Goal: Task Accomplishment & Management: Complete application form

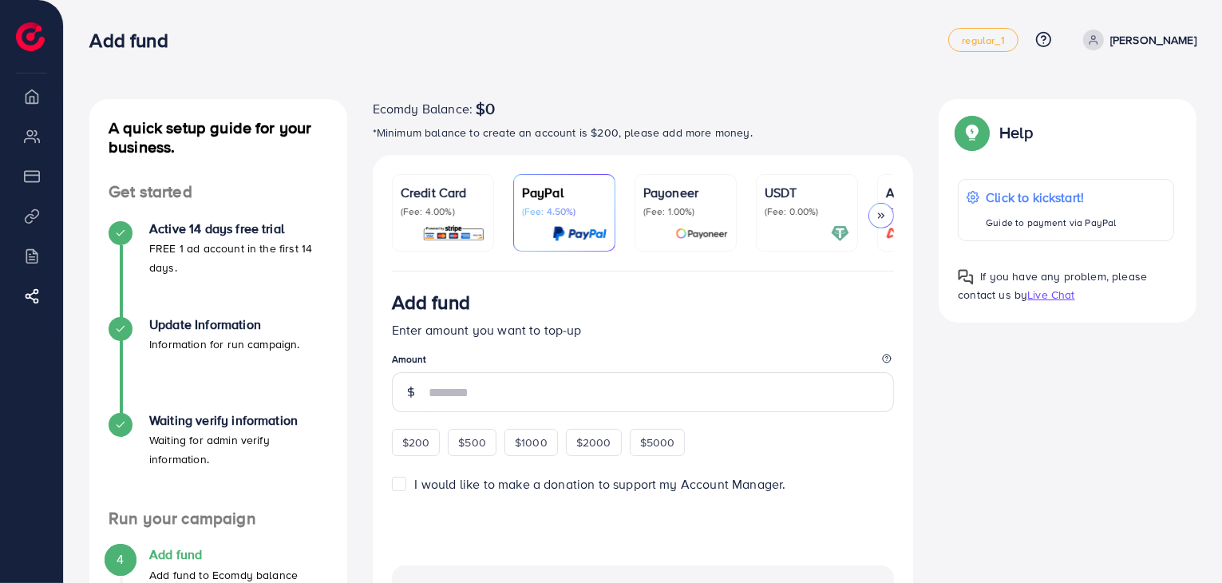
click at [454, 221] on div "Credit Card (Fee: 4.00%)" at bounding box center [443, 213] width 85 height 60
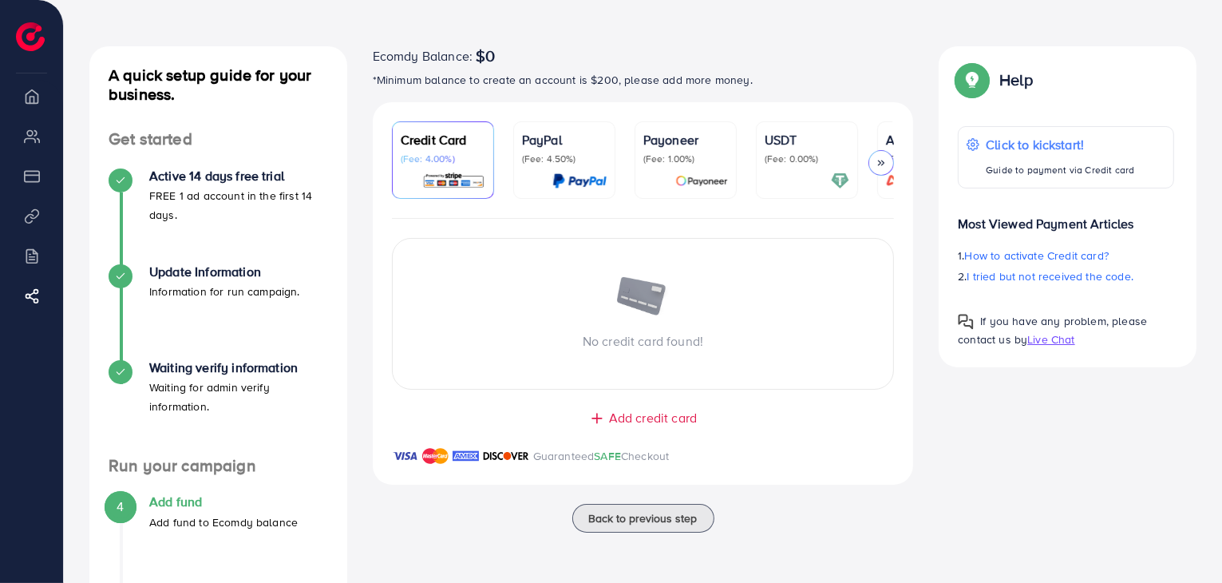
scroll to position [80, 0]
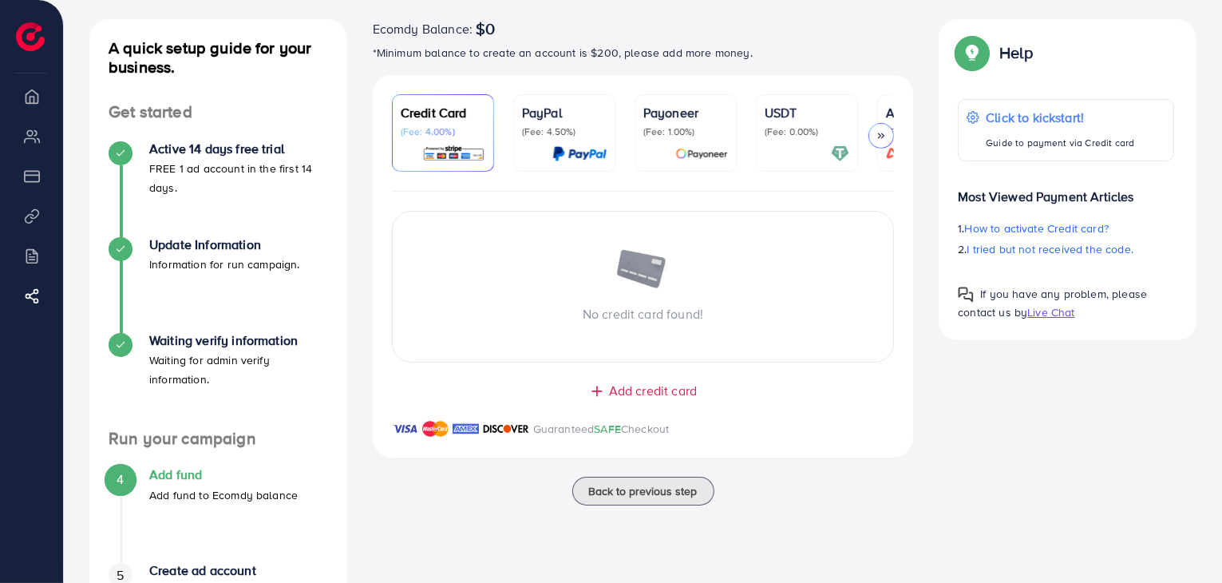
click at [801, 142] on div "USDT (Fee: 0.00%)" at bounding box center [807, 133] width 85 height 60
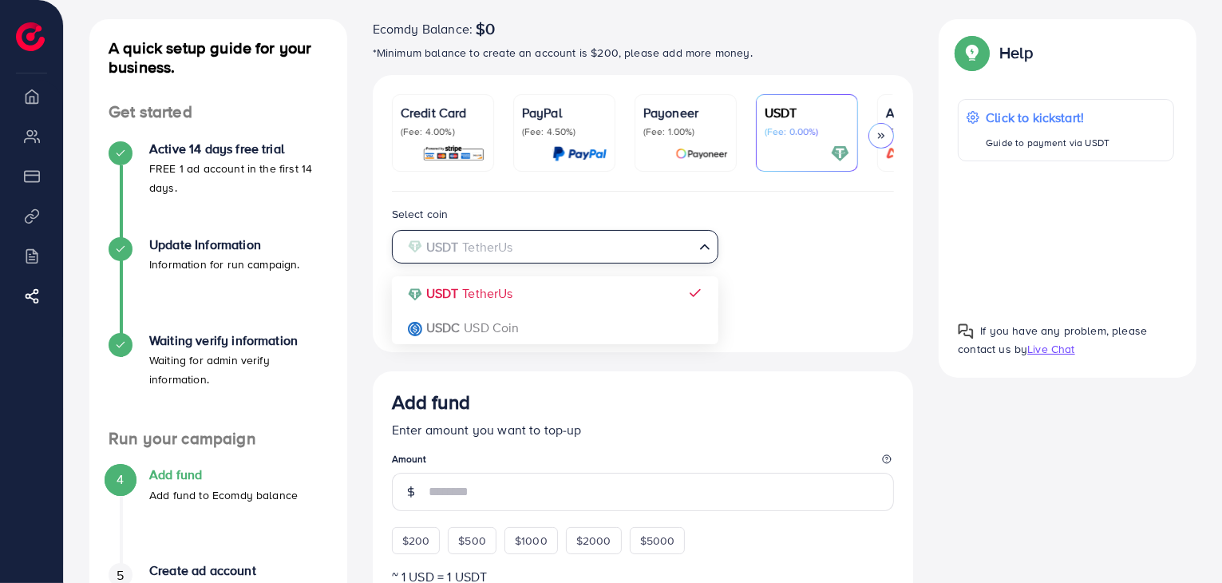
click at [633, 250] on input "Search for option" at bounding box center [546, 247] width 294 height 25
click at [544, 214] on div "Select coin USDT TetherUs Loading... USDT TetherUs USDC USD Coin" at bounding box center [555, 233] width 352 height 59
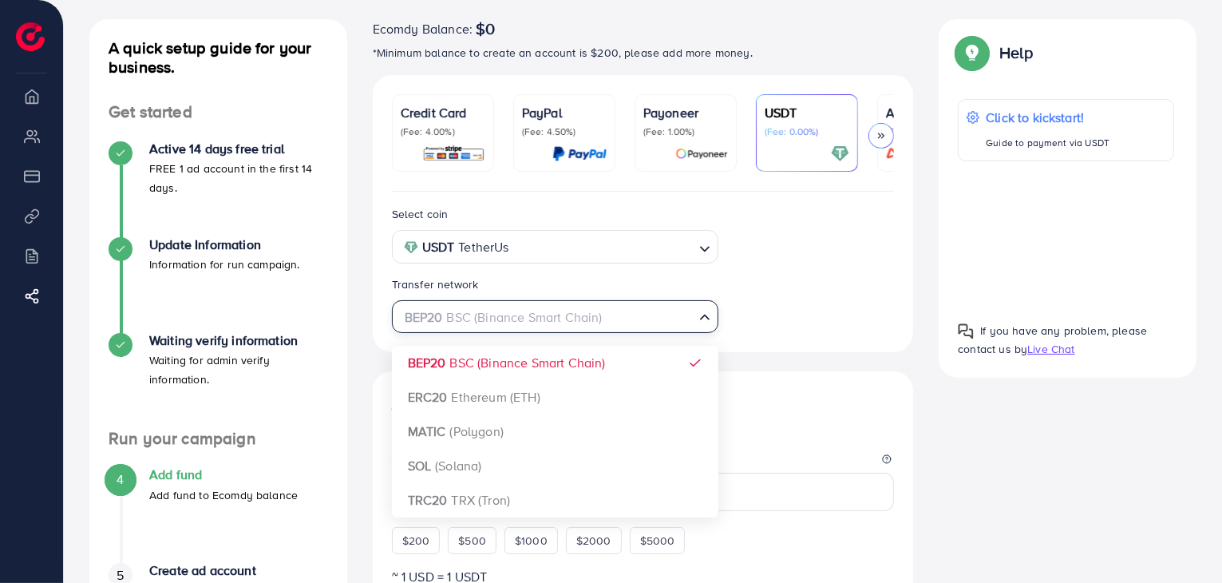
click at [513, 326] on div "BEP20 BSC (Binance Smart Chain)" at bounding box center [546, 316] width 297 height 28
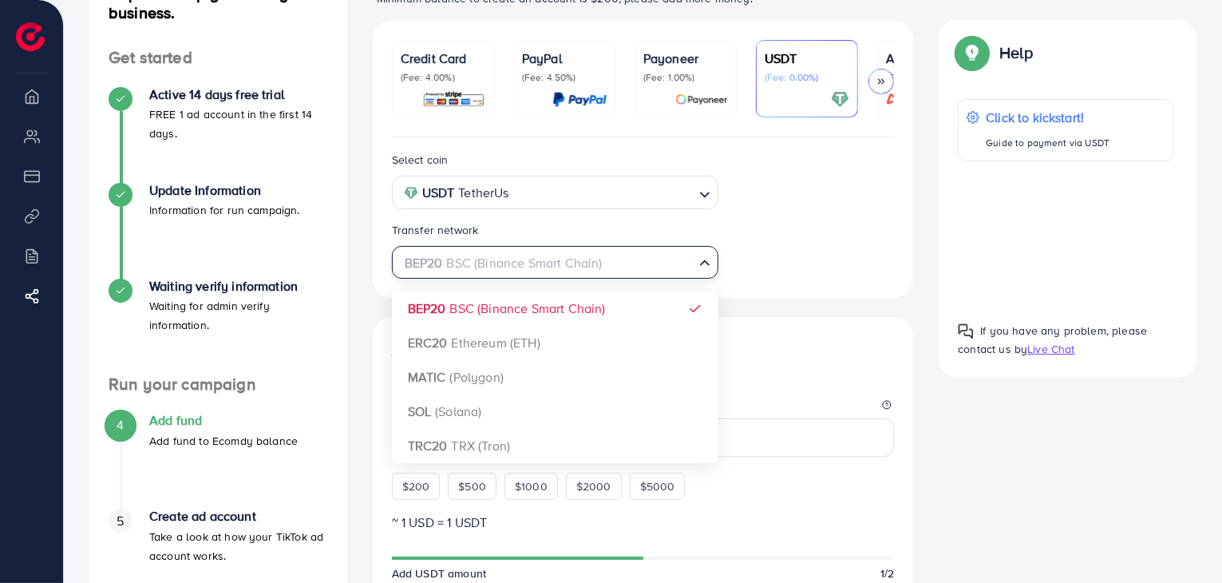
scroll to position [160, 0]
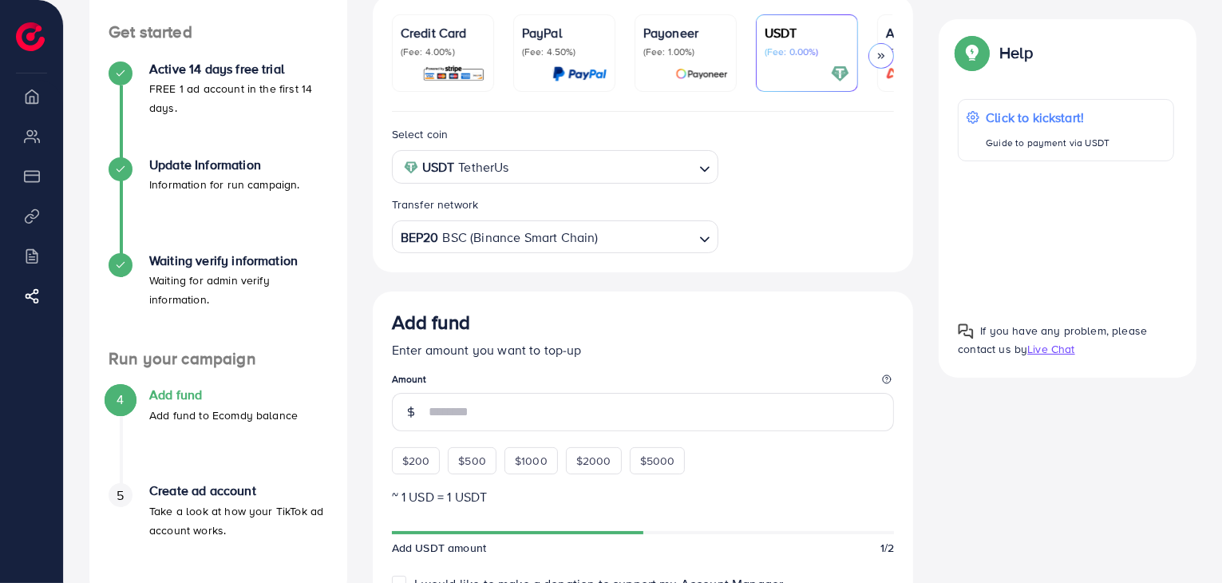
click at [511, 285] on div "Select coin USDT TetherUs Loading... Transfer network BEP20 BSC (Binance Smart …" at bounding box center [643, 555] width 541 height 886
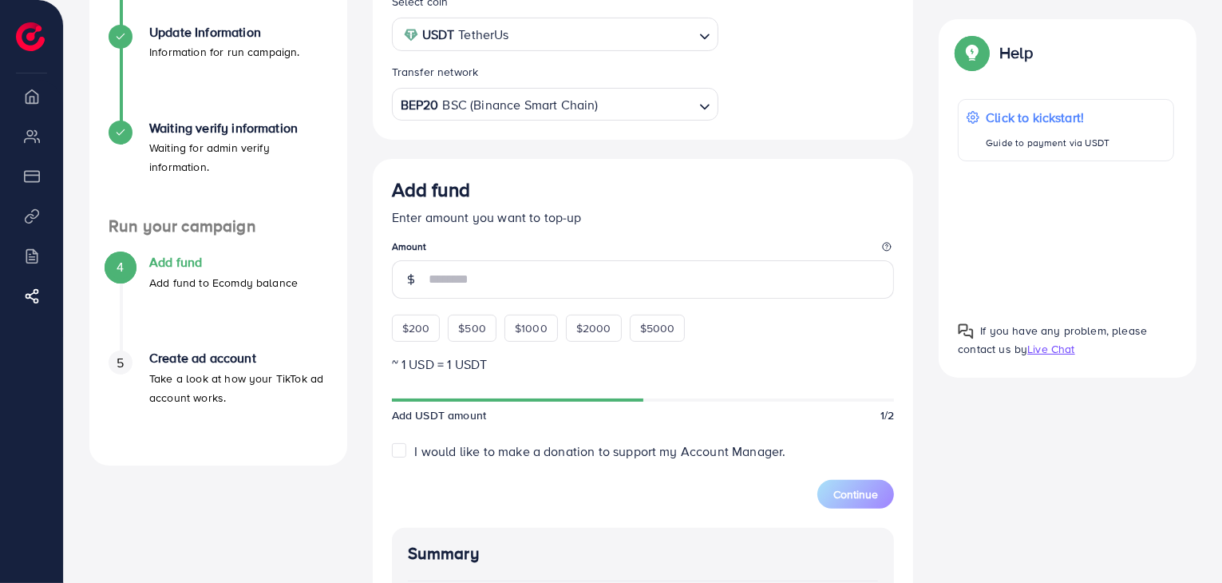
scroll to position [319, 0]
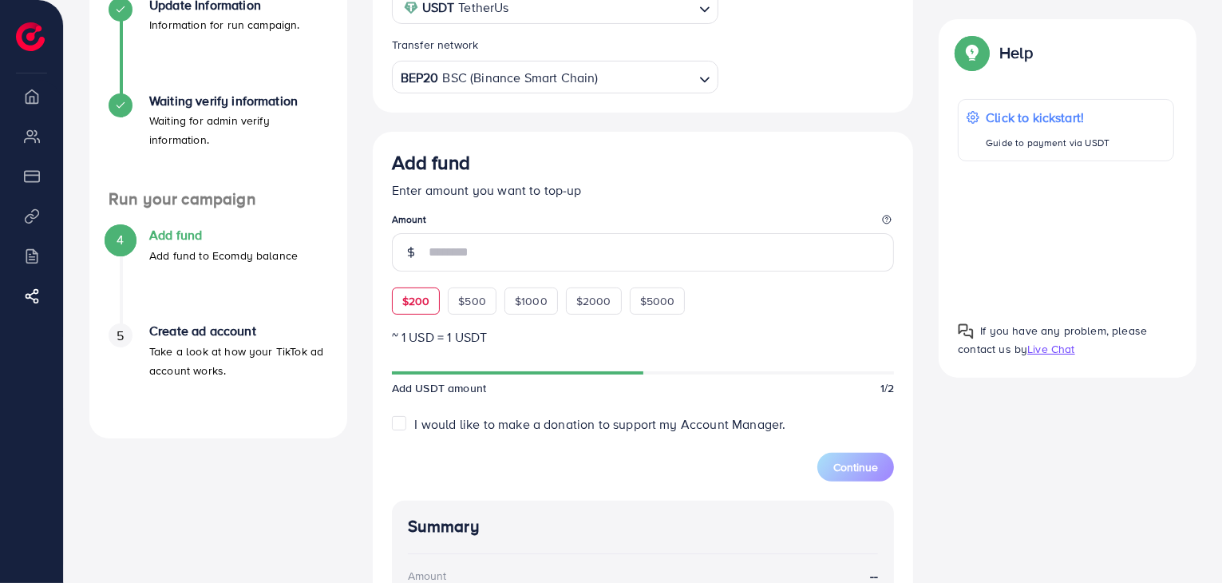
click at [426, 307] on span "$200" at bounding box center [416, 301] width 28 height 16
type input "***"
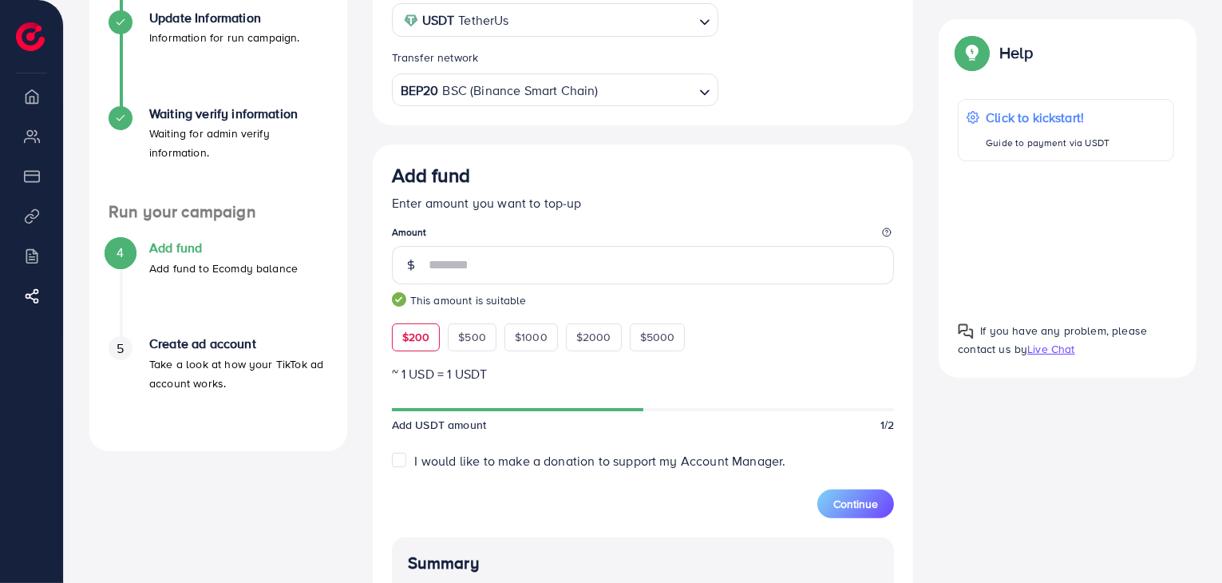
scroll to position [386, 0]
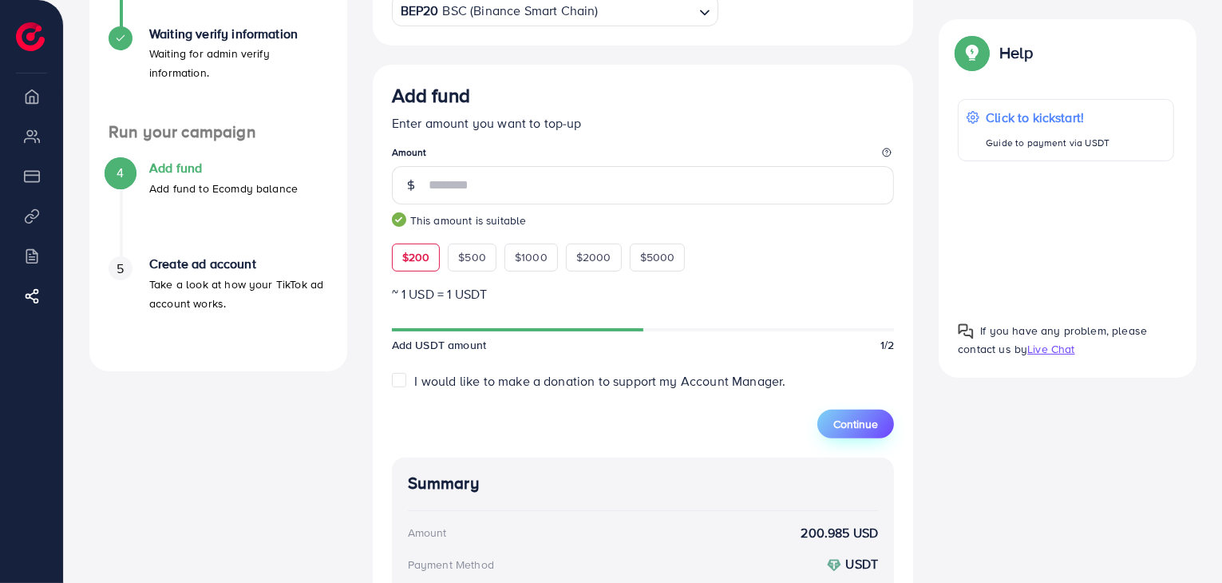
click at [849, 428] on span "Continue" at bounding box center [856, 424] width 45 height 16
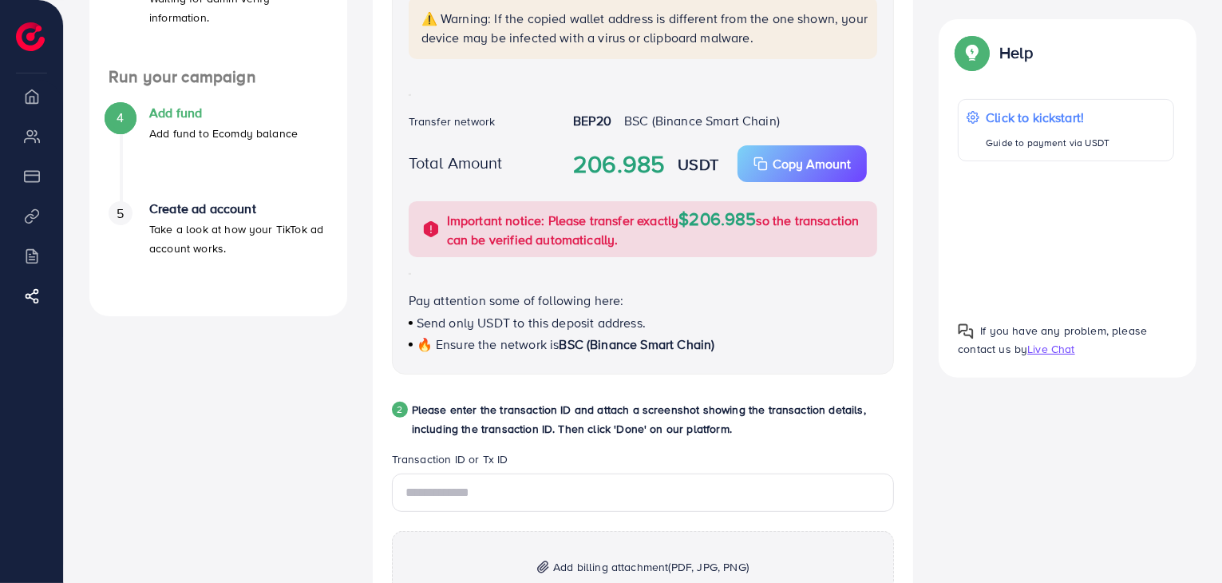
scroll to position [546, 0]
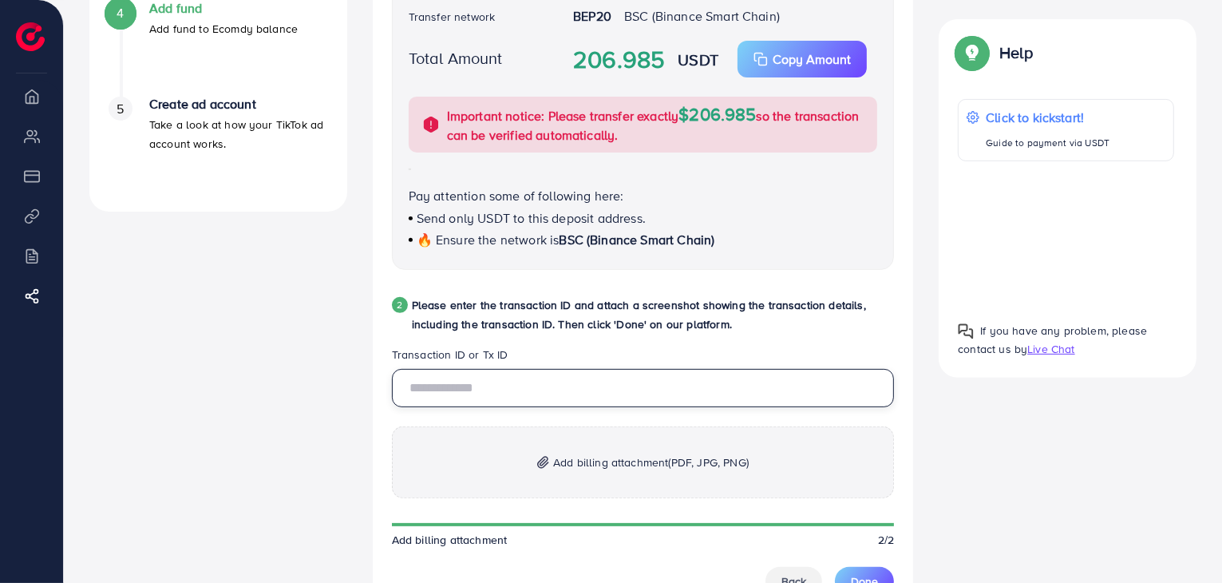
click at [568, 398] on input "text" at bounding box center [643, 388] width 503 height 38
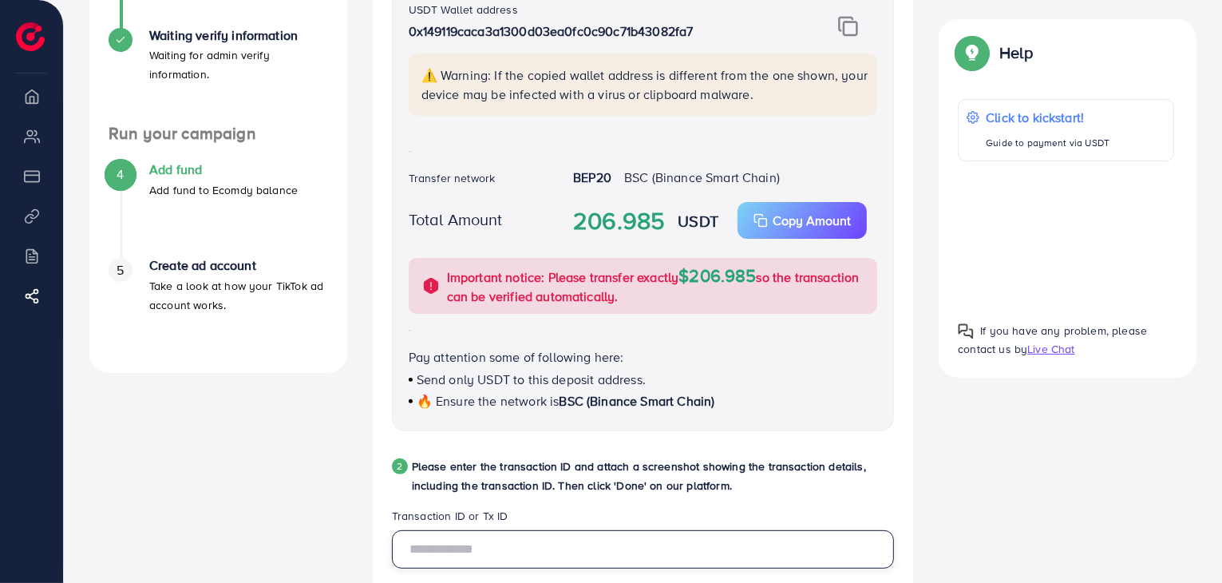
scroll to position [305, 0]
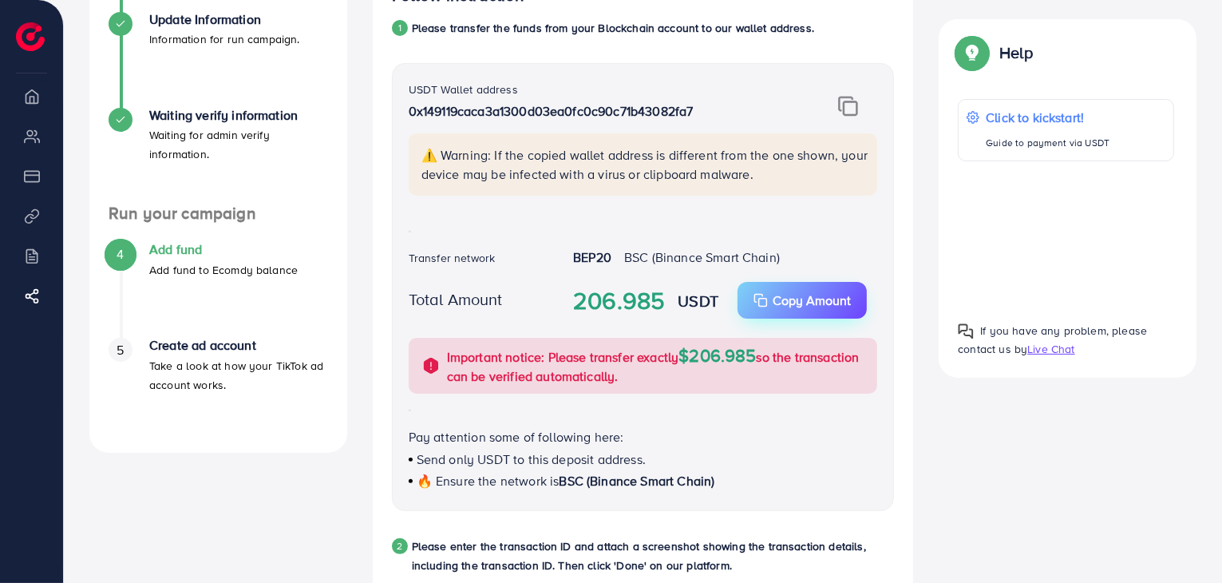
click at [775, 303] on p "Copy Amount" at bounding box center [812, 300] width 78 height 19
drag, startPoint x: 410, startPoint y: 89, endPoint x: 712, endPoint y: 119, distance: 303.3
click at [712, 119] on div "USDT Wallet address 0x149119caca3a1300d03ea0fc0c90c71b43082fa7" at bounding box center [602, 106] width 386 height 53
click at [621, 119] on p "0x149119caca3a1300d03ea0fc0c90c71b43082fa7" at bounding box center [602, 110] width 386 height 19
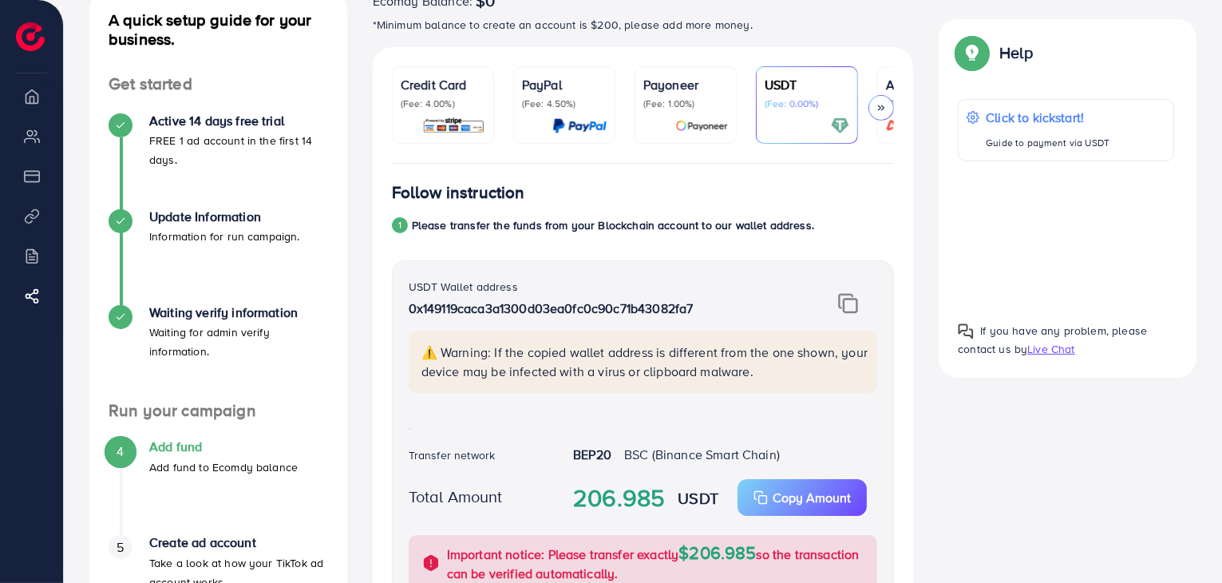
scroll to position [65, 0]
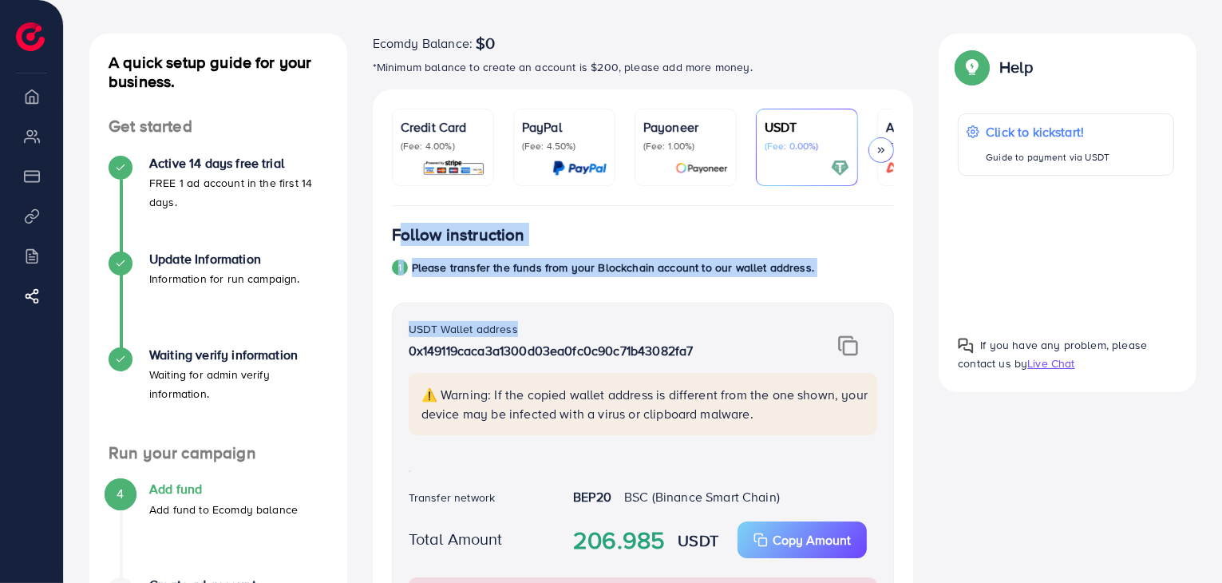
drag, startPoint x: 393, startPoint y: 232, endPoint x: 844, endPoint y: 285, distance: 454.2
drag, startPoint x: 842, startPoint y: 283, endPoint x: 803, endPoint y: 272, distance: 40.7
click at [783, 272] on p "Please transfer the funds from your Blockchain account to our wallet address." at bounding box center [613, 267] width 402 height 19
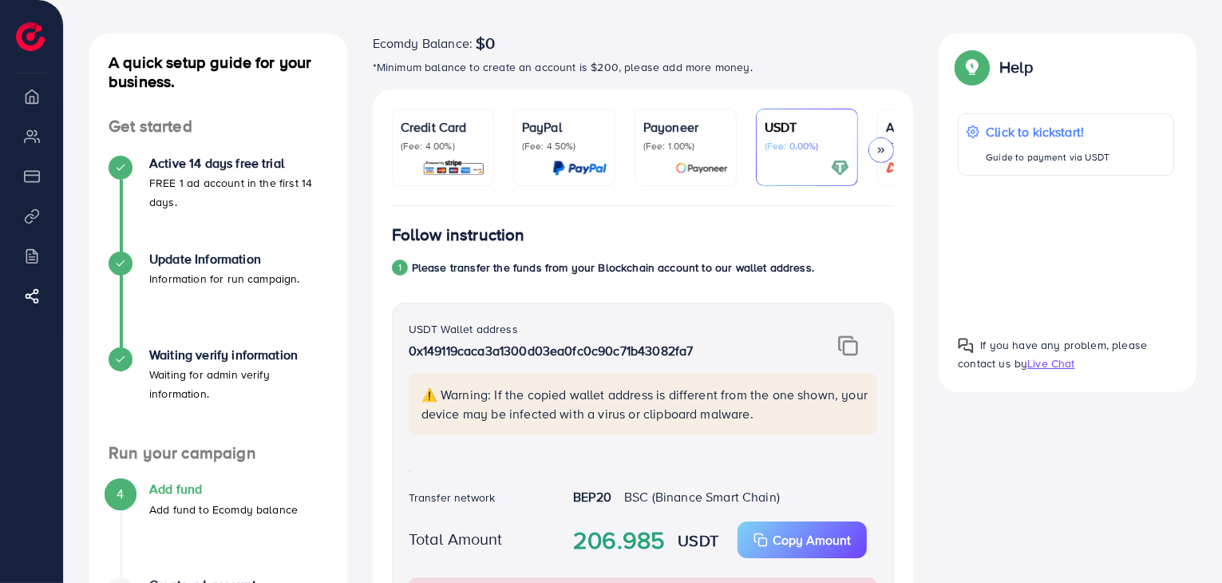
drag, startPoint x: 399, startPoint y: 237, endPoint x: 810, endPoint y: 267, distance: 412.3
click at [783, 270] on p "Please transfer the funds from your Blockchain account to our wallet address." at bounding box center [613, 267] width 402 height 19
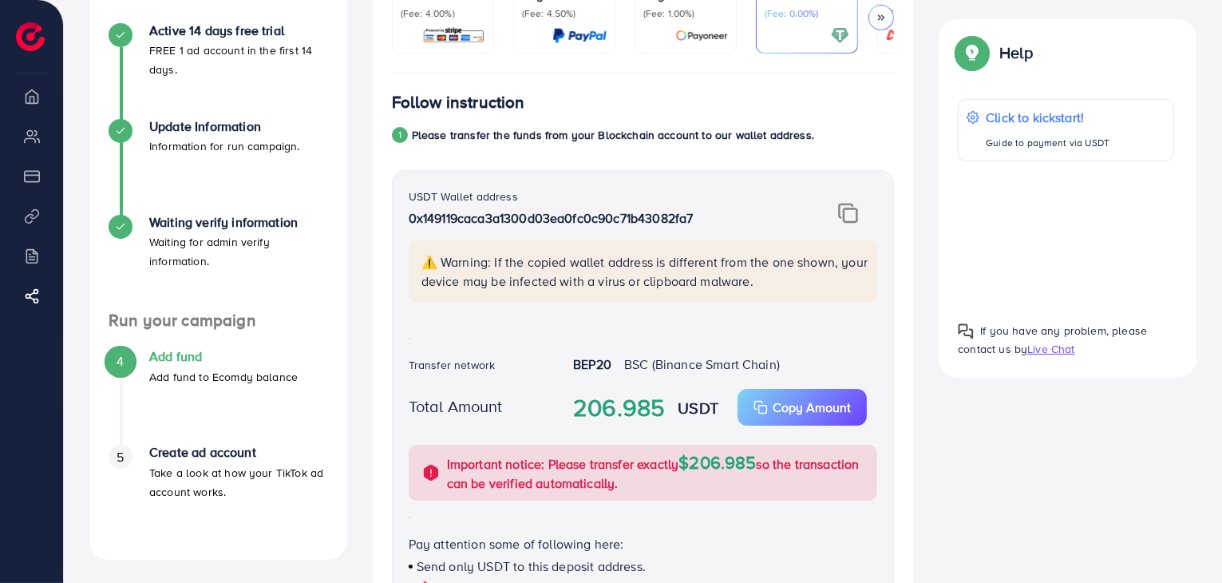
scroll to position [225, 0]
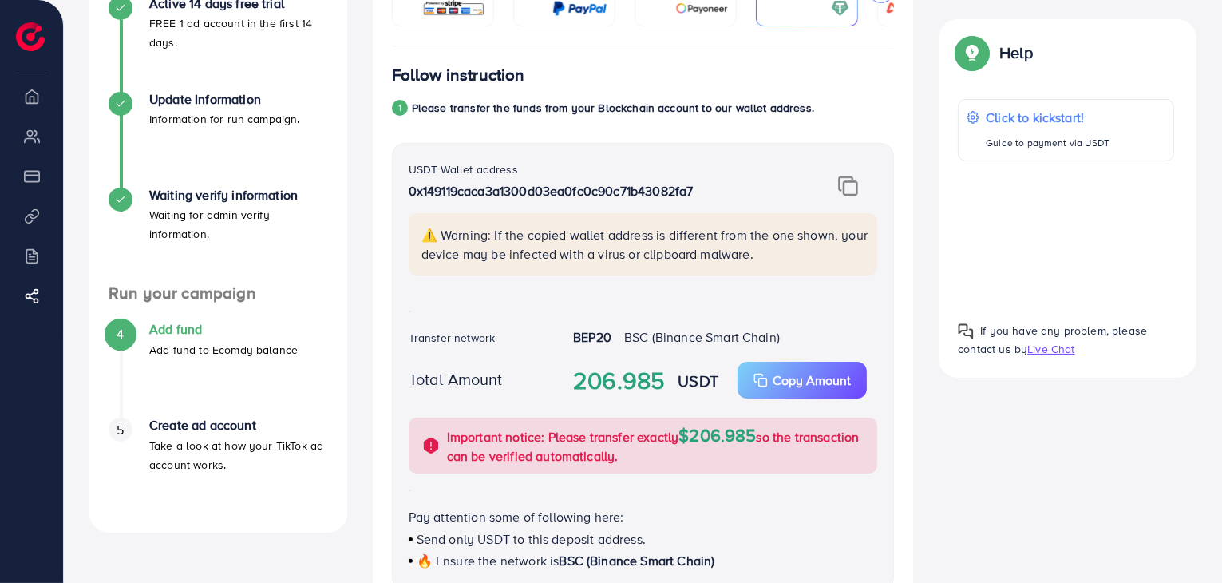
drag, startPoint x: 580, startPoint y: 384, endPoint x: 661, endPoint y: 381, distance: 81.5
click at [661, 381] on strong "206.985" at bounding box center [619, 380] width 92 height 35
click at [579, 389] on strong "206.985" at bounding box center [619, 380] width 92 height 35
drag, startPoint x: 578, startPoint y: 389, endPoint x: 661, endPoint y: 386, distance: 83.1
click at [661, 386] on strong "206.985" at bounding box center [619, 380] width 92 height 35
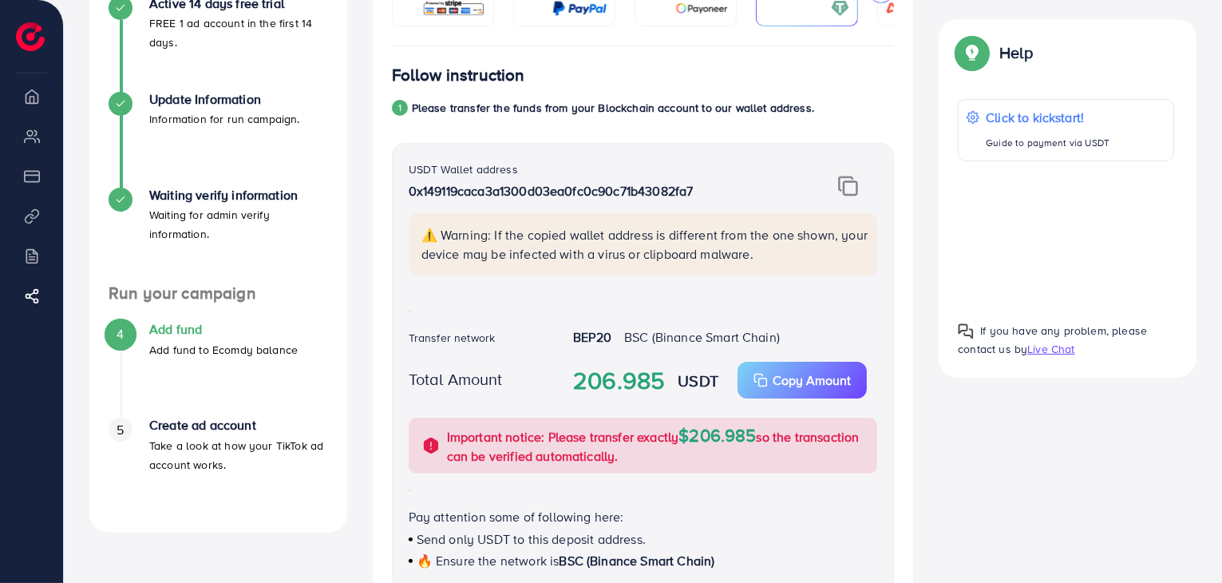
click at [642, 384] on strong "206.985" at bounding box center [619, 380] width 92 height 35
drag, startPoint x: 578, startPoint y: 382, endPoint x: 666, endPoint y: 382, distance: 87.8
click at [666, 382] on div "206.985 USDT Copy Amount Copy" at bounding box center [726, 380] width 330 height 37
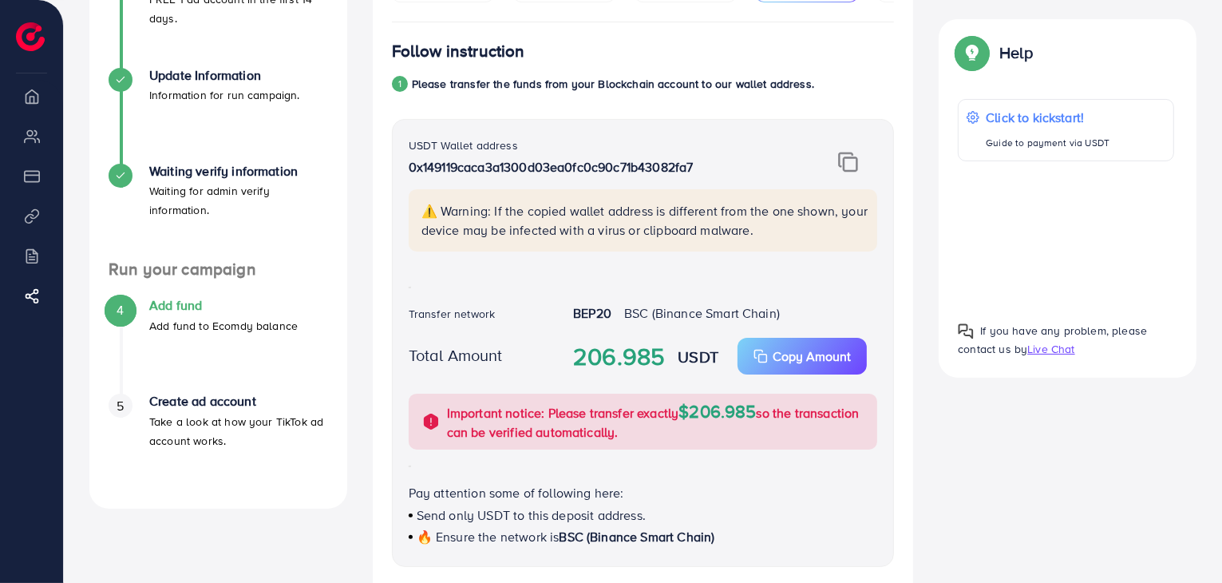
scroll to position [242, 0]
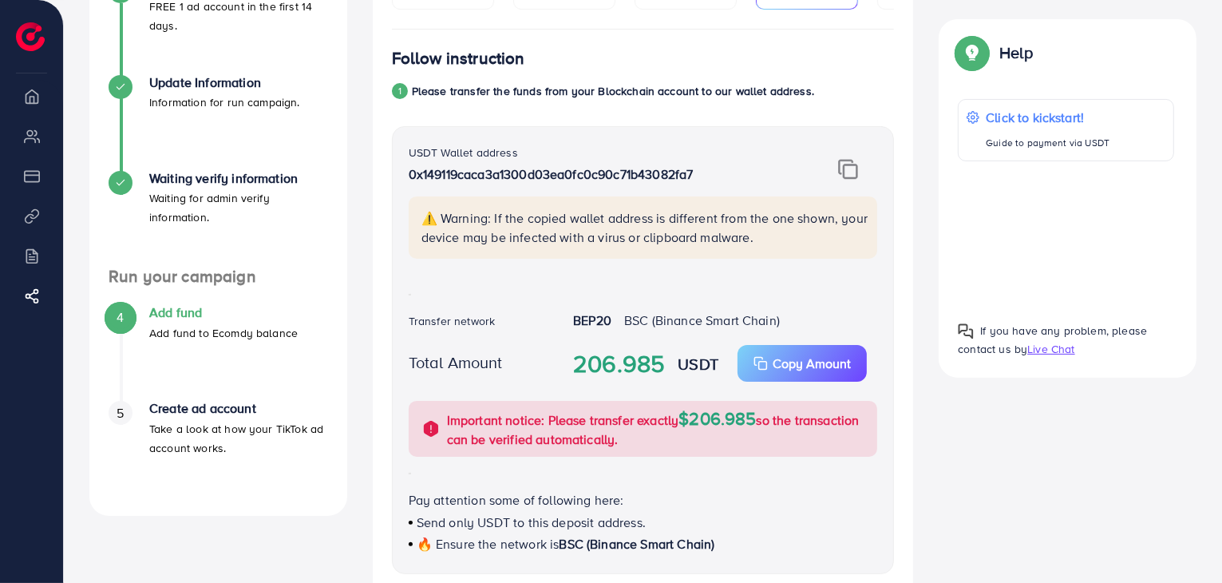
click at [584, 217] on p "⚠️ Warning: If the copied wallet address is different from the one shown, your …" at bounding box center [645, 227] width 447 height 38
click at [847, 179] on img at bounding box center [848, 169] width 20 height 21
click at [846, 176] on img at bounding box center [848, 169] width 20 height 21
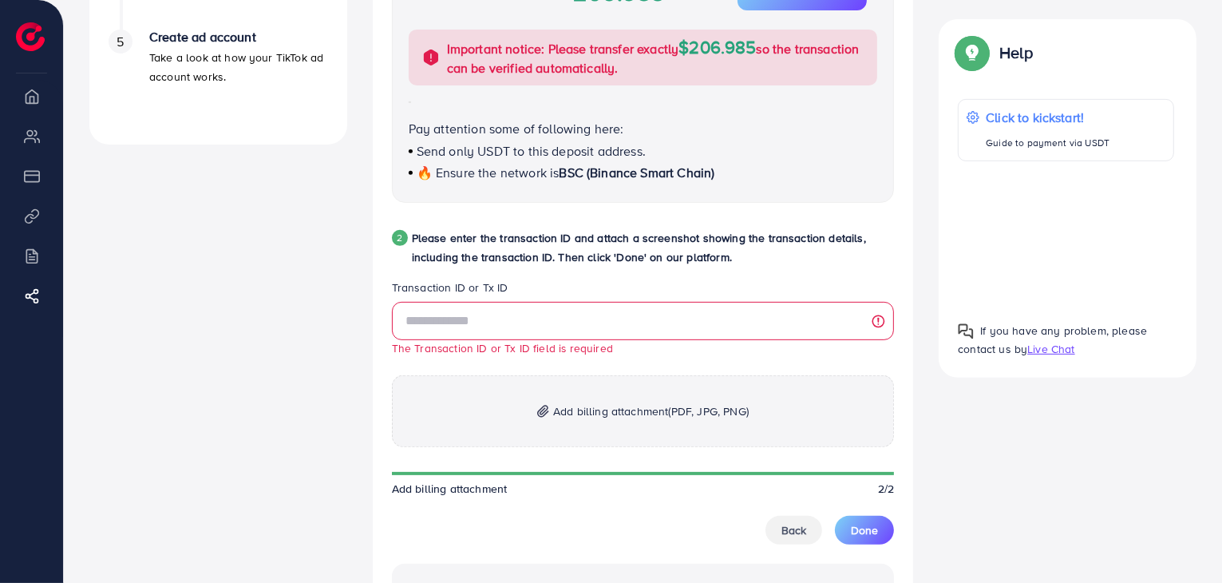
scroll to position [641, 0]
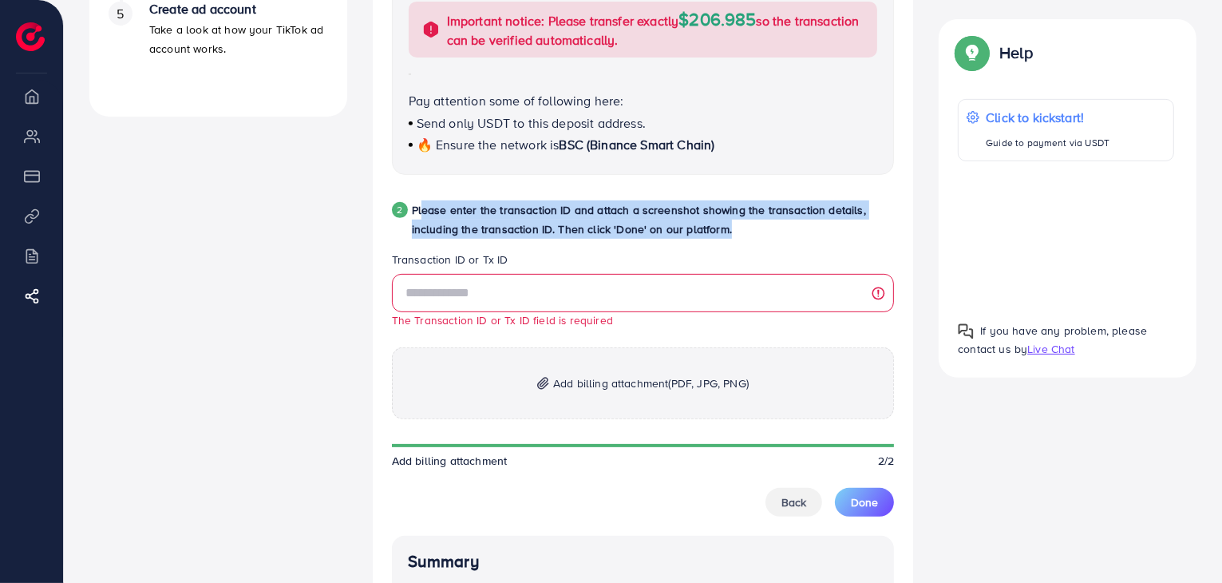
drag, startPoint x: 415, startPoint y: 217, endPoint x: 723, endPoint y: 248, distance: 308.9
click at [723, 248] on div "2 Please enter the transaction ID and attach a screenshot showing the transacti…" at bounding box center [643, 225] width 503 height 51
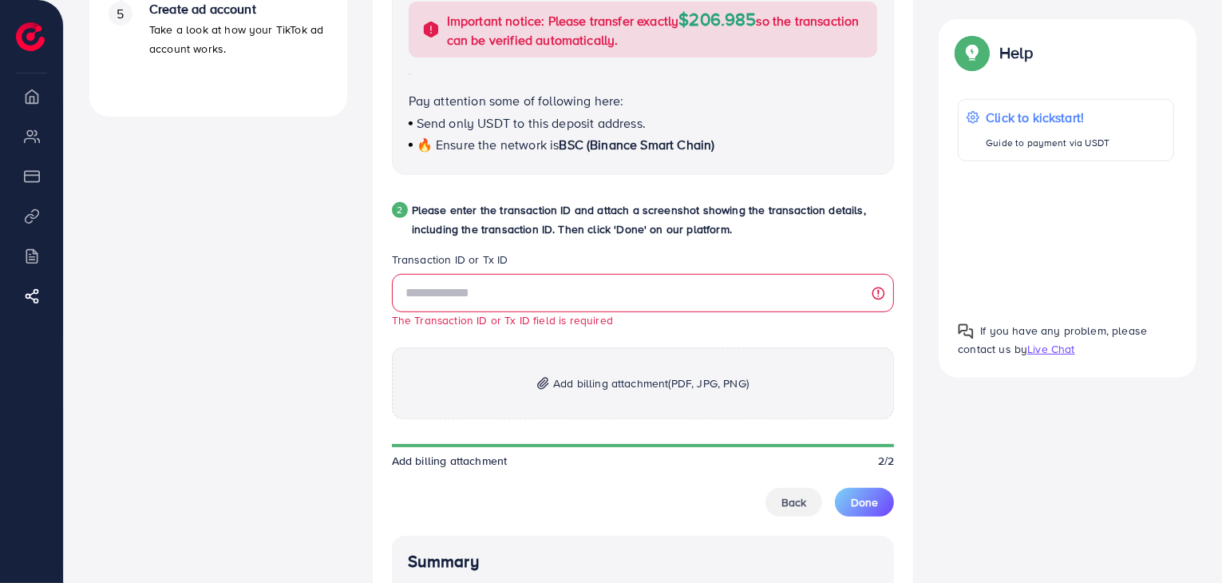
click at [413, 213] on p "Please enter the transaction ID and attach a screenshot showing the transaction…" at bounding box center [653, 219] width 483 height 38
drag, startPoint x: 413, startPoint y: 213, endPoint x: 727, endPoint y: 236, distance: 314.7
click at [727, 236] on p "Please enter the transaction ID and attach a screenshot showing the transaction…" at bounding box center [653, 219] width 483 height 38
click at [652, 224] on p "Please enter the transaction ID and attach a screenshot showing the transaction…" at bounding box center [653, 219] width 483 height 38
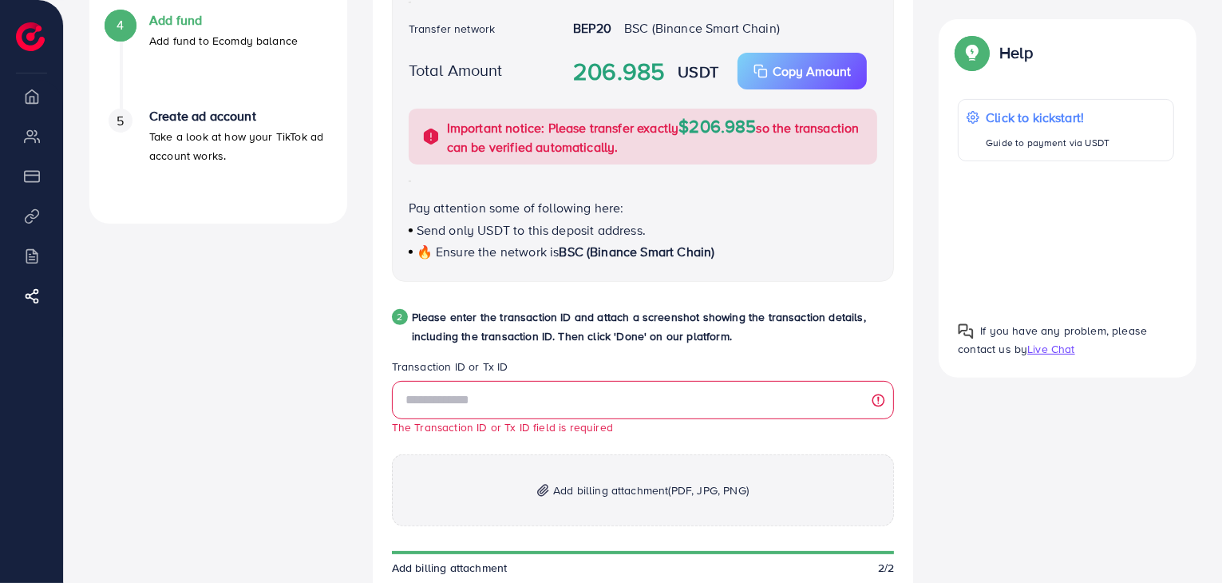
scroll to position [561, 0]
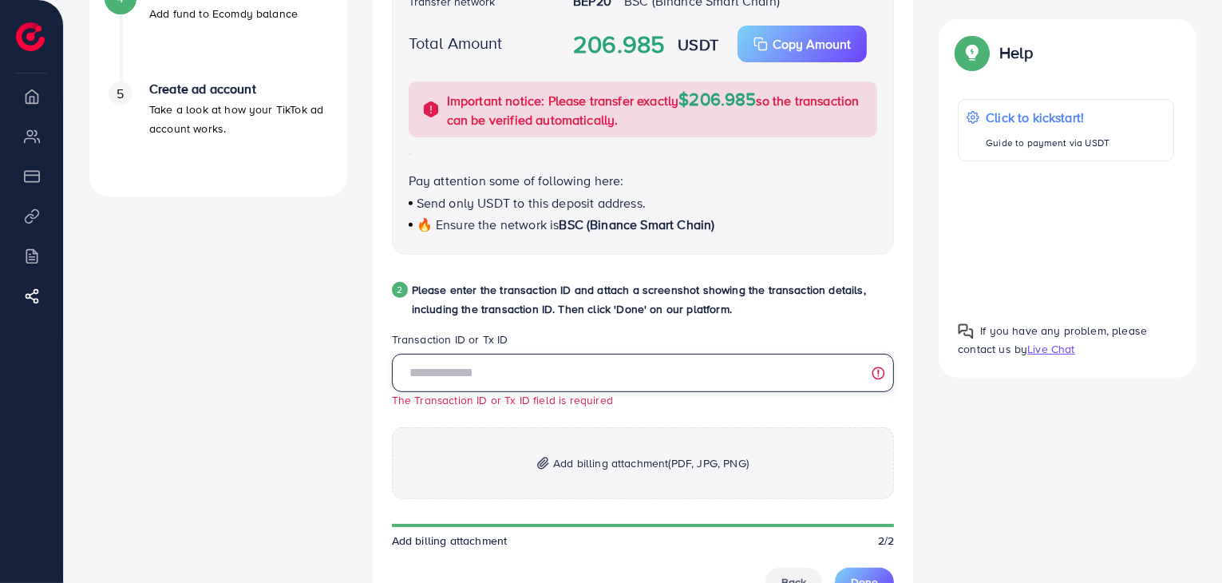
click at [510, 379] on input "text" at bounding box center [643, 373] width 503 height 38
drag, startPoint x: 409, startPoint y: 185, endPoint x: 733, endPoint y: 234, distance: 327.8
click at [733, 234] on div "Pay attention some of following here: Send only USDT to this deposit address. 🔥…" at bounding box center [644, 202] width 470 height 63
click at [729, 231] on div "🔥 Ensure the network is BSC (Binance Smart Chain)" at bounding box center [644, 225] width 470 height 18
drag, startPoint x: 728, startPoint y: 230, endPoint x: 397, endPoint y: 184, distance: 334.5
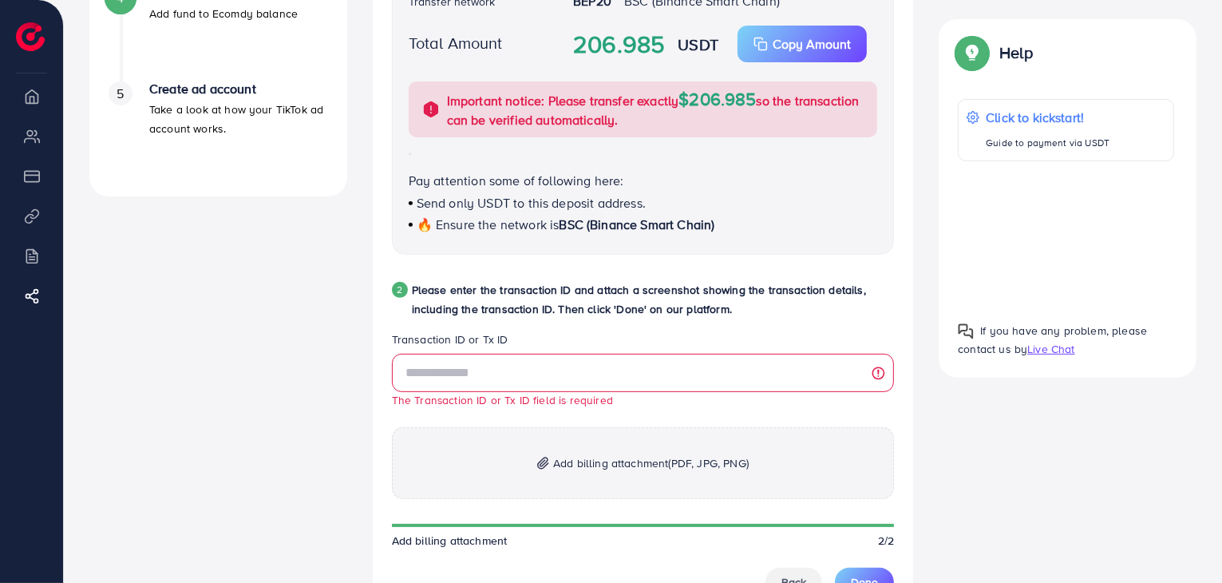
click at [397, 184] on div "USDT Wallet address 0x149119caca3a1300d03ea0fc0c90c71b43082fa7 ⚠️ Warning: If t…" at bounding box center [643, 31] width 503 height 448
click at [407, 182] on div "USDT Wallet address 0x149119caca3a1300d03ea0fc0c90c71b43082fa7 ⚠️ Warning: If t…" at bounding box center [643, 31] width 503 height 448
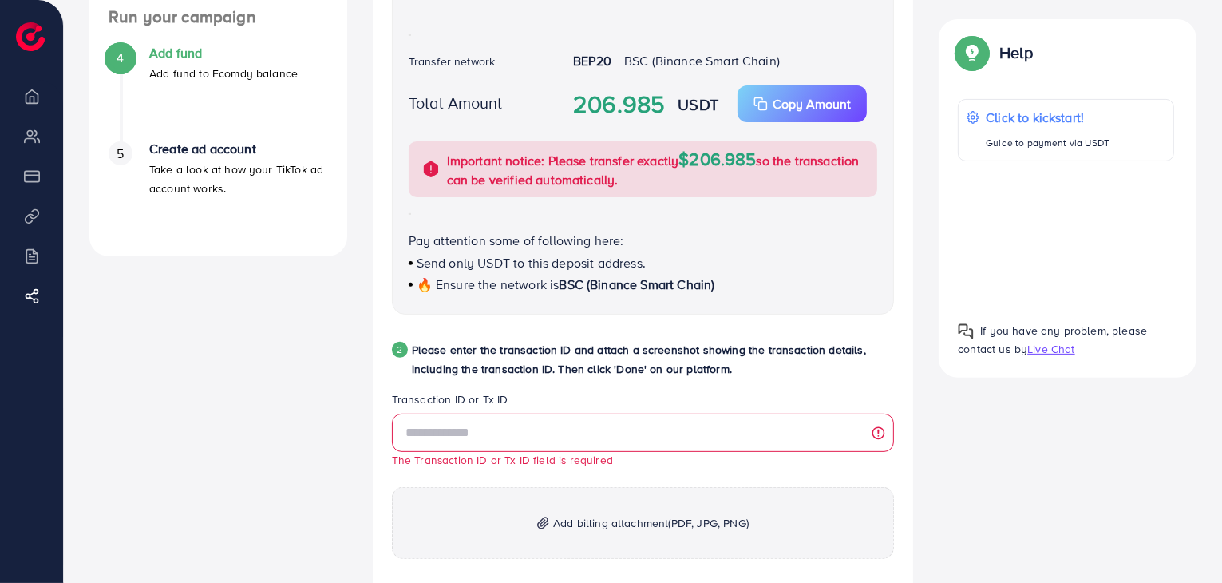
scroll to position [481, 0]
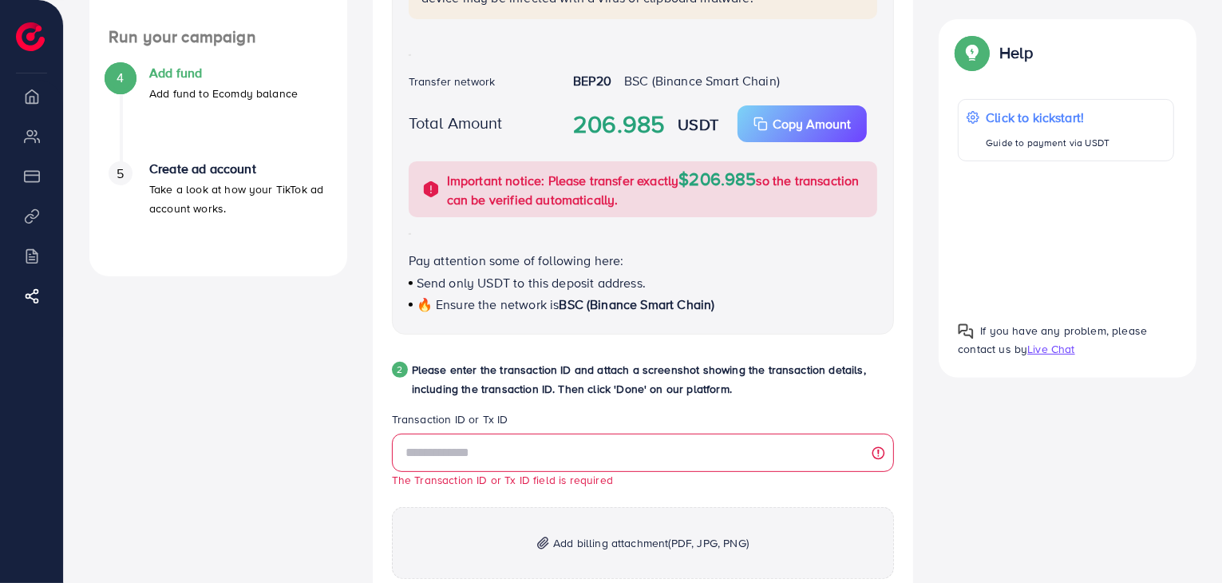
drag, startPoint x: 409, startPoint y: 260, endPoint x: 742, endPoint y: 311, distance: 336.9
click at [742, 311] on div "Pay attention some of following here: Send only USDT to this deposit address. 🔥…" at bounding box center [644, 282] width 470 height 63
click at [743, 311] on div "🔥 Ensure the network is BSC (Binance Smart Chain)" at bounding box center [644, 304] width 470 height 18
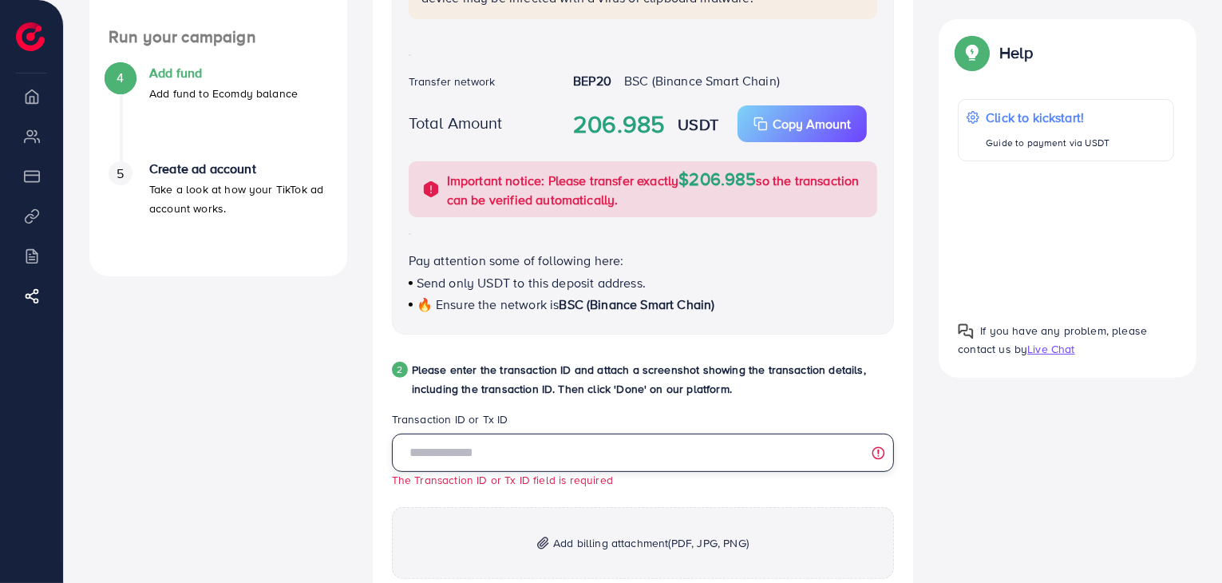
click at [664, 467] on input "text" at bounding box center [643, 453] width 503 height 38
click at [875, 457] on input "text" at bounding box center [643, 453] width 503 height 38
click at [517, 458] on input "text" at bounding box center [643, 453] width 503 height 38
paste input "**********"
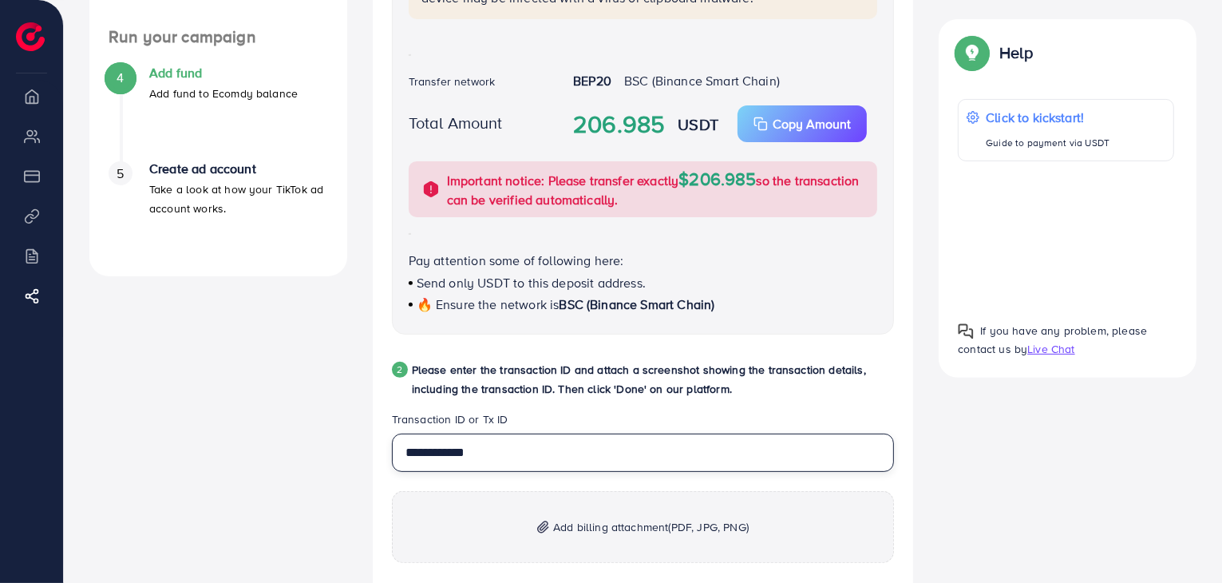
type input "**********"
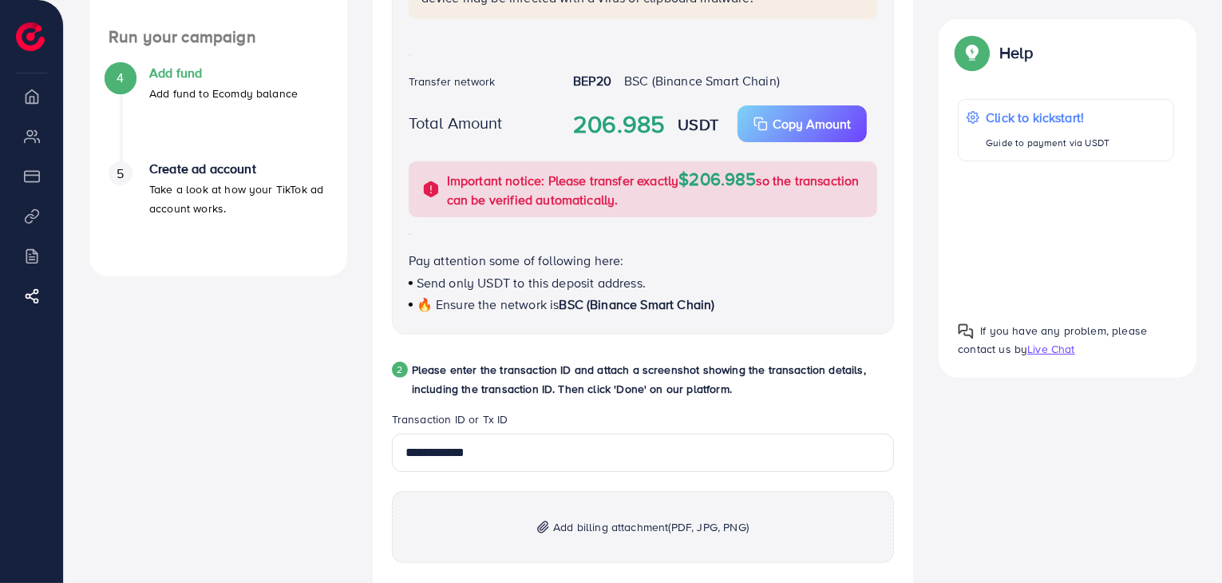
click at [592, 408] on div "2 Please enter the transaction ID and attach a screenshot showing the transacti…" at bounding box center [643, 385] width 503 height 51
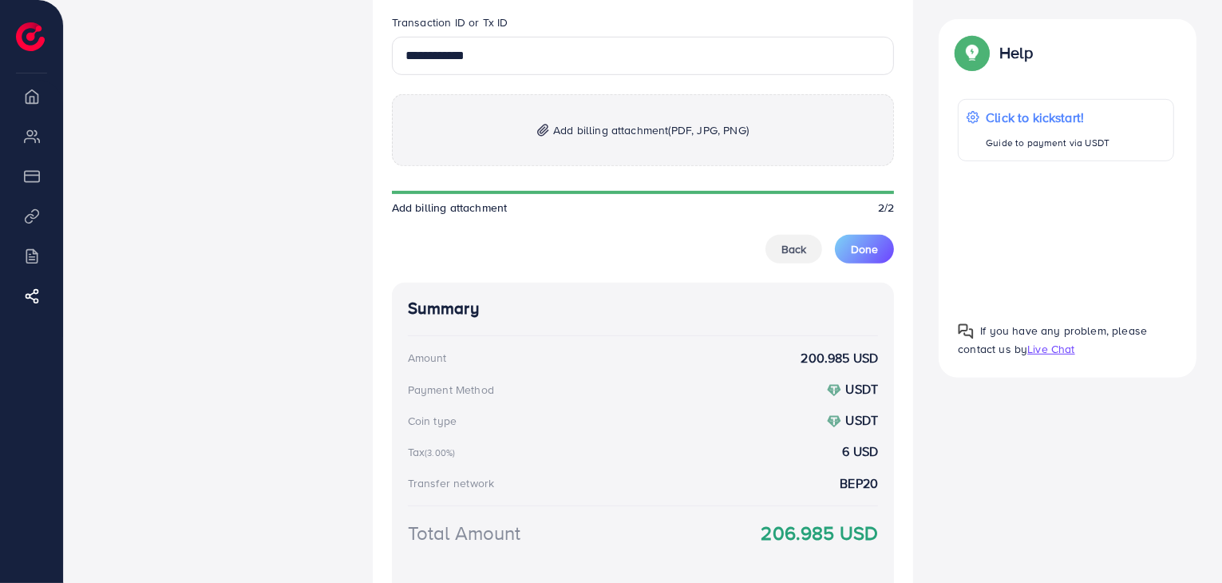
scroll to position [801, 0]
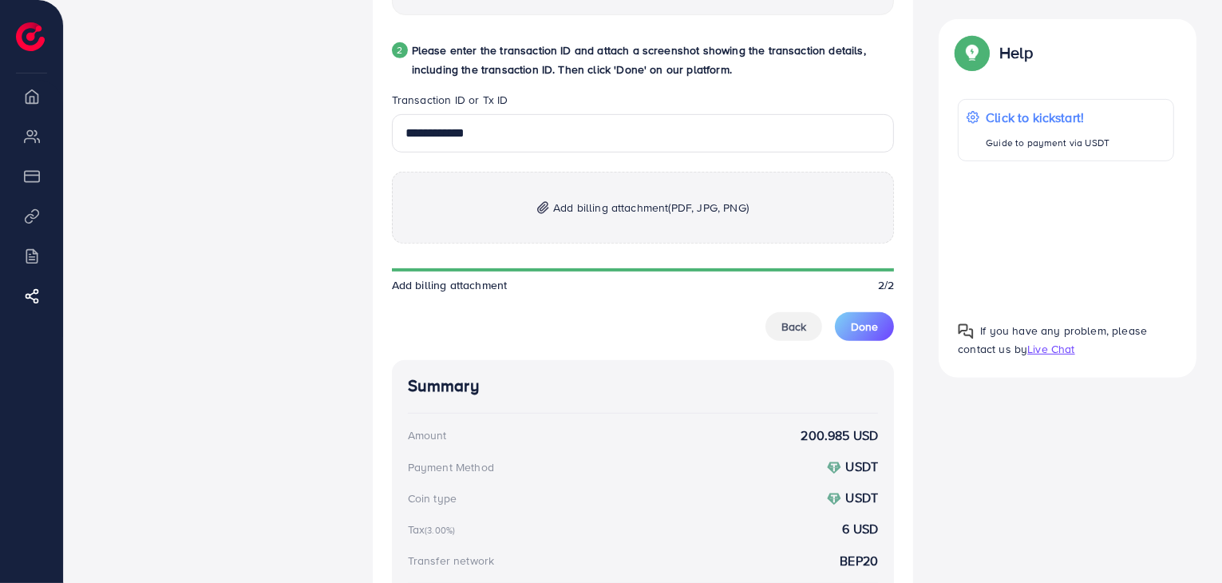
click at [639, 212] on span "Add billing attachment (PDF, JPG, PNG)" at bounding box center [651, 207] width 196 height 19
click at [682, 207] on span "(PDF, JPG, PNG)" at bounding box center [709, 208] width 80 height 16
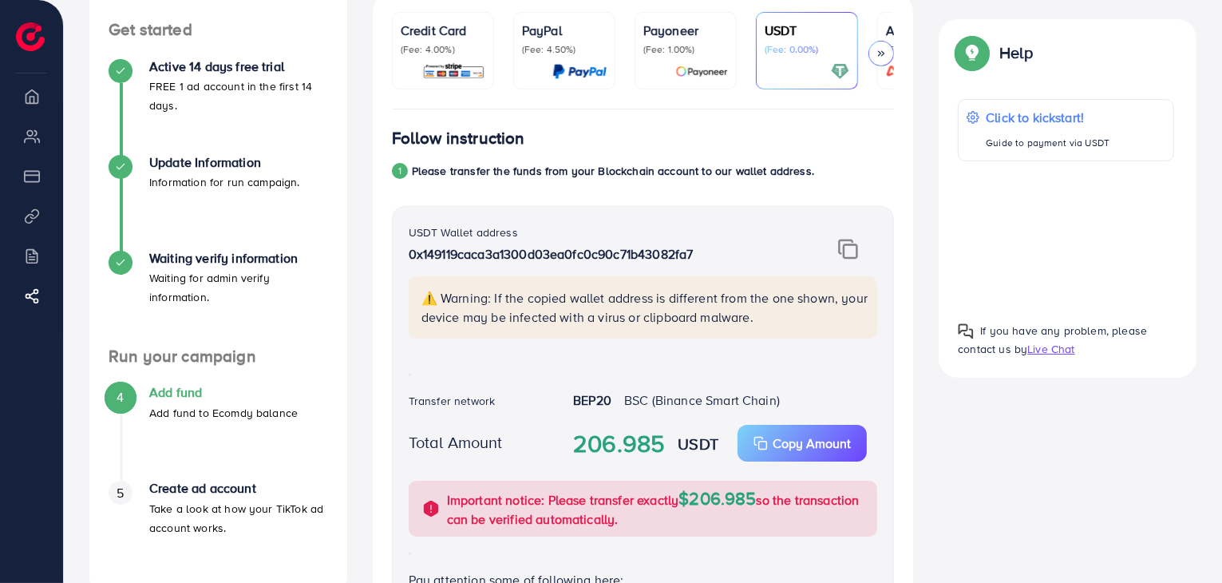
scroll to position [82, 0]
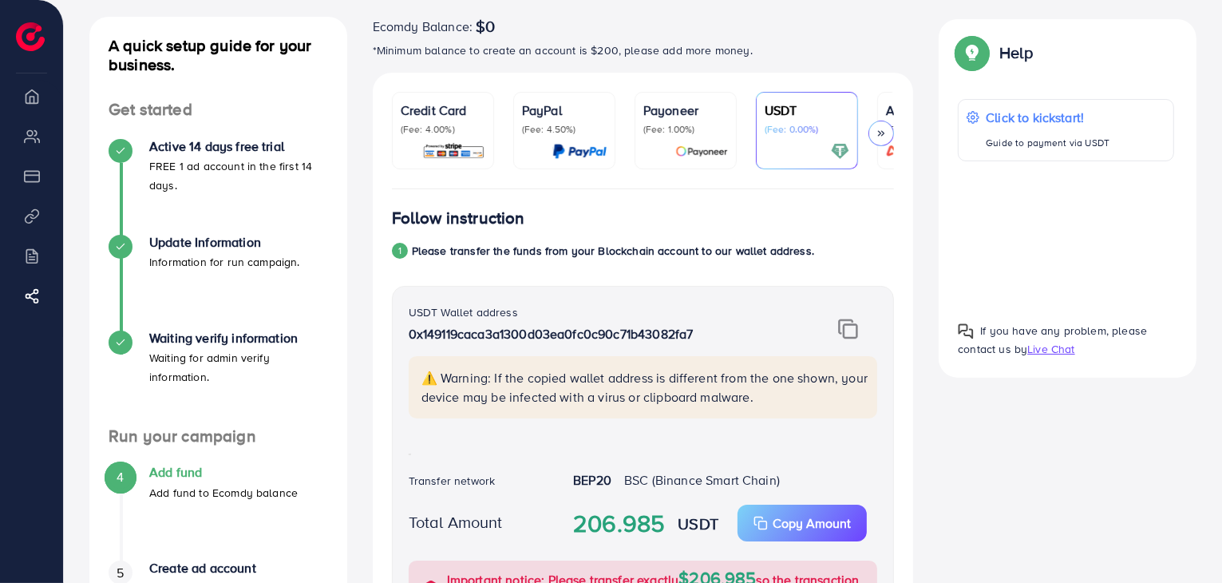
click at [880, 129] on icon at bounding box center [881, 133] width 11 height 11
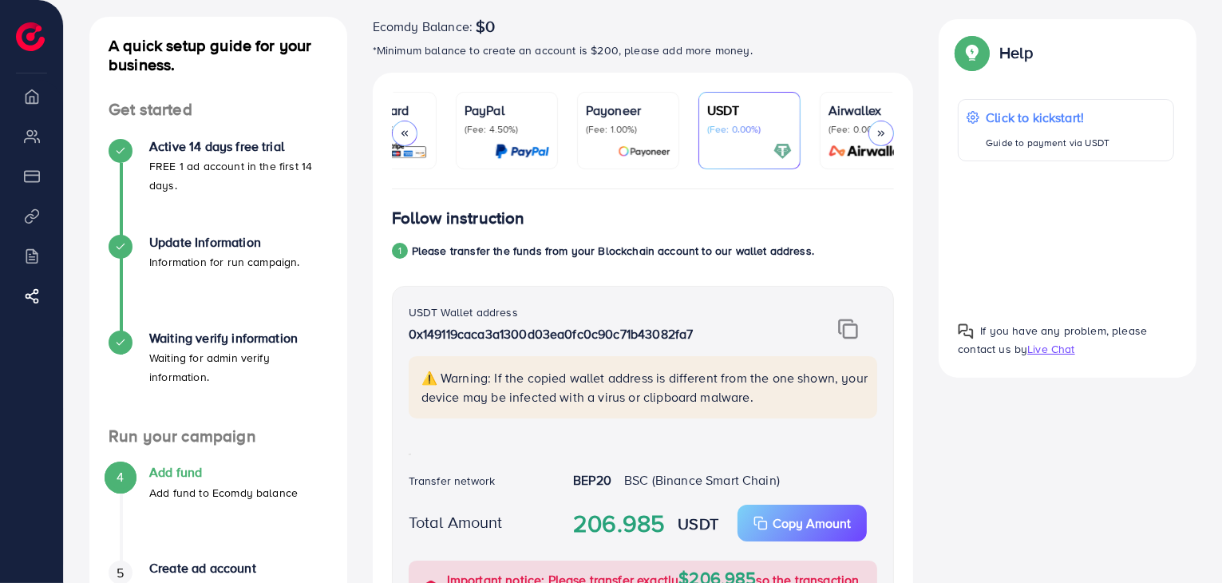
scroll to position [0, 85]
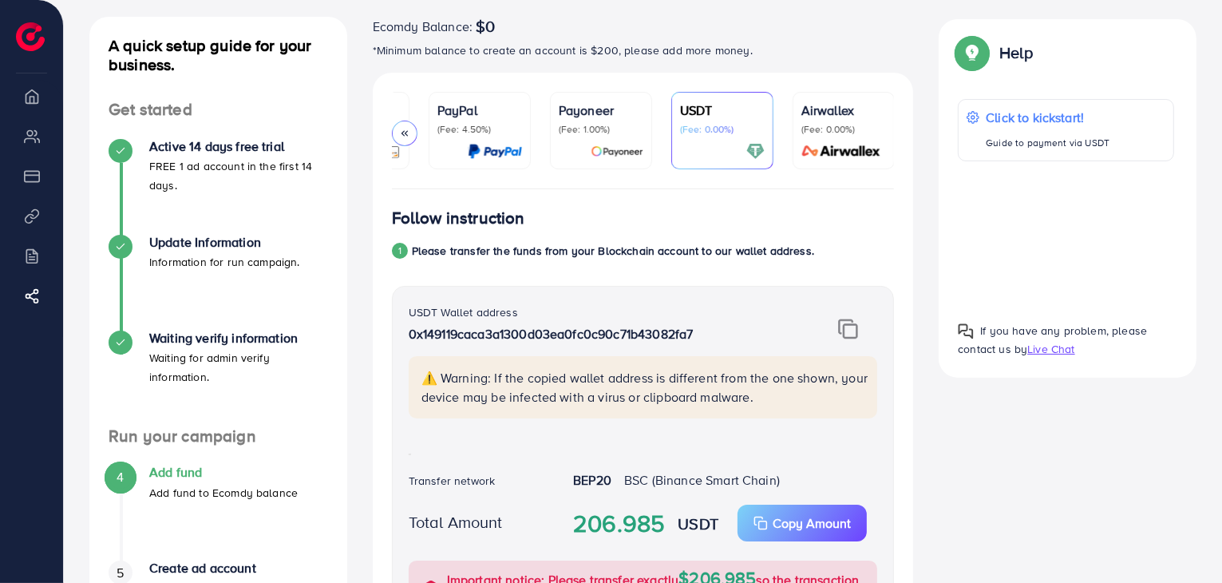
drag, startPoint x: 703, startPoint y: 192, endPoint x: 555, endPoint y: 192, distance: 147.7
click at [508, 48] on p "*Minimum balance to create an account is $200, please add more money." at bounding box center [643, 50] width 541 height 19
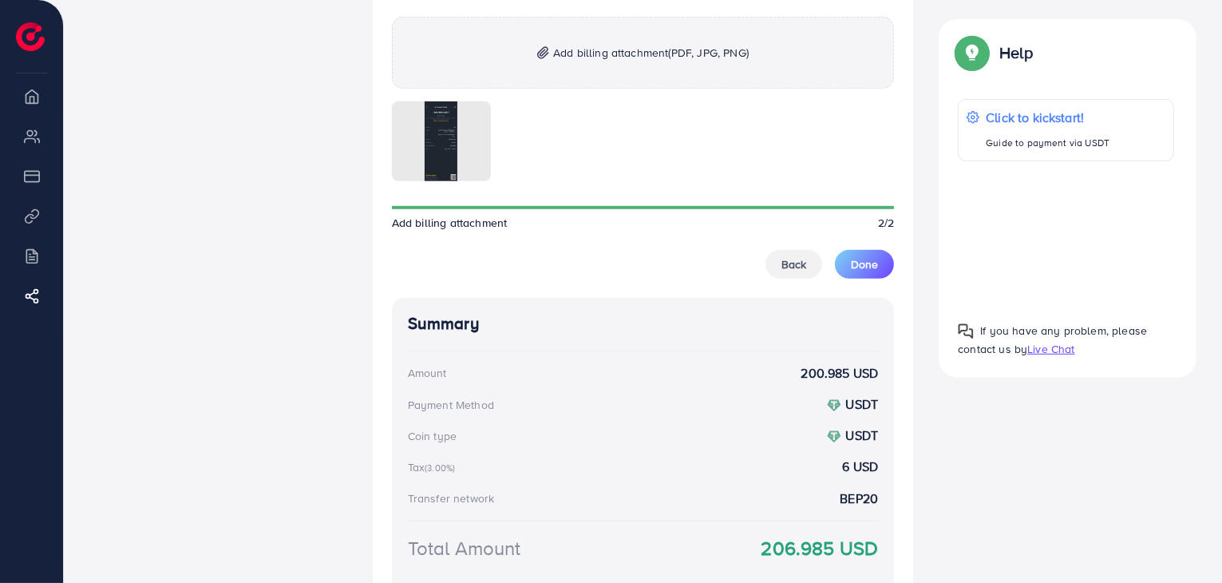
scroll to position [957, 0]
click at [877, 267] on span "Done" at bounding box center [864, 264] width 27 height 16
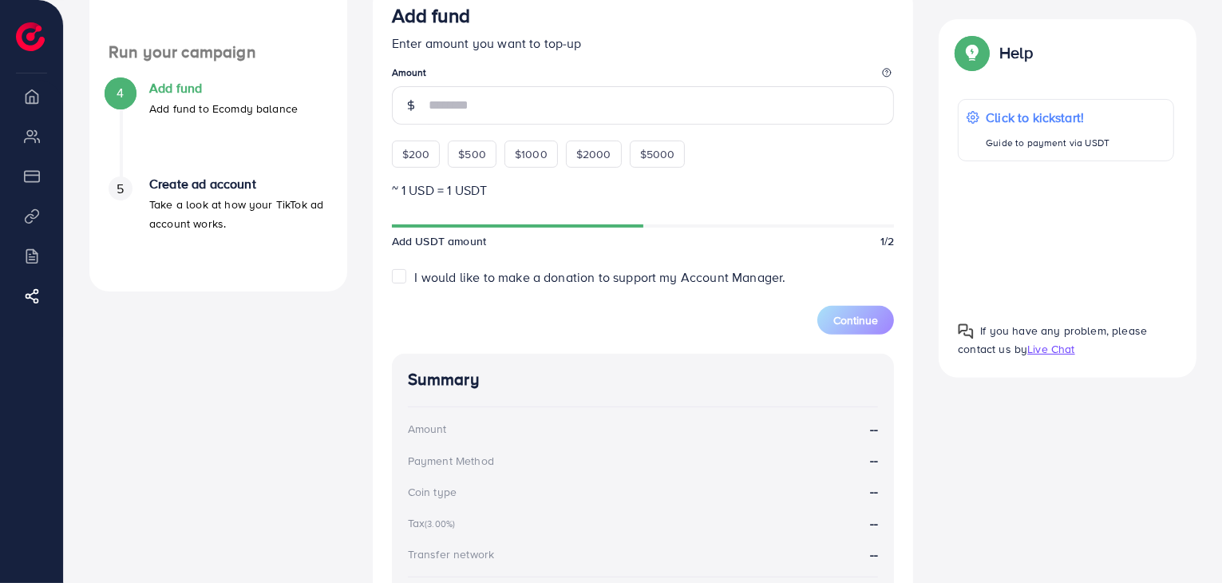
scroll to position [442, 0]
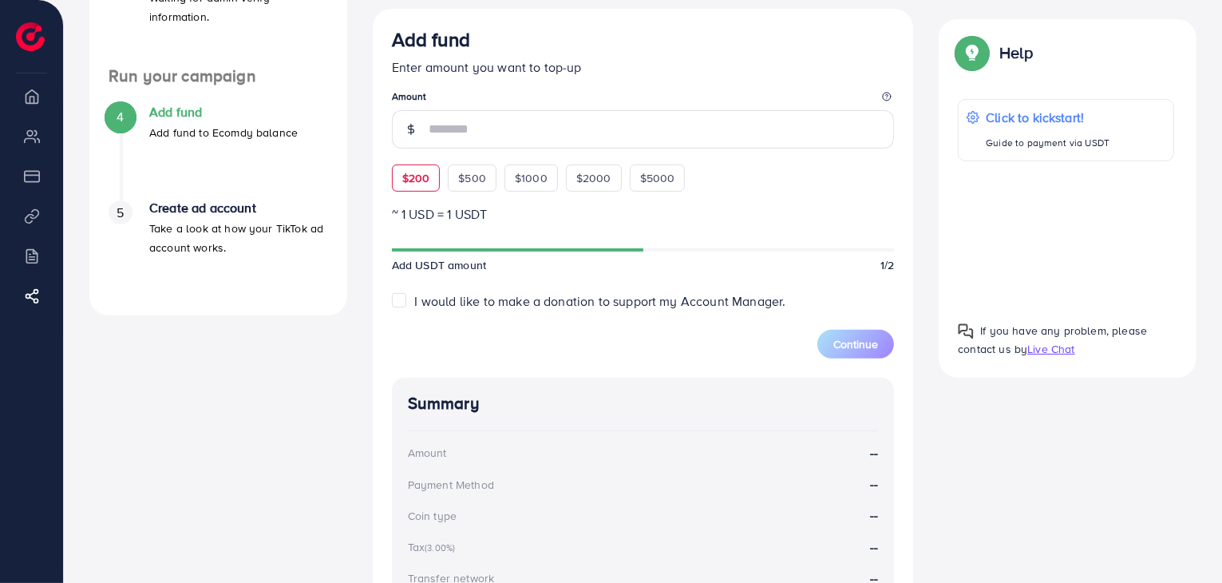
click at [410, 188] on div "$200 $500 $1000 $2000 $5000" at bounding box center [555, 174] width 327 height 35
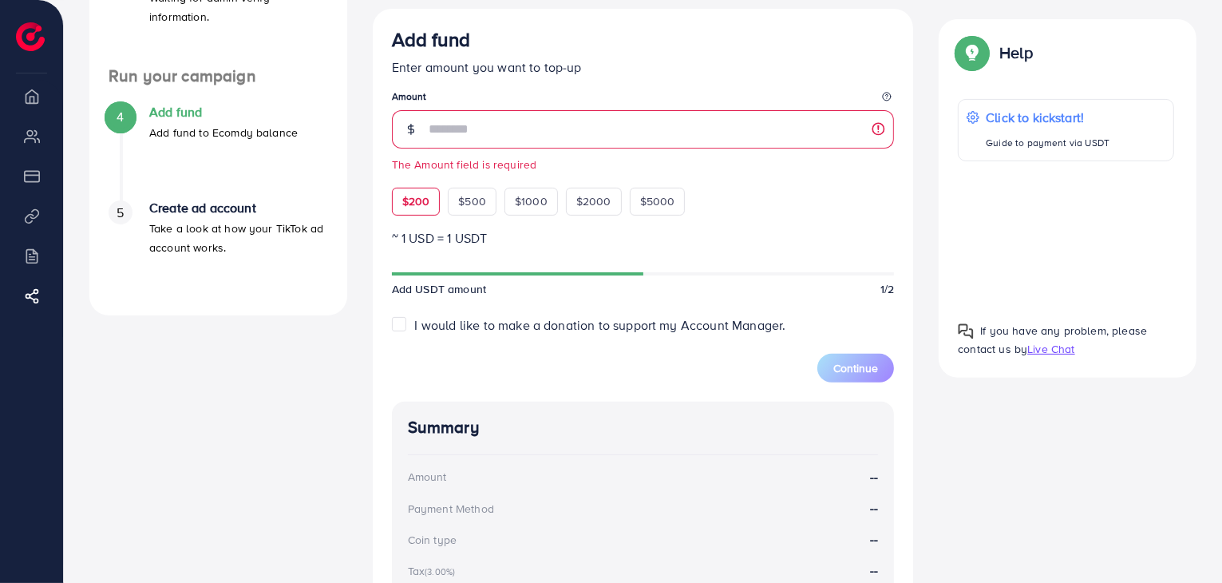
click at [426, 202] on span "$200" at bounding box center [416, 201] width 28 height 16
type input "***"
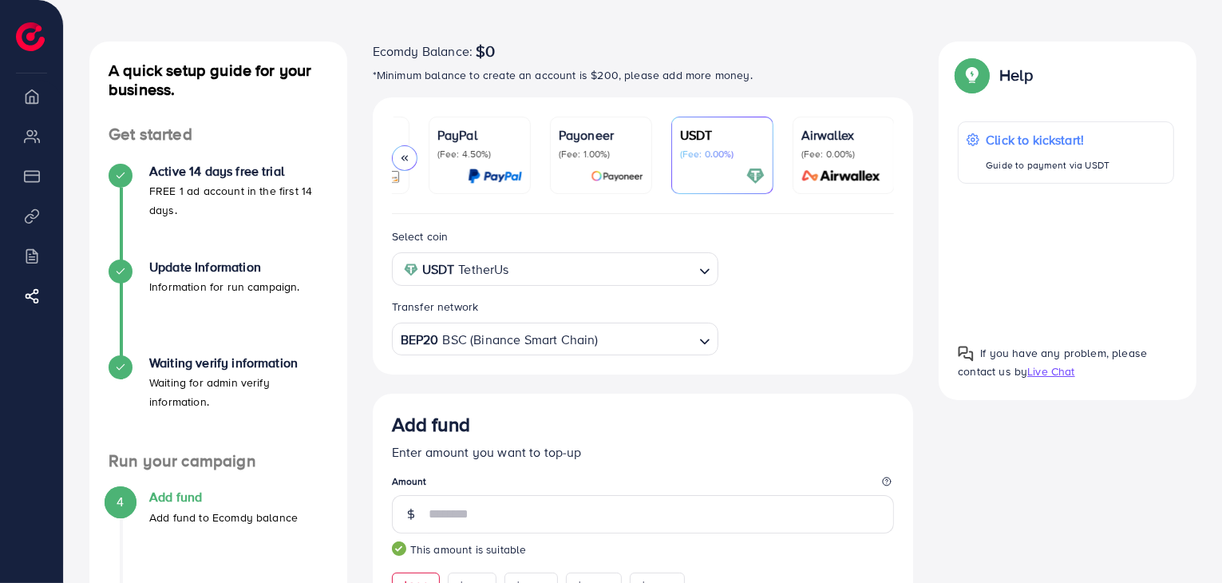
scroll to position [0, 0]
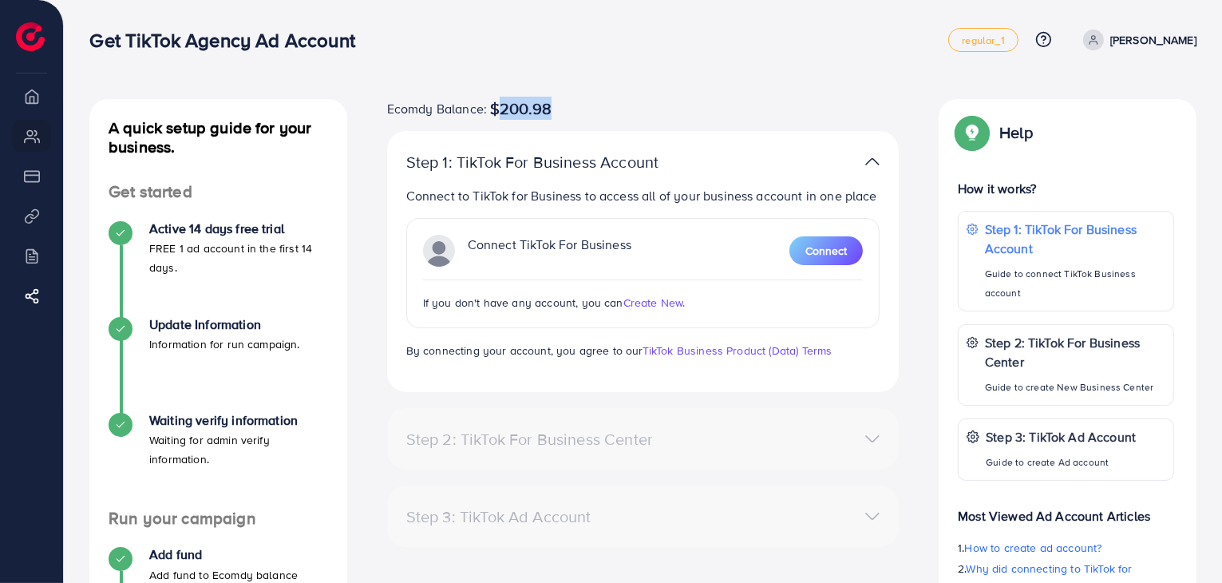
drag, startPoint x: 495, startPoint y: 108, endPoint x: 559, endPoint y: 101, distance: 64.2
click at [559, 101] on div "Ecomdy Balance: $200.98" at bounding box center [643, 108] width 513 height 19
click at [534, 105] on span "$200.98" at bounding box center [520, 108] width 61 height 19
drag, startPoint x: 498, startPoint y: 106, endPoint x: 574, endPoint y: 108, distance: 75.9
click at [574, 108] on div "Ecomdy Balance: $200.98" at bounding box center [643, 108] width 513 height 19
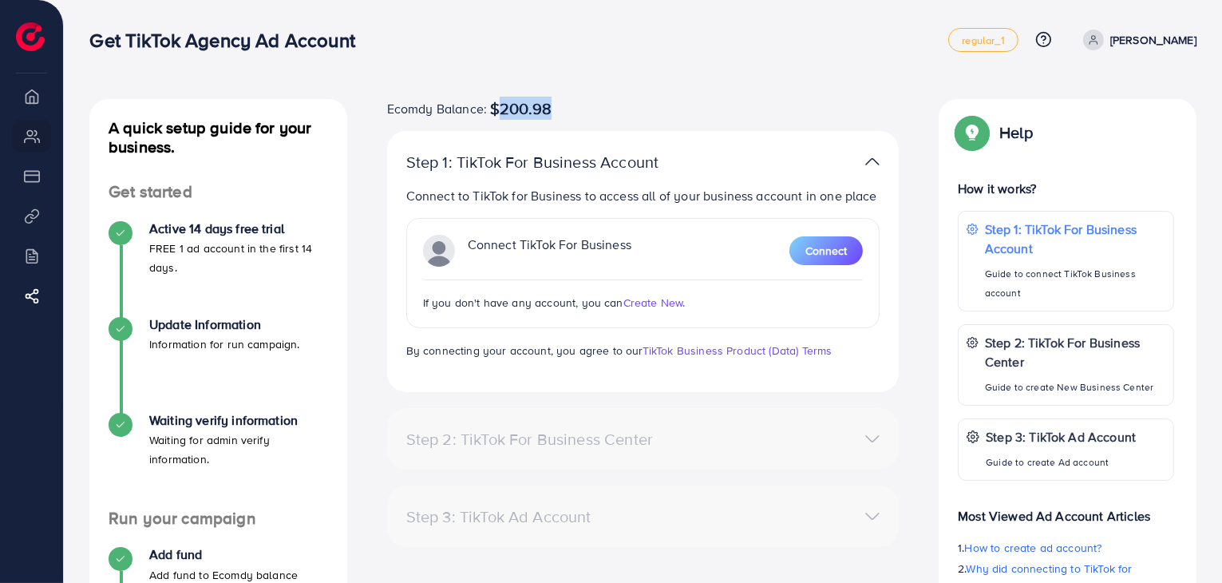
click at [521, 106] on span "$200.98" at bounding box center [520, 108] width 61 height 19
click at [506, 104] on span "$200.98" at bounding box center [520, 108] width 61 height 19
click at [505, 103] on span "$200.98" at bounding box center [520, 108] width 61 height 19
click at [496, 103] on span "$200.98" at bounding box center [520, 108] width 61 height 19
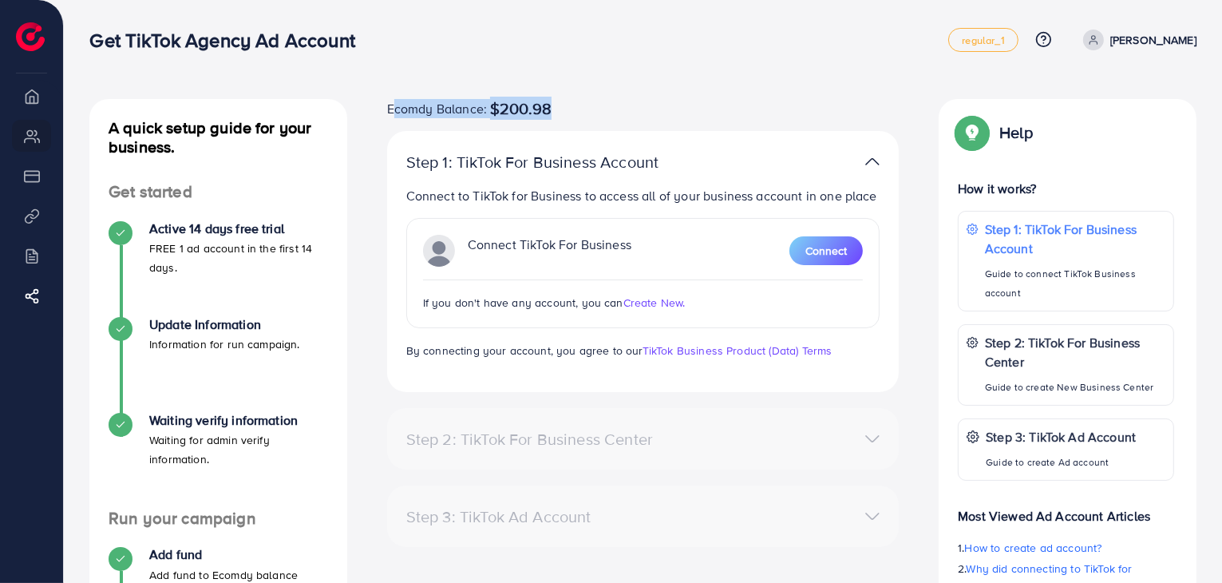
drag, startPoint x: 387, startPoint y: 109, endPoint x: 573, endPoint y: 101, distance: 186.2
click at [573, 101] on div "Ecomdy Balance: $200.98" at bounding box center [643, 108] width 513 height 19
click at [536, 101] on span "$200.98" at bounding box center [520, 108] width 61 height 19
click at [513, 102] on span "$200.98" at bounding box center [520, 108] width 61 height 19
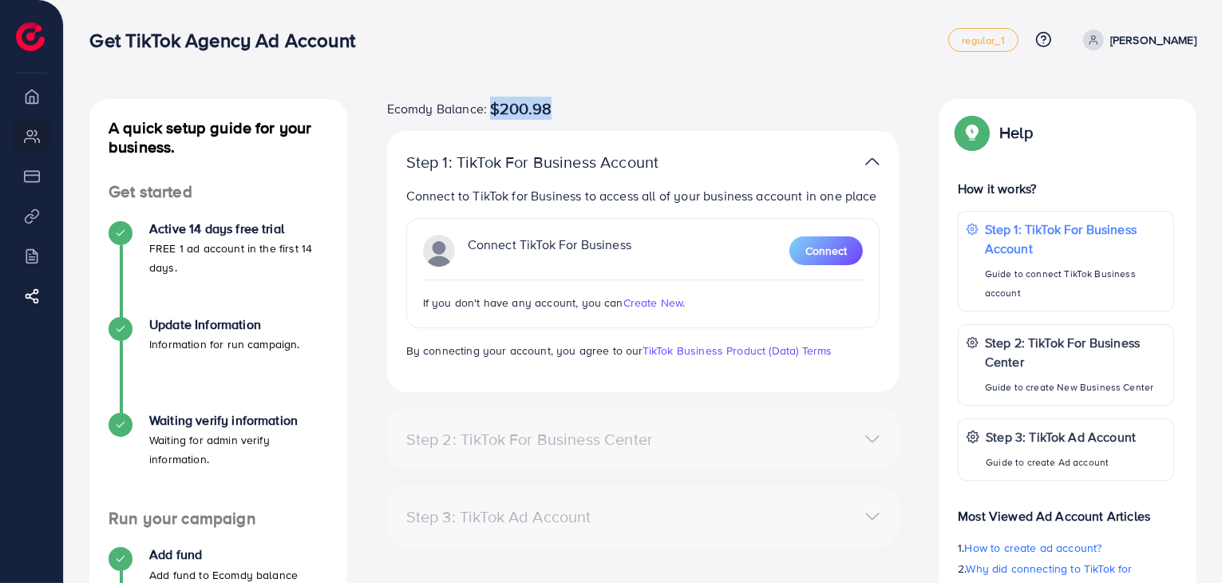
click at [513, 102] on span "$200.98" at bounding box center [520, 108] width 61 height 19
click at [502, 105] on span "$200.98" at bounding box center [520, 108] width 61 height 19
click at [418, 109] on span "Ecomdy Balance:" at bounding box center [437, 108] width 100 height 19
drag, startPoint x: 390, startPoint y: 108, endPoint x: 550, endPoint y: 101, distance: 160.7
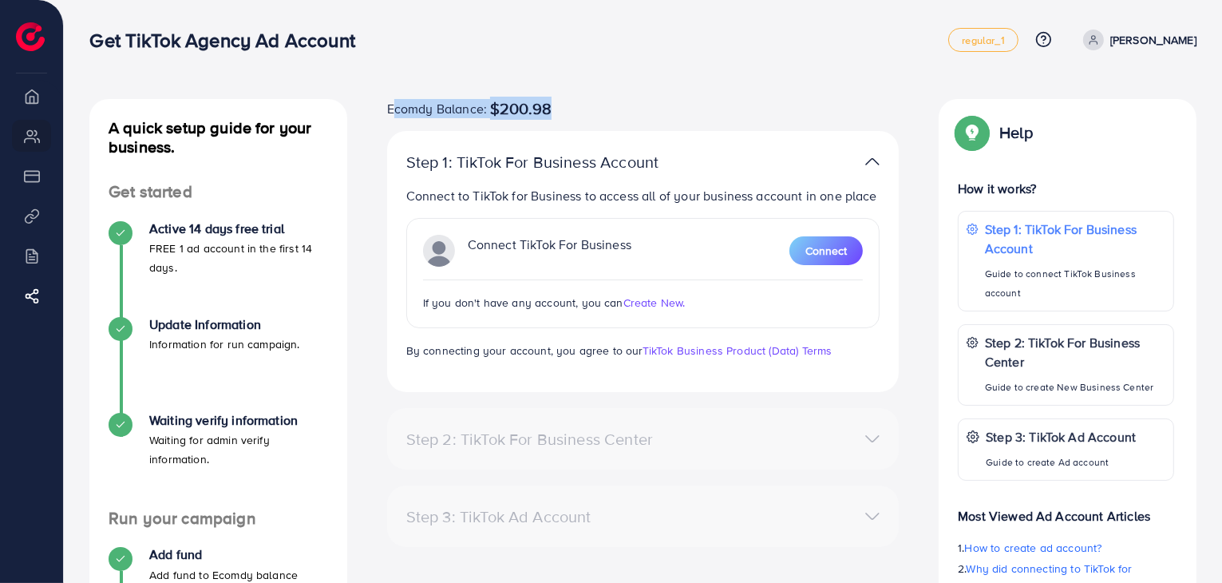
click at [550, 101] on div "Ecomdy Balance: $200.98" at bounding box center [469, 108] width 165 height 19
click at [550, 101] on span "$200.98" at bounding box center [520, 108] width 61 height 19
click at [493, 112] on span "$200.98" at bounding box center [520, 108] width 61 height 19
drag, startPoint x: 493, startPoint y: 112, endPoint x: 546, endPoint y: 112, distance: 52.7
click at [546, 112] on span "$200.98" at bounding box center [520, 108] width 61 height 19
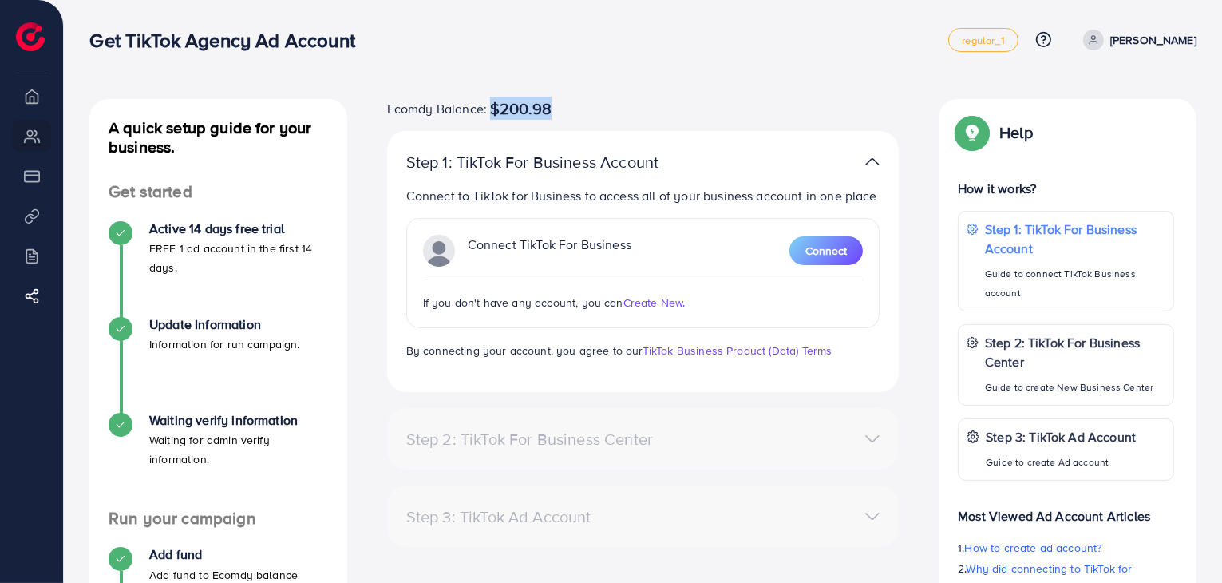
click at [546, 112] on span "$200.98" at bounding box center [520, 108] width 61 height 19
click at [396, 101] on span "Ecomdy Balance:" at bounding box center [437, 108] width 100 height 19
click at [402, 109] on span "Ecomdy Balance:" at bounding box center [437, 108] width 100 height 19
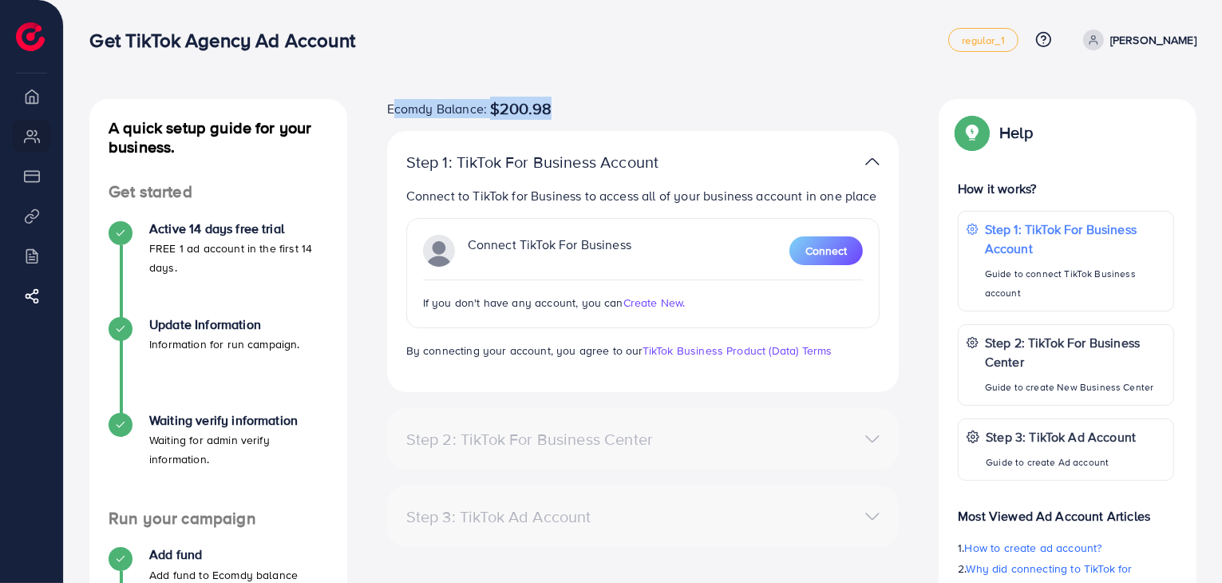
drag, startPoint x: 387, startPoint y: 107, endPoint x: 584, endPoint y: 117, distance: 197.5
click at [584, 117] on div "Ecomdy Balance: $200.98" at bounding box center [643, 108] width 513 height 19
click at [537, 105] on span "$200.98" at bounding box center [520, 108] width 61 height 19
click at [549, 105] on span "$200.98" at bounding box center [520, 108] width 61 height 19
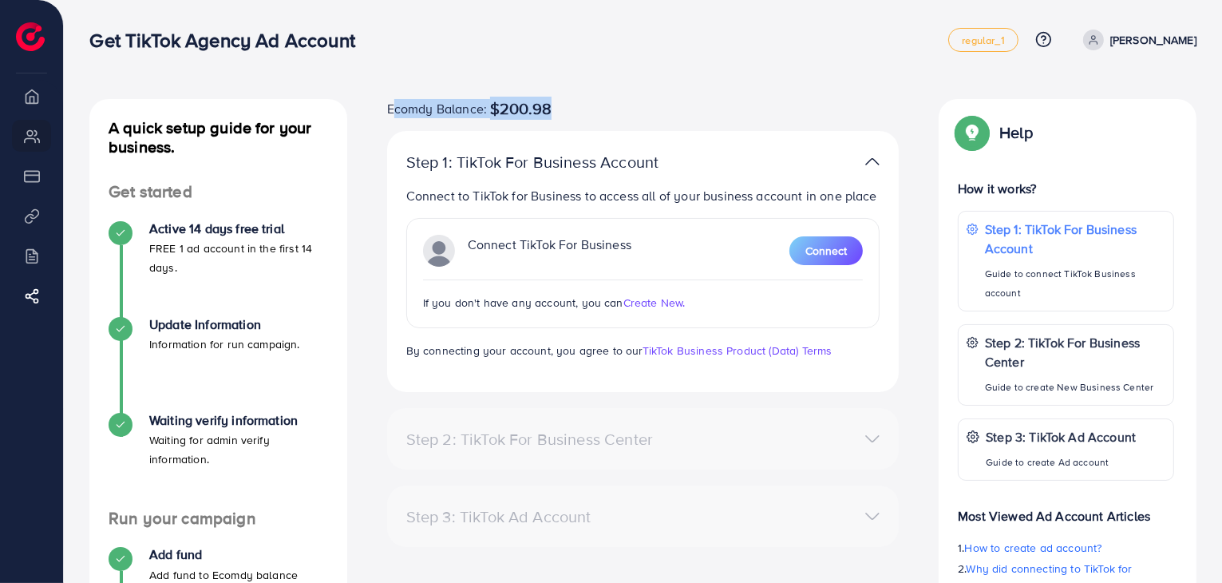
drag, startPoint x: 389, startPoint y: 108, endPoint x: 562, endPoint y: 109, distance: 173.3
click at [562, 109] on div "Ecomdy Balance: $200.98" at bounding box center [643, 108] width 513 height 19
click at [553, 106] on div "Ecomdy Balance: $200.98" at bounding box center [643, 108] width 513 height 19
drag, startPoint x: 389, startPoint y: 112, endPoint x: 551, endPoint y: 111, distance: 162.1
click at [551, 111] on div "Ecomdy Balance: $200.98" at bounding box center [469, 108] width 165 height 19
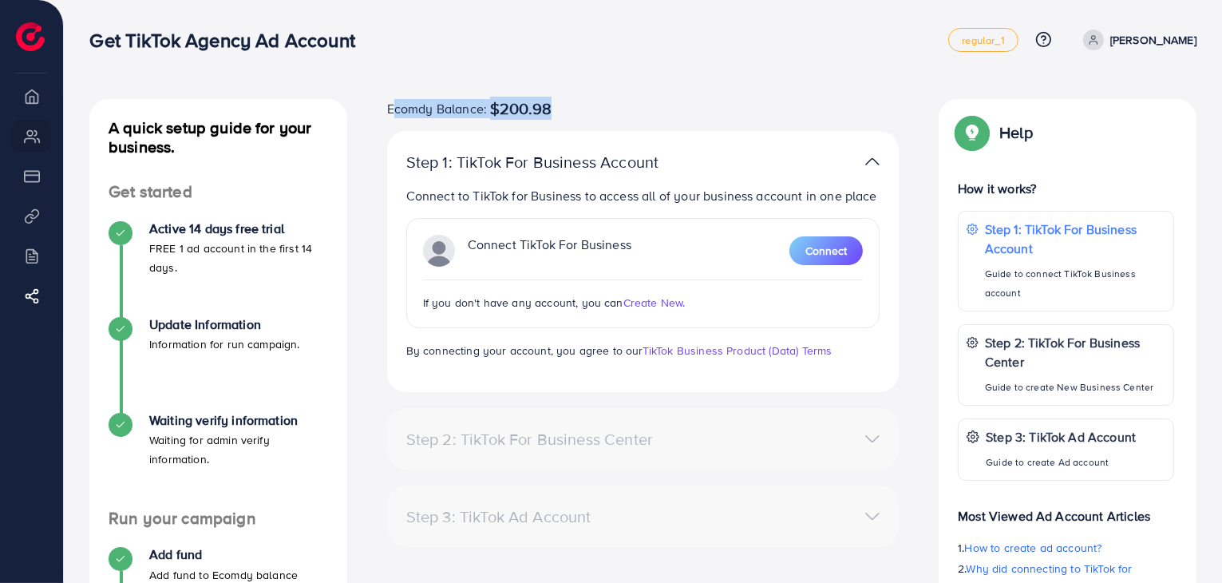
click at [545, 109] on span "$200.98" at bounding box center [520, 108] width 61 height 19
drag, startPoint x: 434, startPoint y: 116, endPoint x: 549, endPoint y: 112, distance: 115.1
click at [549, 112] on div "Ecomdy Balance: $200.98" at bounding box center [469, 108] width 165 height 19
click at [547, 108] on span "$200.98" at bounding box center [520, 108] width 61 height 19
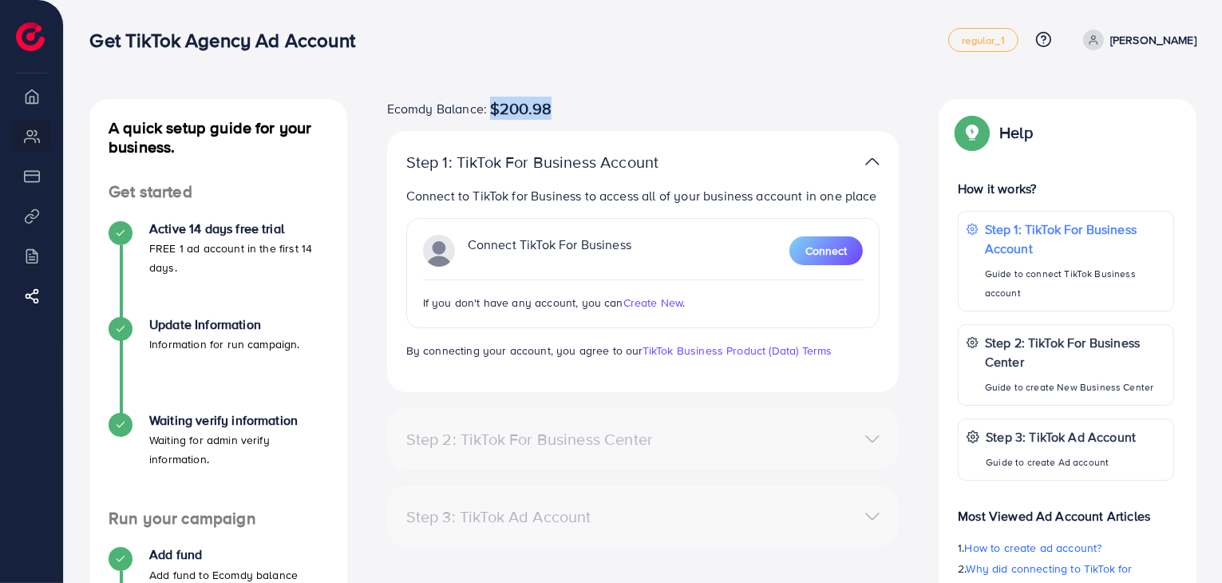
click at [547, 108] on span "$200.98" at bounding box center [520, 108] width 61 height 19
click at [533, 96] on div "A quick setup guide for your business. Get started Active 14 days free trial FR…" at bounding box center [643, 391] width 1159 height 783
click at [824, 252] on span "Connect" at bounding box center [827, 251] width 42 height 16
click at [842, 245] on span "Connect" at bounding box center [827, 251] width 42 height 16
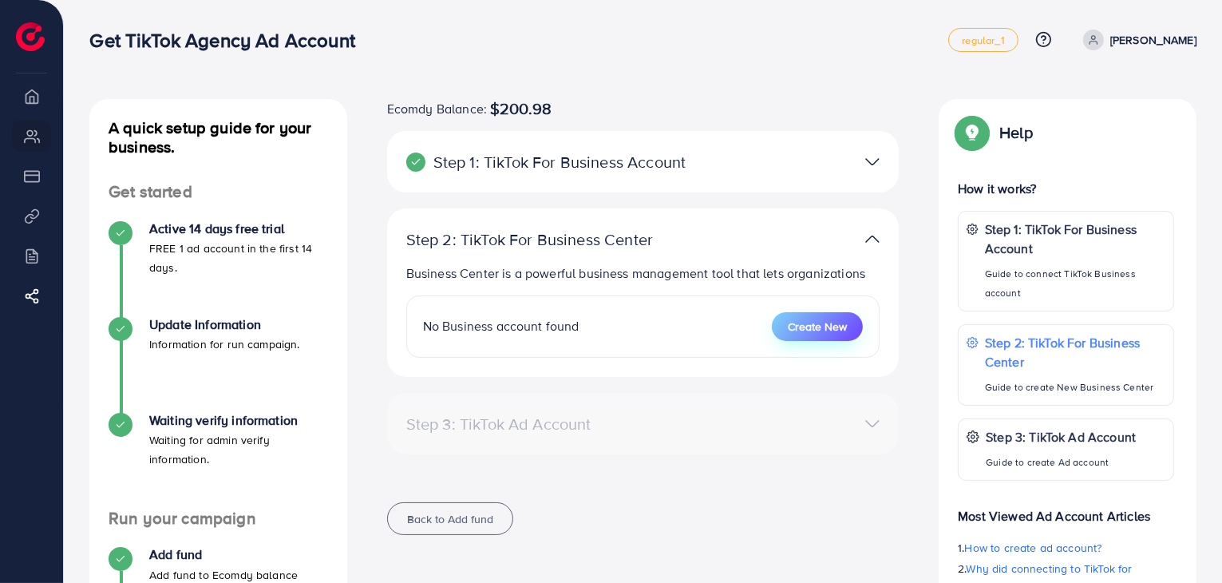
click at [821, 330] on span "Create New" at bounding box center [817, 327] width 59 height 16
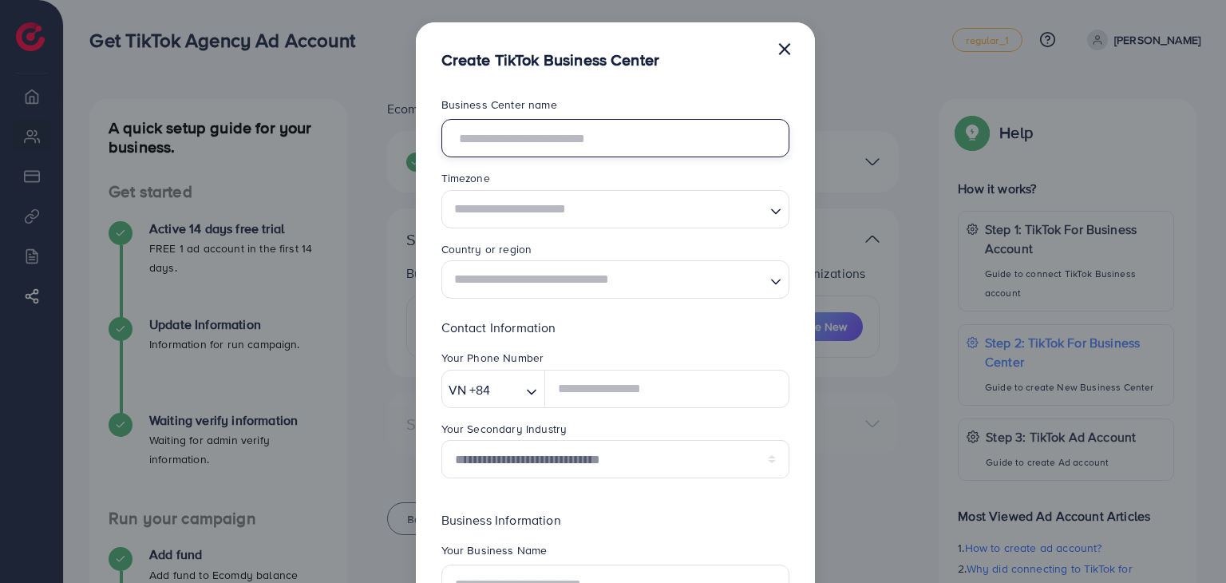
click at [572, 144] on input "text" at bounding box center [616, 138] width 348 height 38
type input "**********"
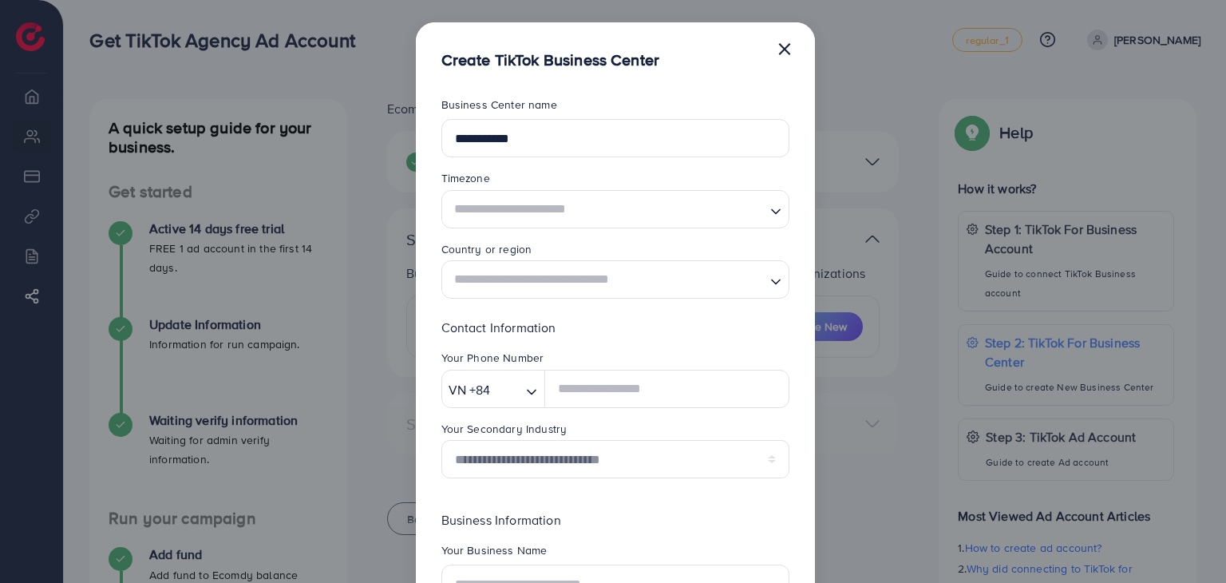
click at [679, 203] on input "Search for option" at bounding box center [606, 209] width 315 height 30
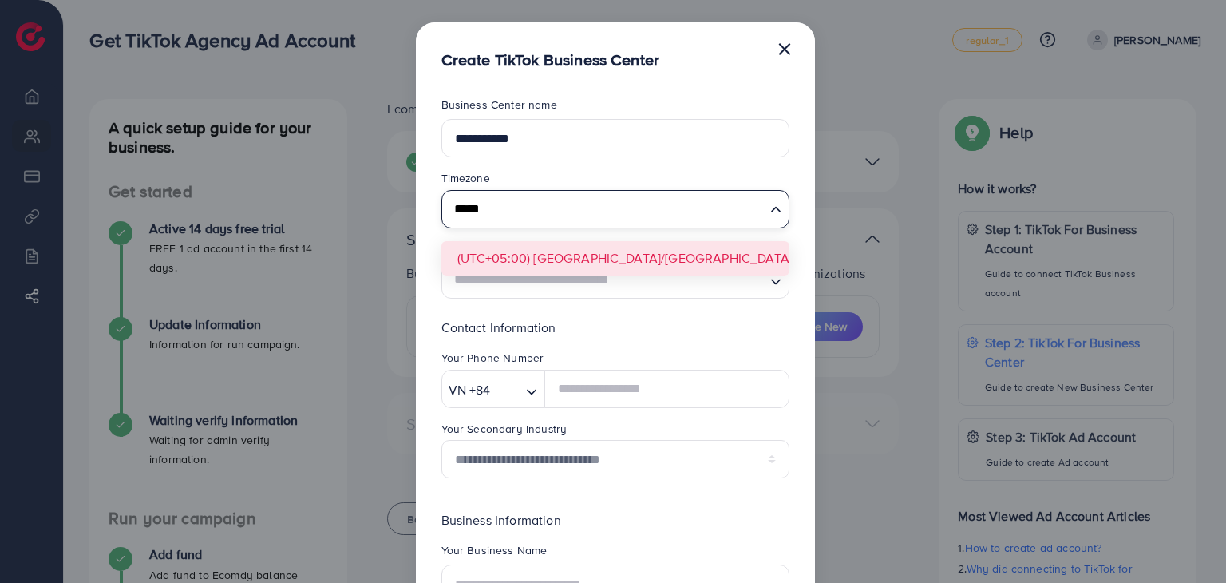
type input "*****"
click at [660, 246] on form "**********" at bounding box center [616, 417] width 348 height 641
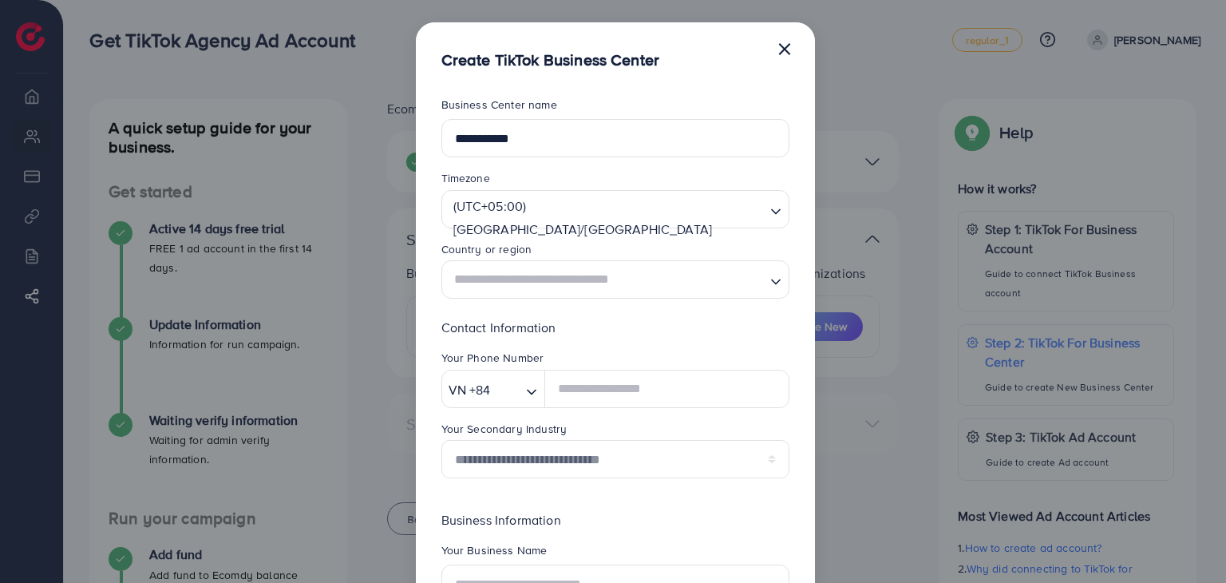
click at [645, 276] on input "Search for option" at bounding box center [606, 280] width 315 height 30
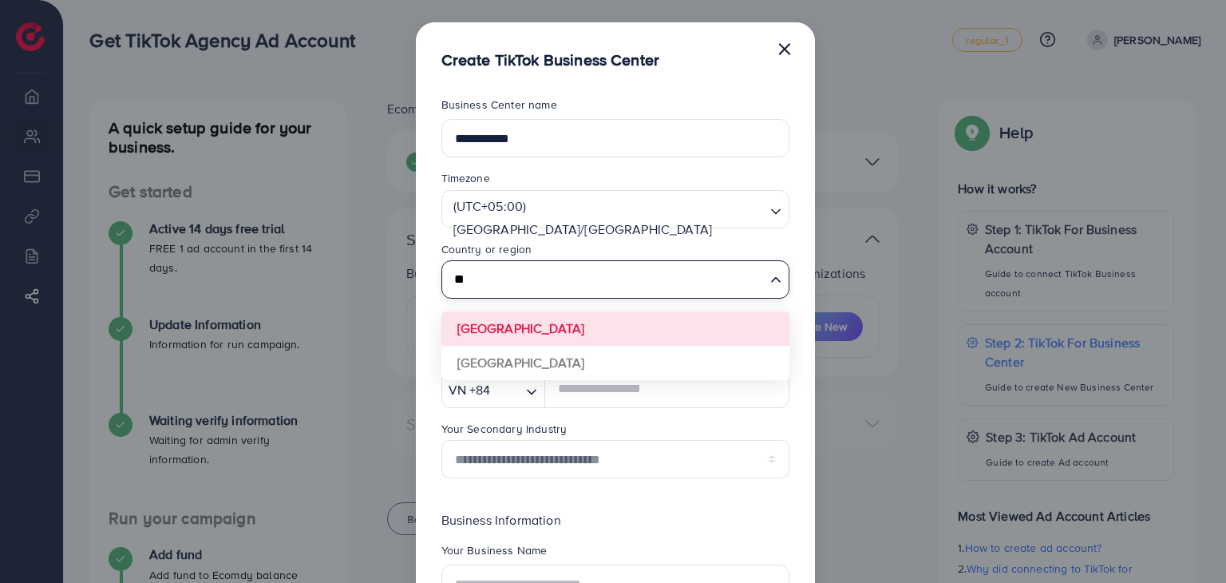
type input "*"
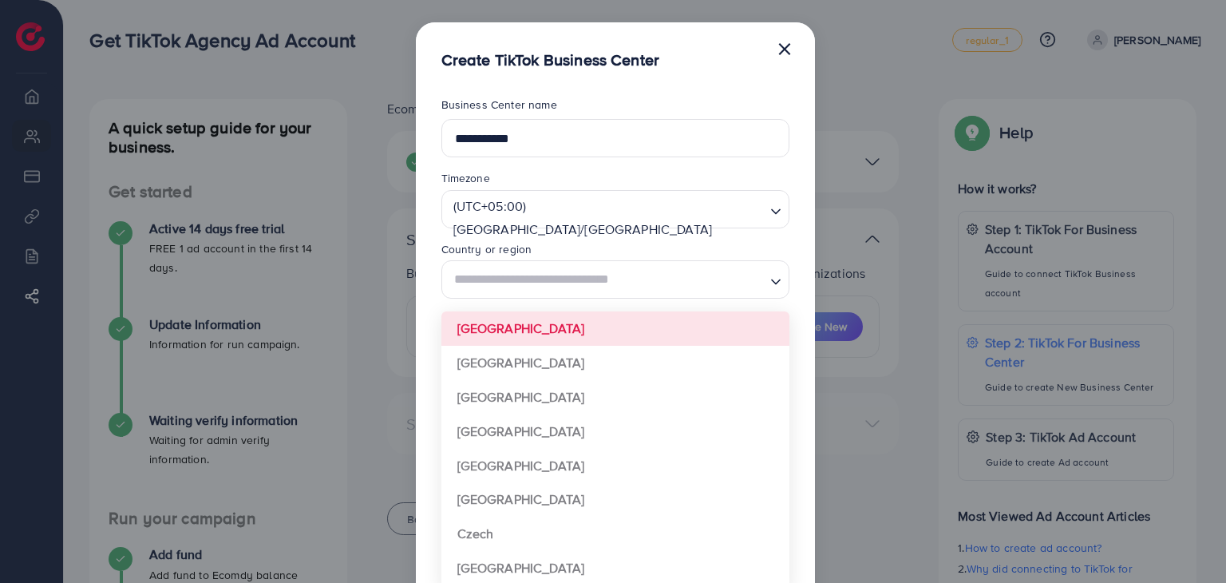
click at [657, 248] on div "Country or region" at bounding box center [616, 250] width 348 height 19
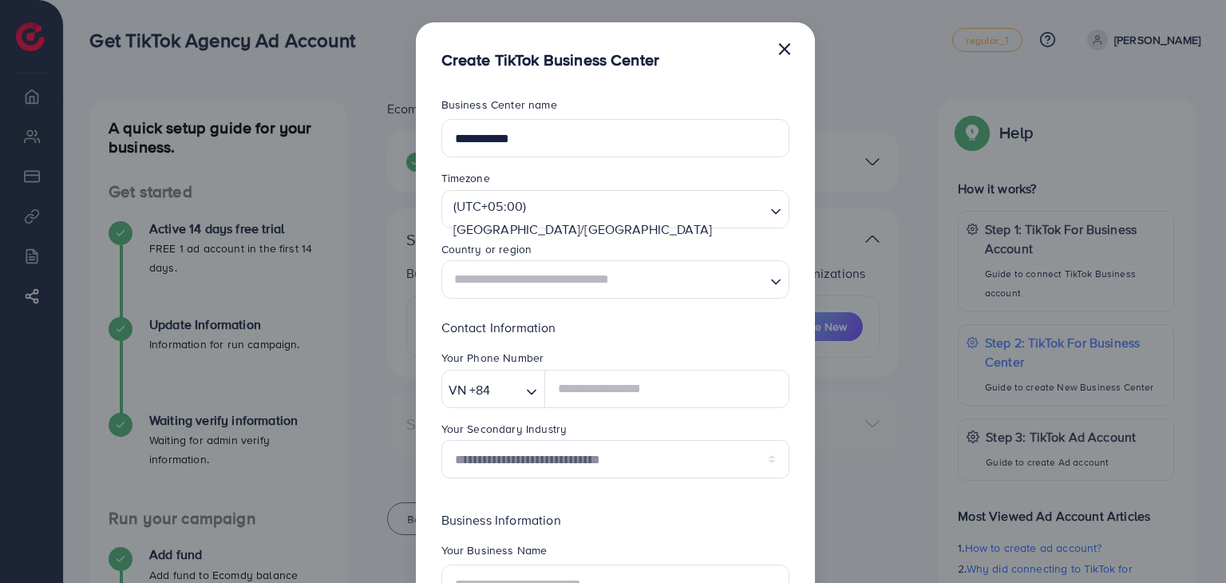
click at [644, 285] on input "Search for option" at bounding box center [606, 280] width 315 height 30
click at [618, 175] on div "Timezone" at bounding box center [616, 179] width 348 height 19
click at [525, 390] on icon "Search for option" at bounding box center [532, 392] width 16 height 16
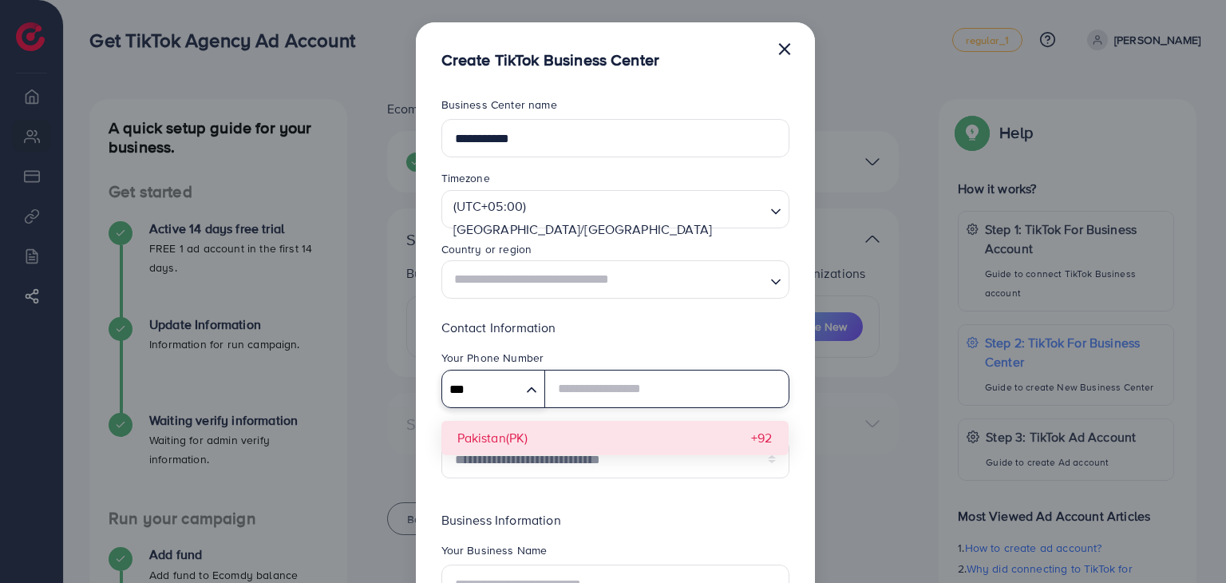
type input "***"
click at [529, 432] on div "**********" at bounding box center [616, 404] width 348 height 173
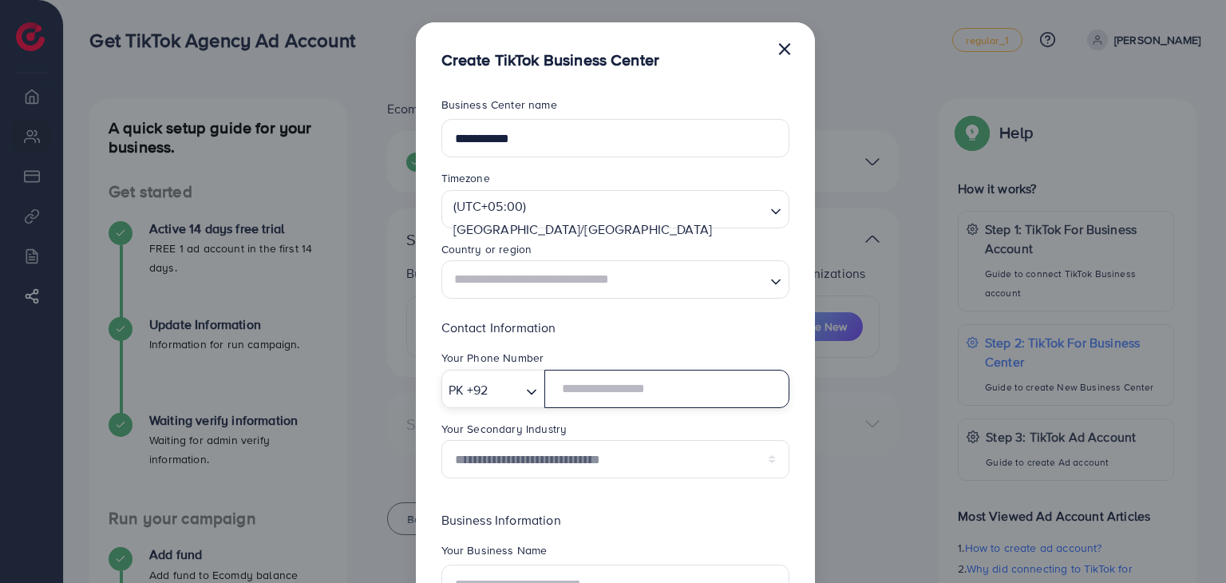
click at [612, 389] on input "text" at bounding box center [667, 389] width 244 height 38
click at [783, 48] on button "×" at bounding box center [785, 48] width 16 height 32
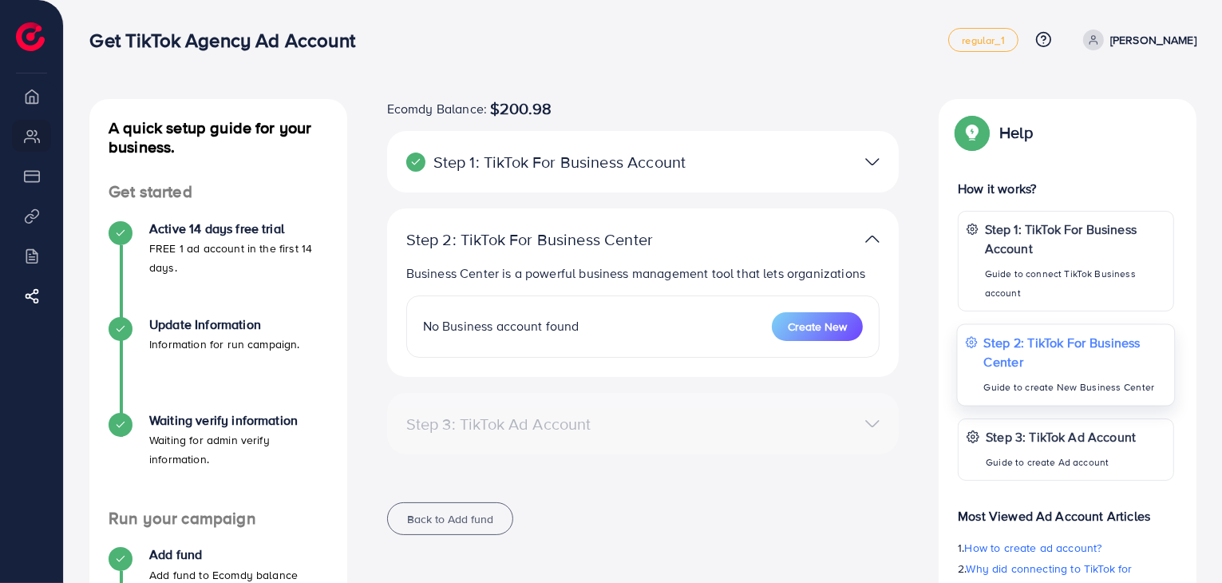
click at [1067, 389] on p "Guide to create New Business Center" at bounding box center [1076, 387] width 182 height 19
click at [870, 167] on img at bounding box center [873, 161] width 14 height 23
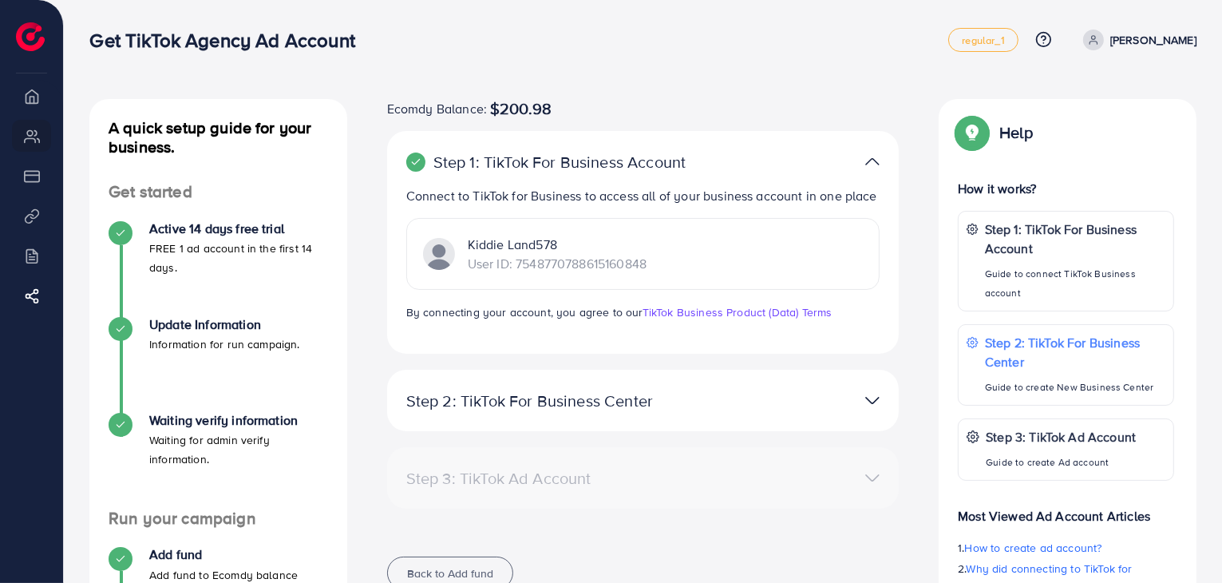
click at [867, 394] on img at bounding box center [873, 400] width 14 height 23
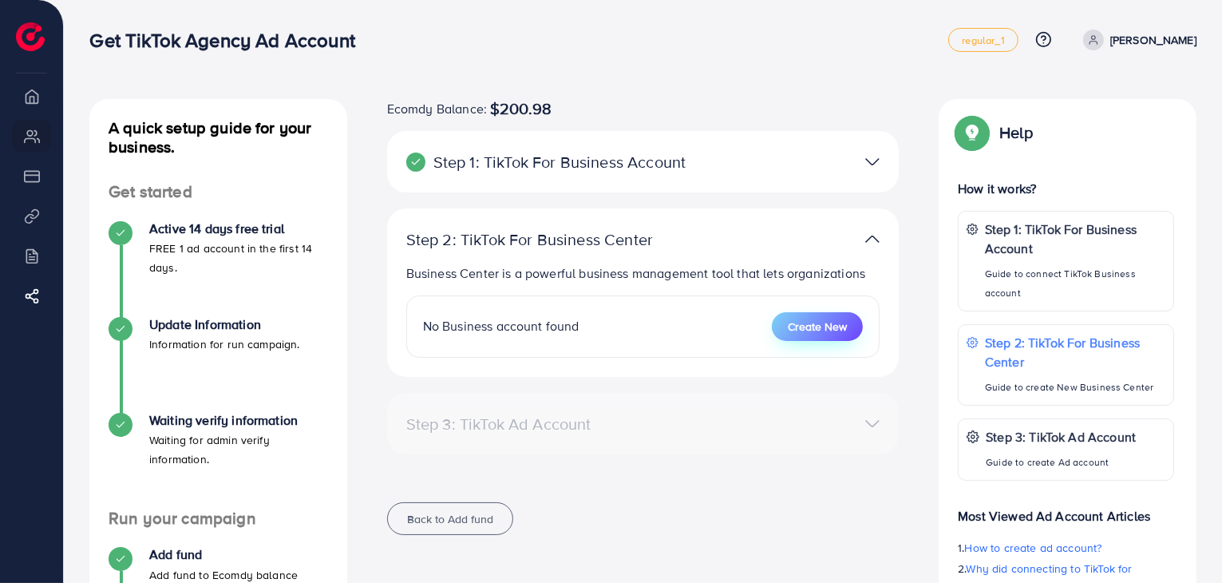
click at [810, 330] on span "Create New" at bounding box center [817, 327] width 59 height 16
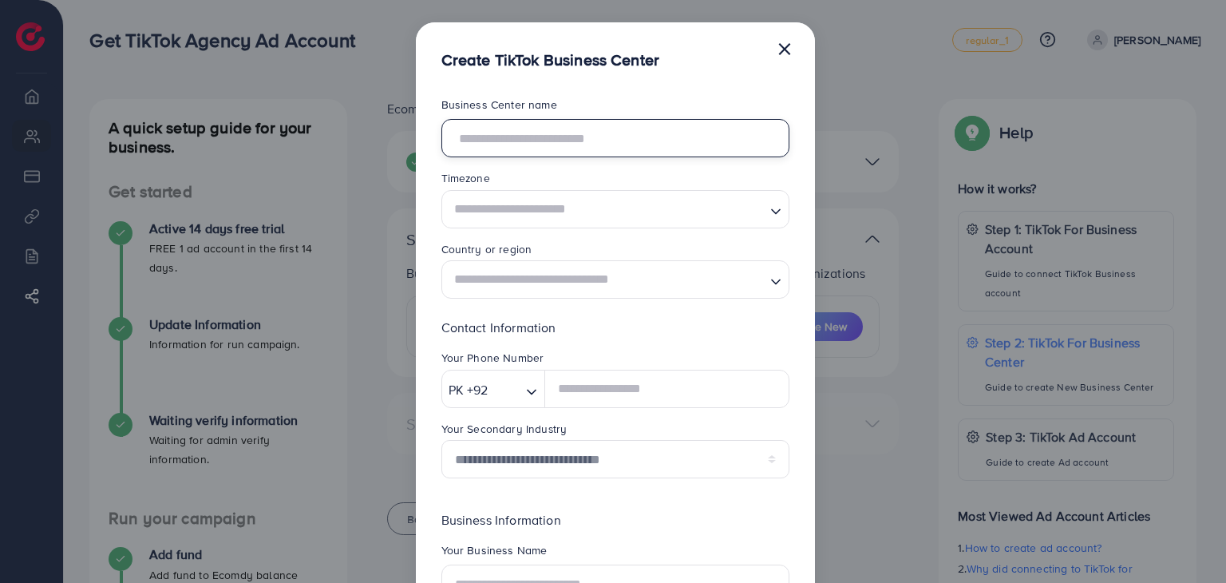
click at [473, 141] on input "text" at bounding box center [616, 138] width 348 height 38
click at [499, 217] on div "Search for option" at bounding box center [606, 207] width 319 height 33
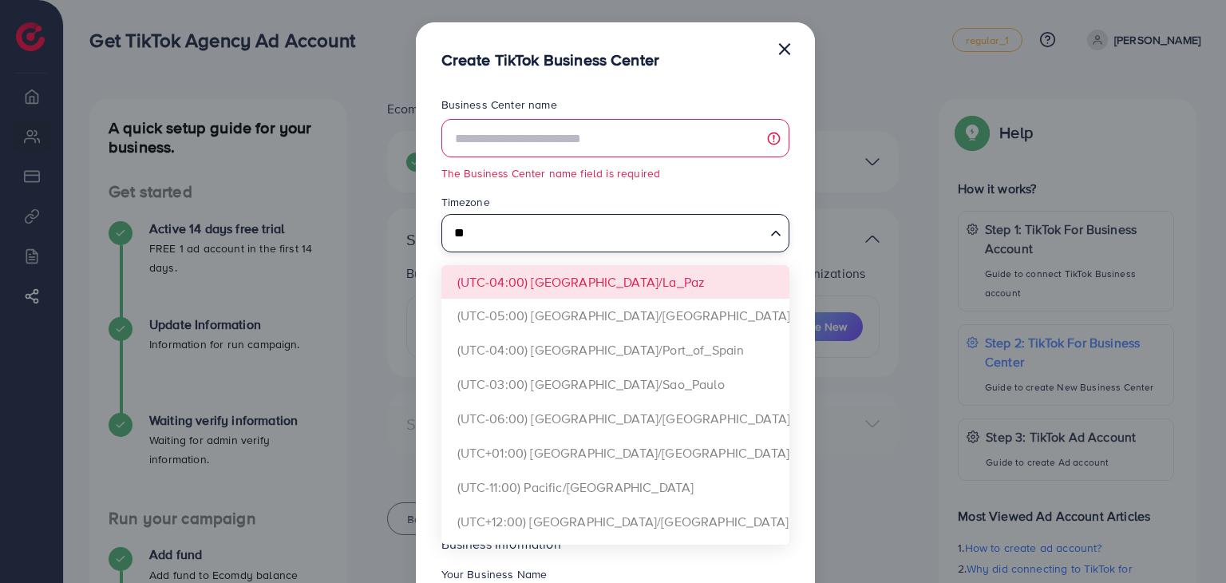
type input "*"
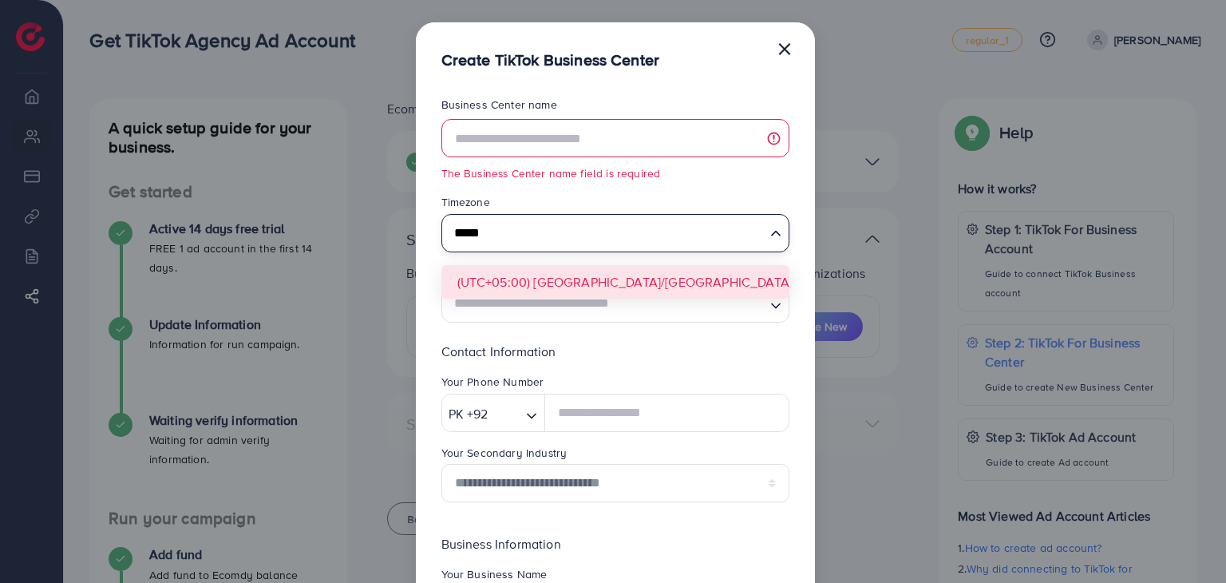
type input "*****"
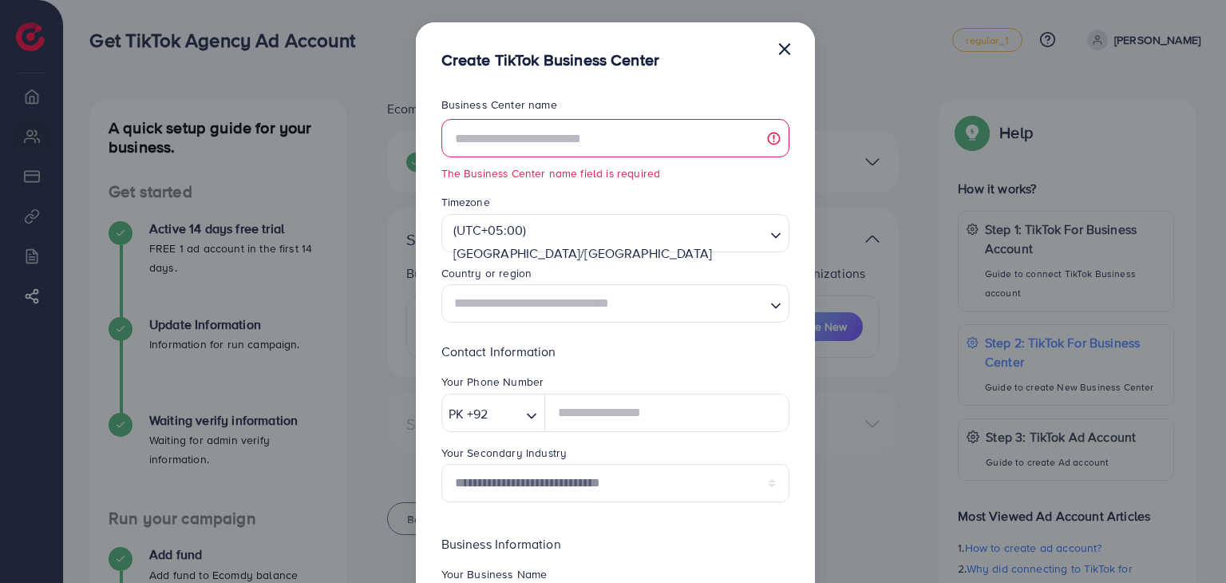
click at [529, 298] on input "Search for option" at bounding box center [606, 304] width 315 height 30
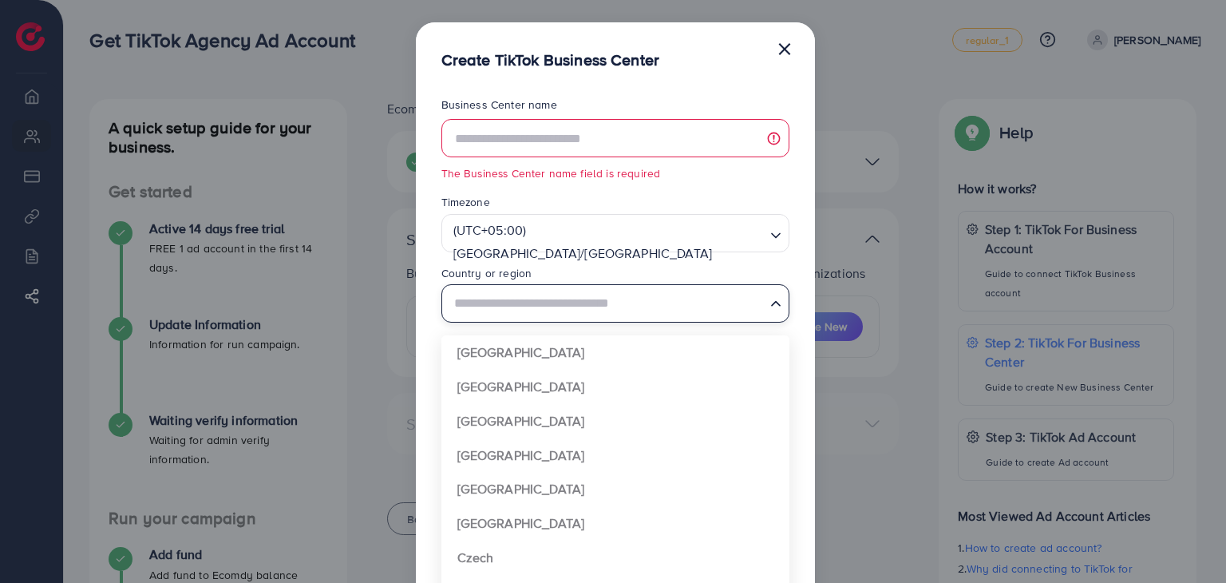
click at [532, 307] on input "Search for option" at bounding box center [606, 304] width 315 height 30
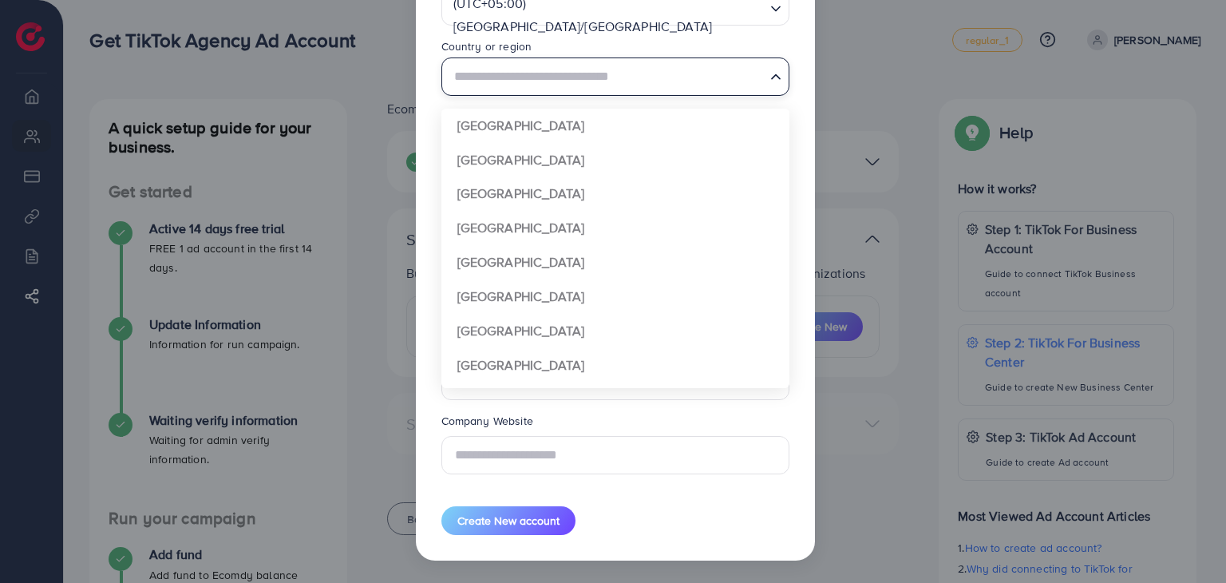
scroll to position [1020, 0]
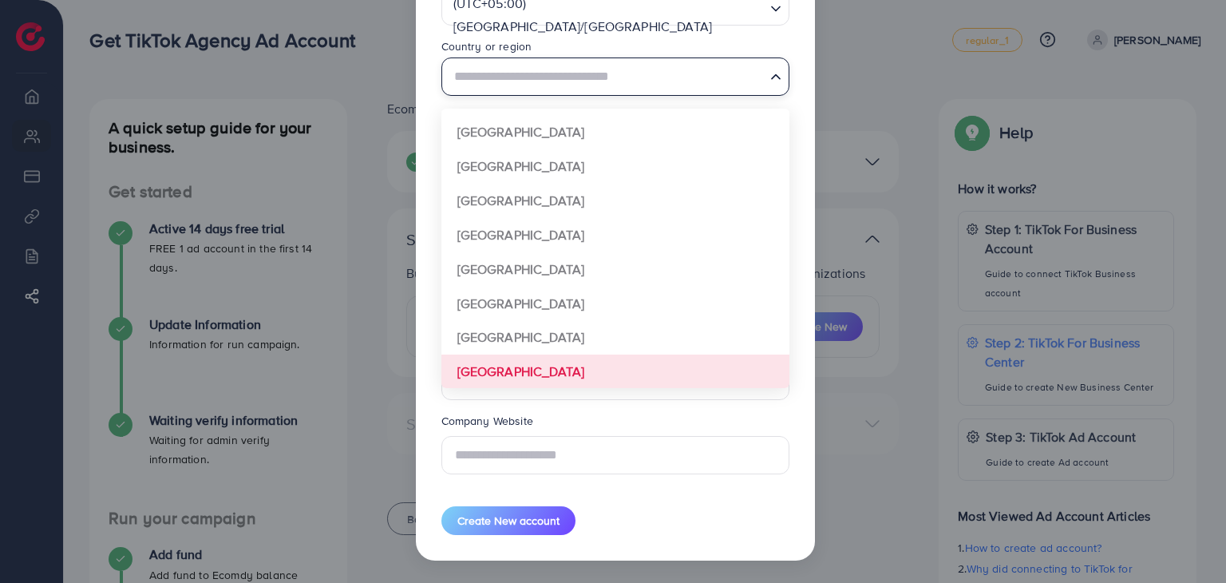
click at [590, 418] on legend "Company Website" at bounding box center [616, 424] width 348 height 22
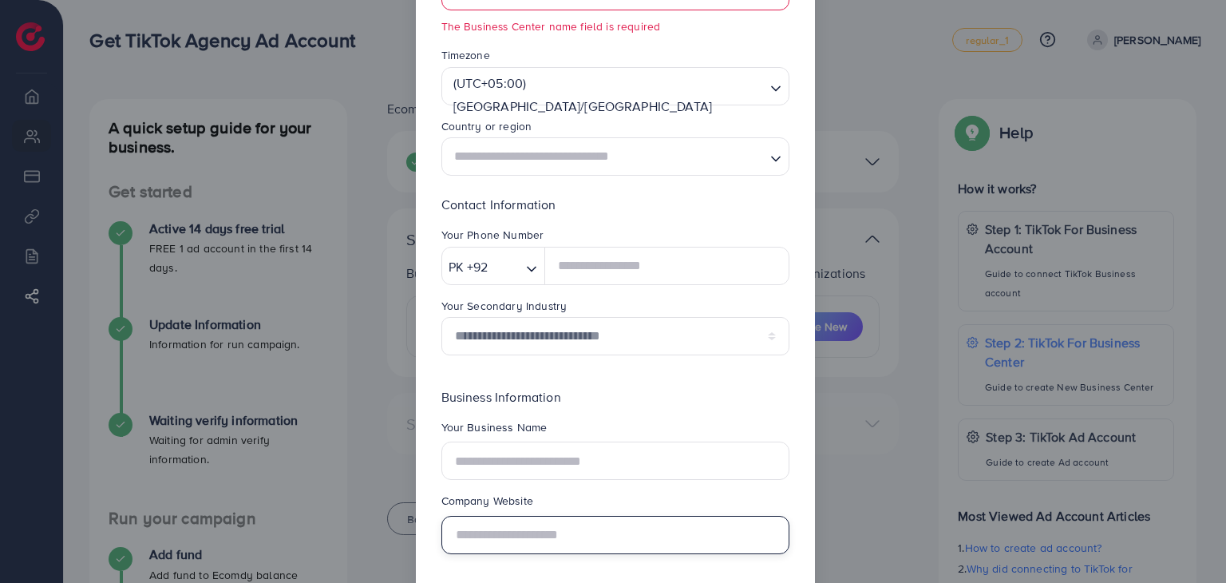
scroll to position [0, 0]
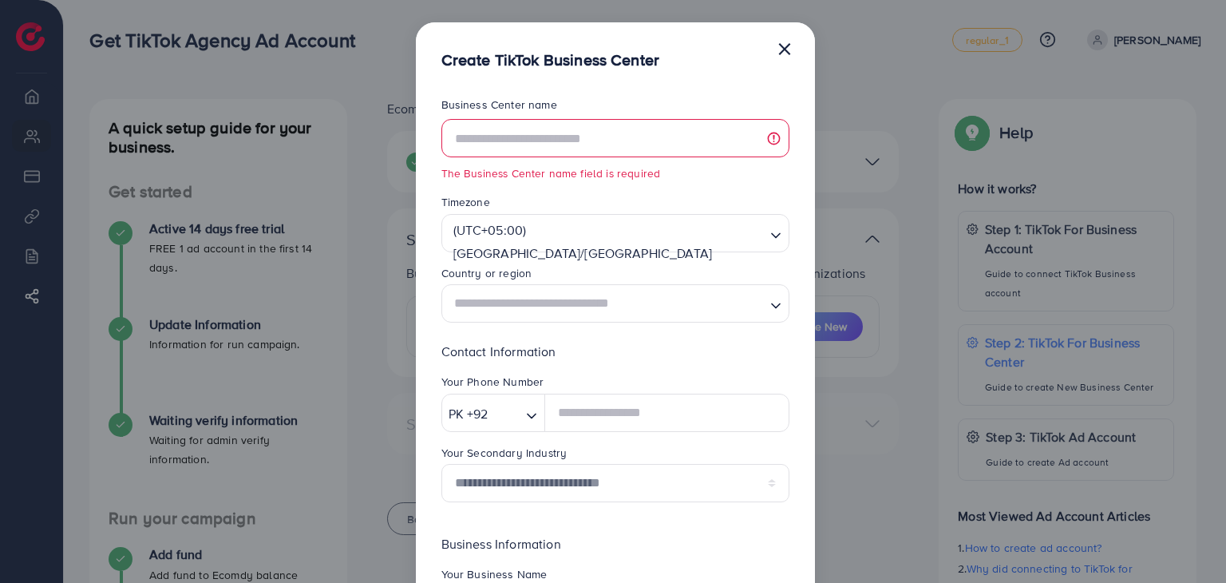
click at [628, 312] on input "Search for option" at bounding box center [606, 304] width 315 height 30
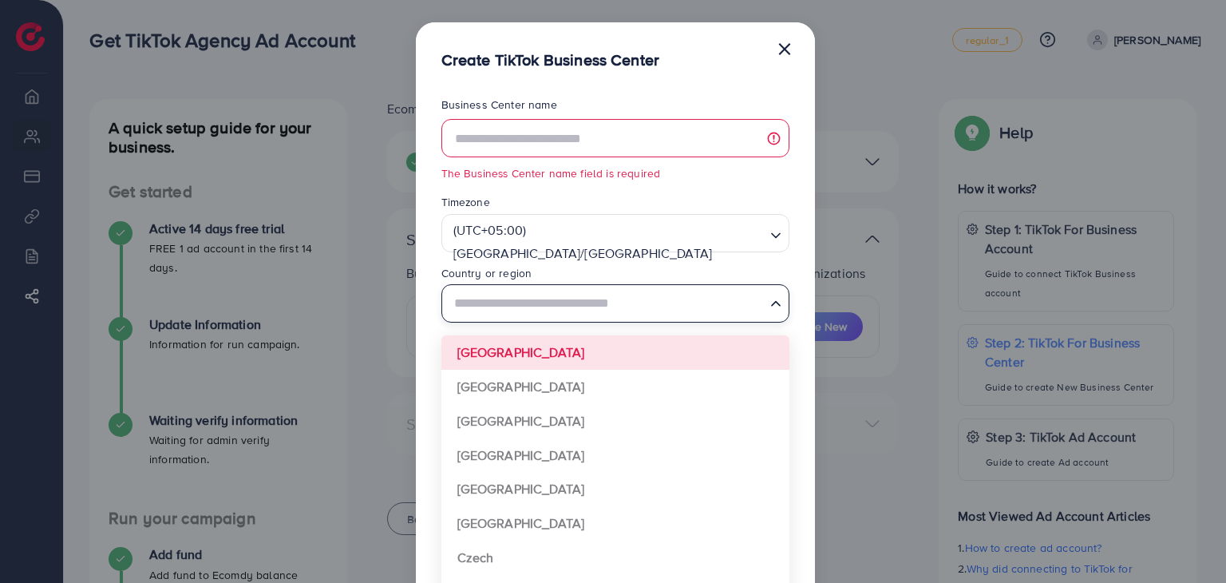
click at [610, 351] on form "**********" at bounding box center [616, 441] width 348 height 688
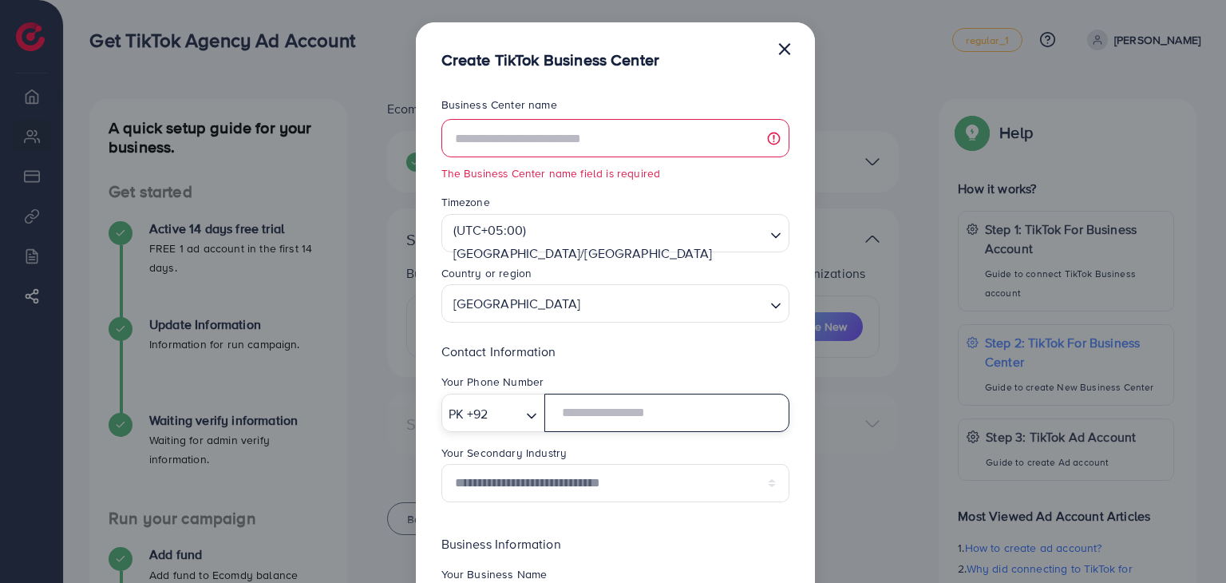
click at [584, 409] on input "text" at bounding box center [667, 413] width 244 height 38
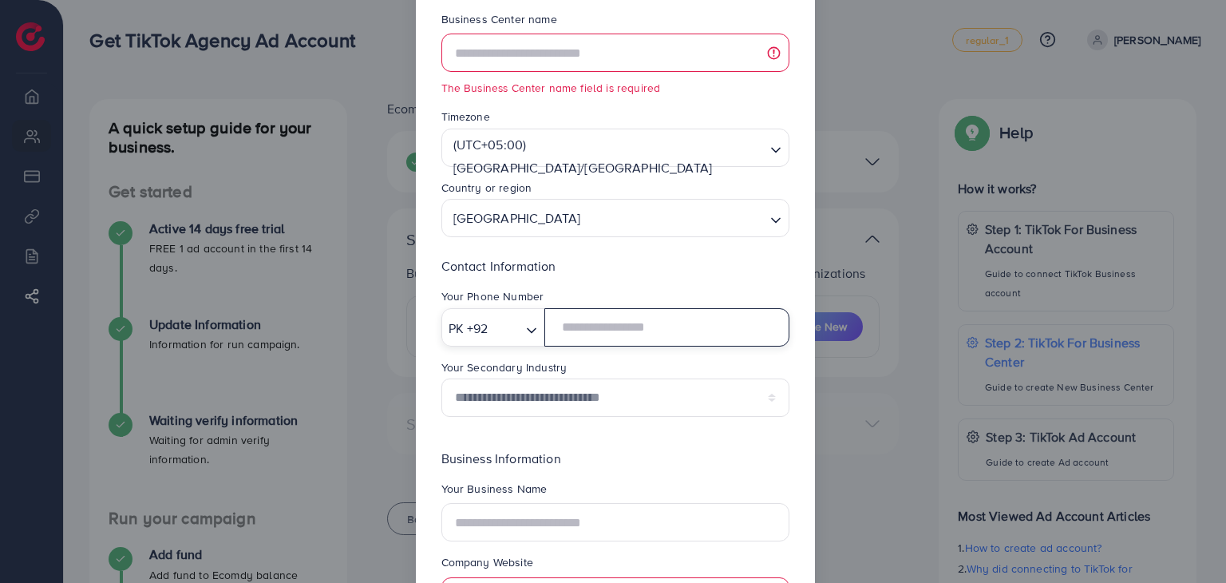
scroll to position [80, 0]
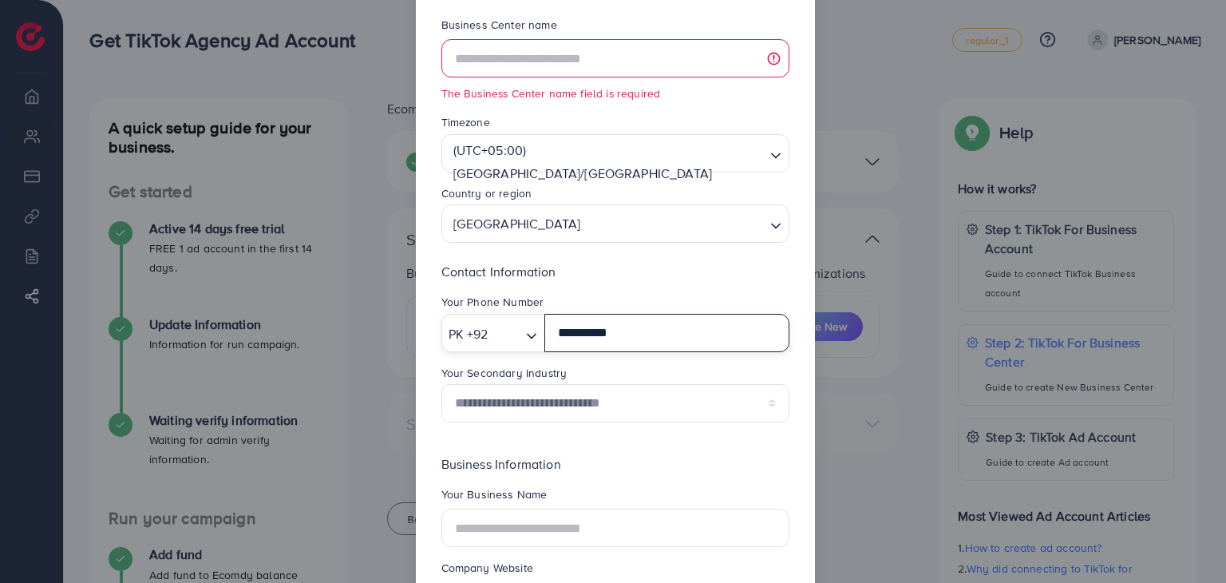
type input "**********"
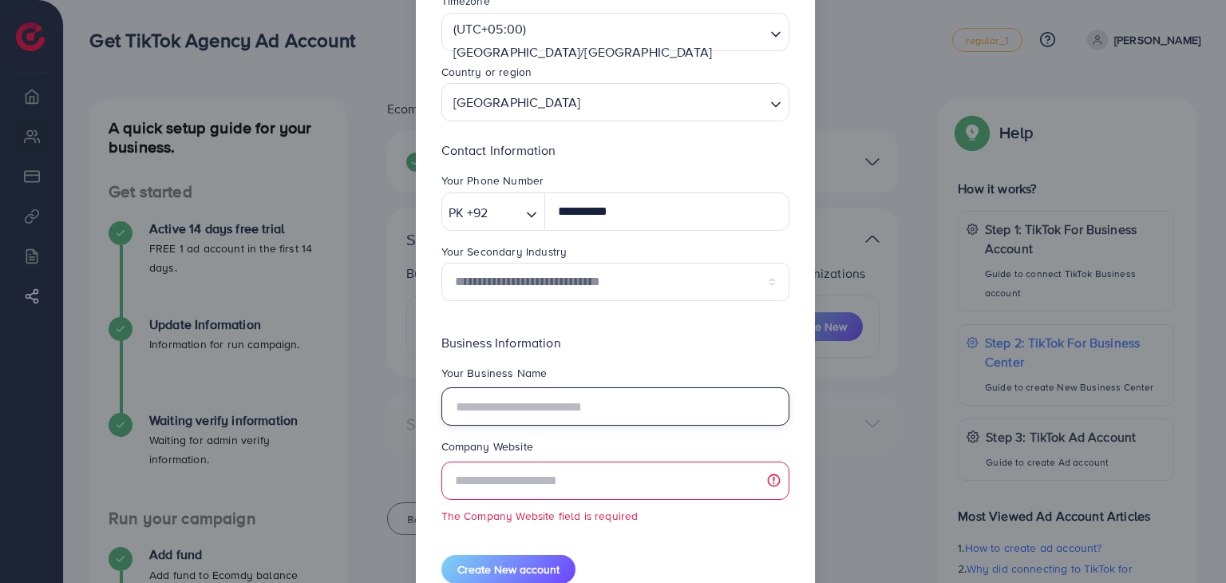
scroll to position [240, 0]
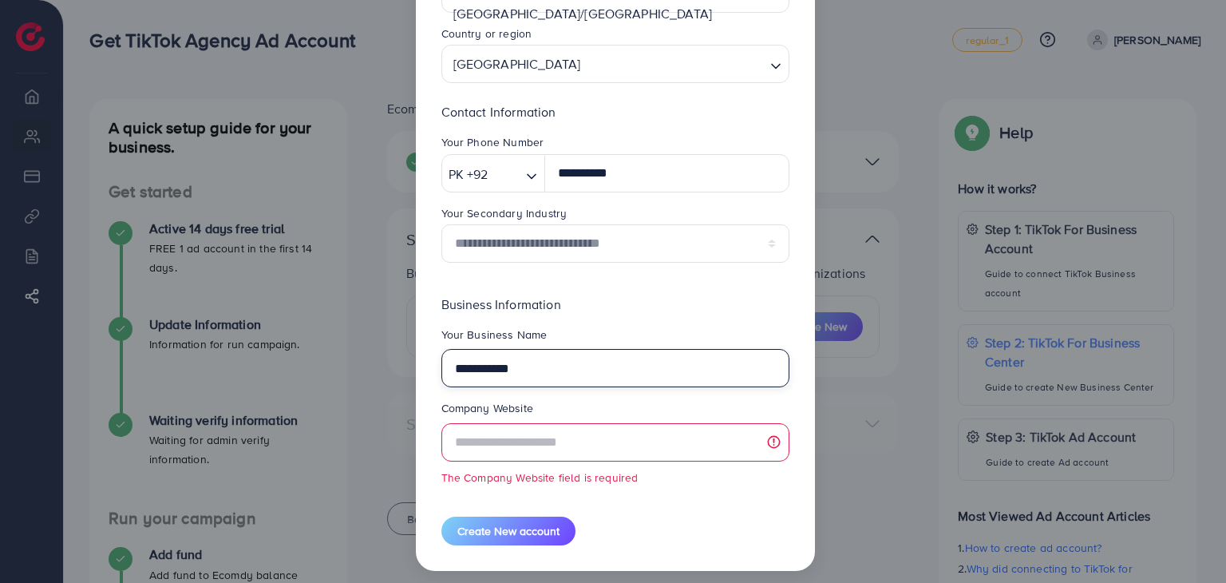
type input "**********"
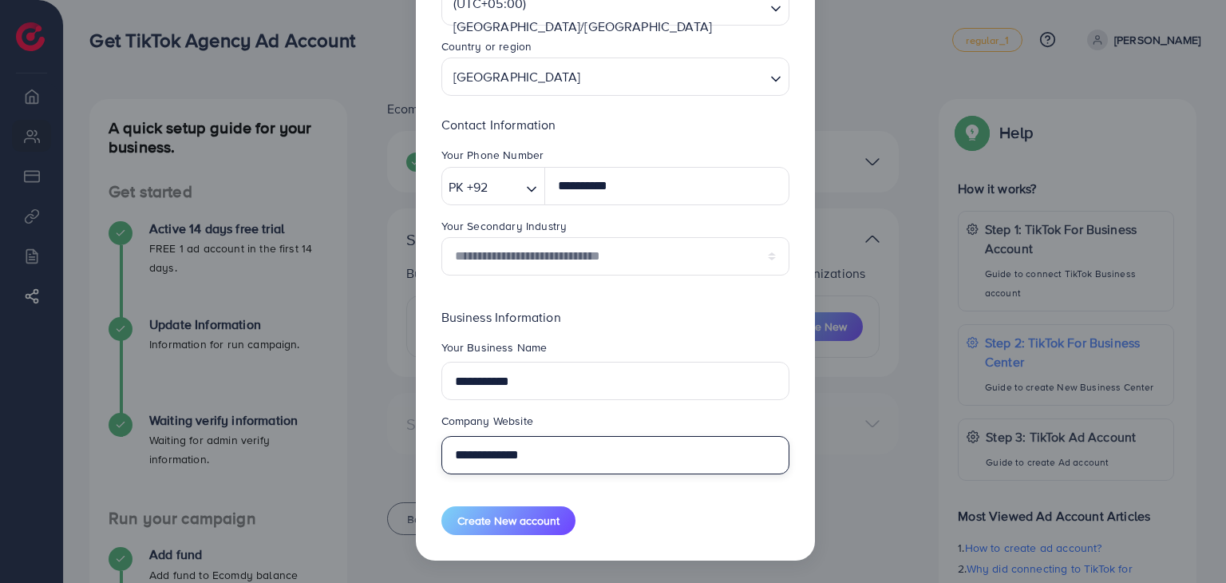
scroll to position [227, 0]
type input "**********"
click at [638, 521] on form "**********" at bounding box center [616, 202] width 348 height 665
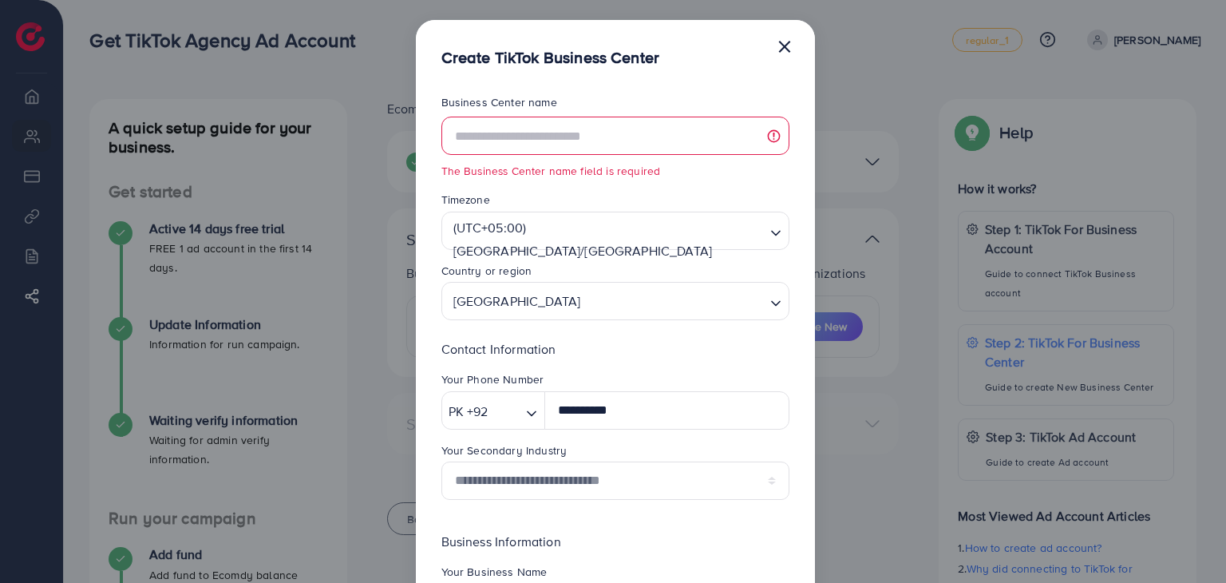
scroll to position [0, 0]
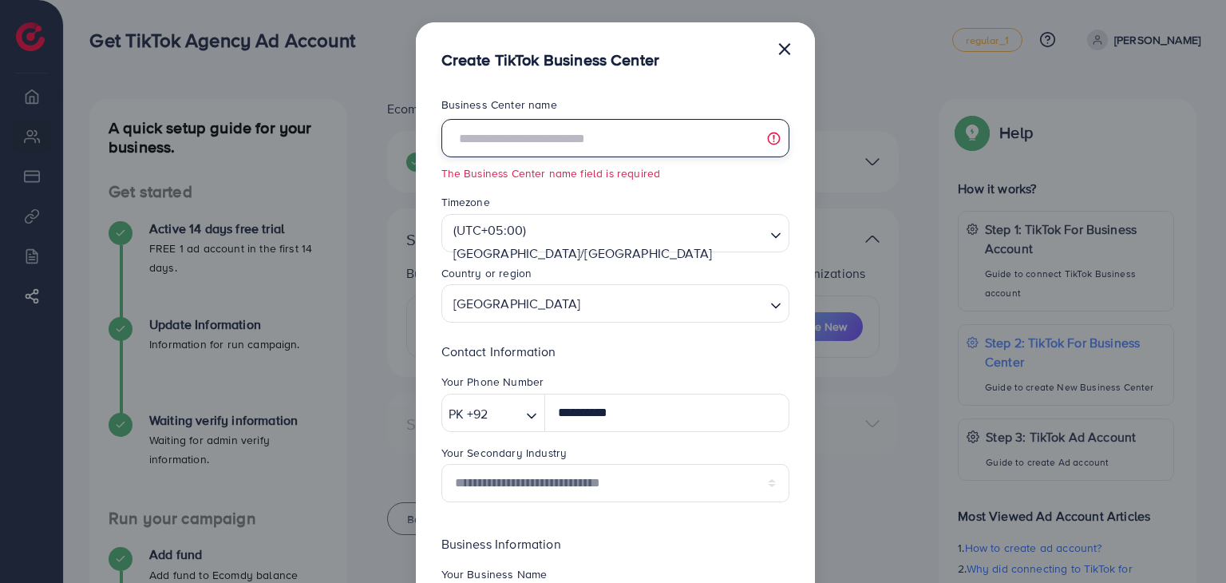
click at [578, 143] on input "text" at bounding box center [616, 138] width 348 height 38
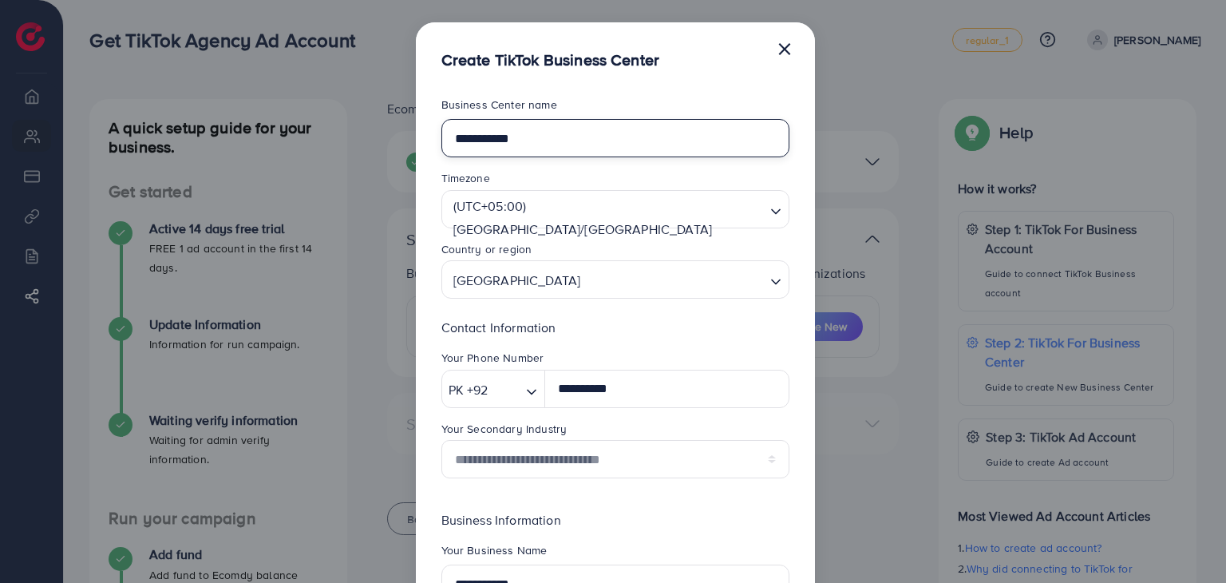
type input "**********"
click at [615, 92] on div "**********" at bounding box center [615, 417] width 399 height 692
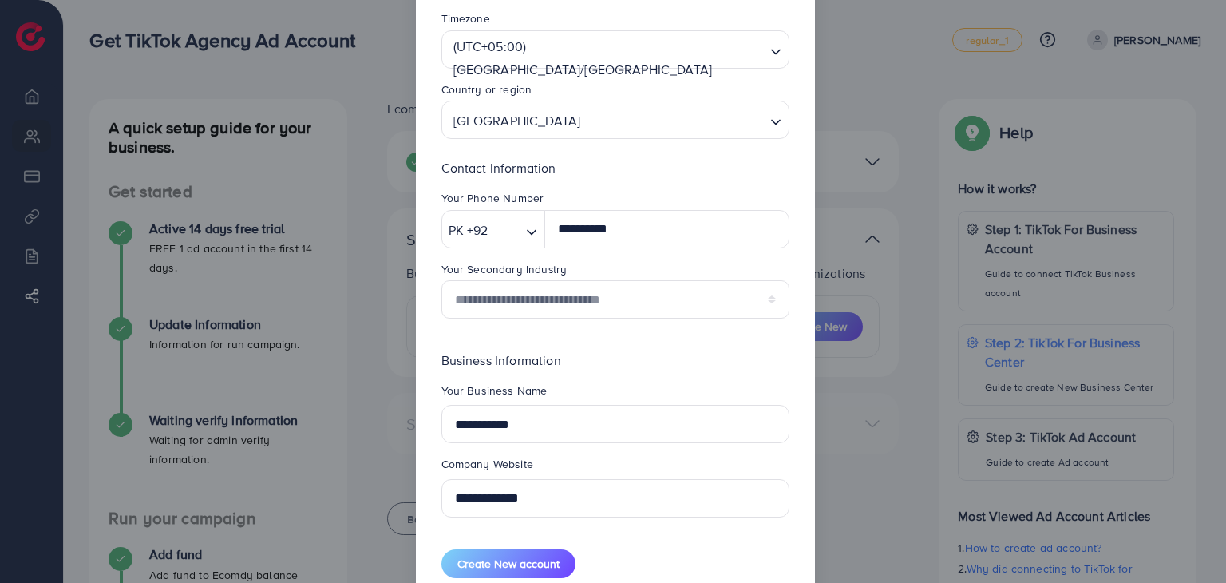
scroll to position [203, 0]
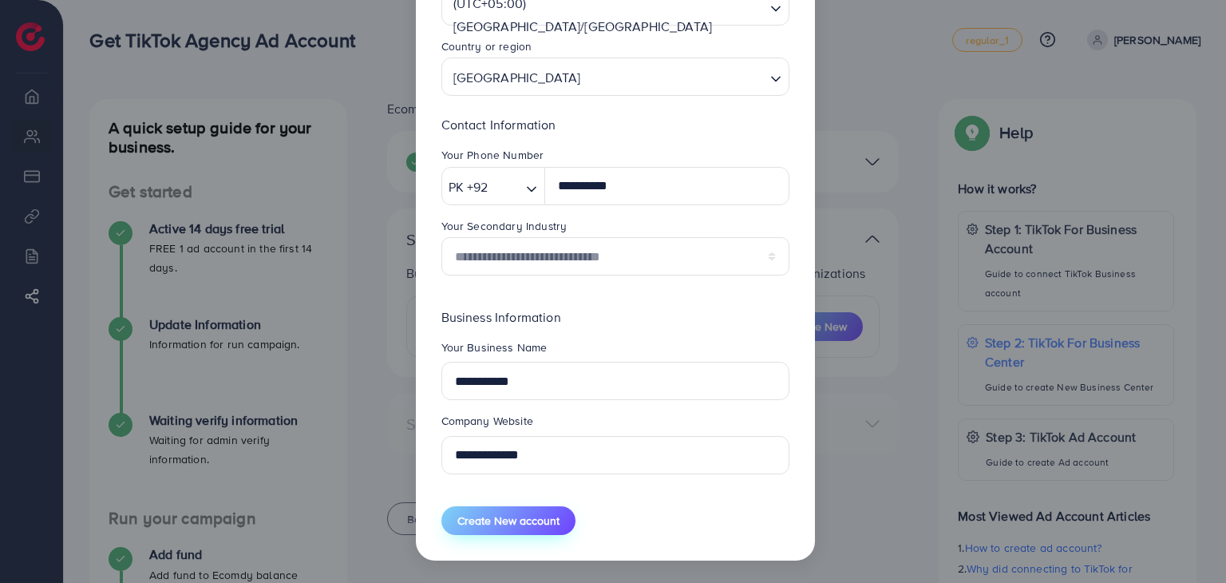
click at [530, 526] on span "Create New account" at bounding box center [509, 521] width 102 height 16
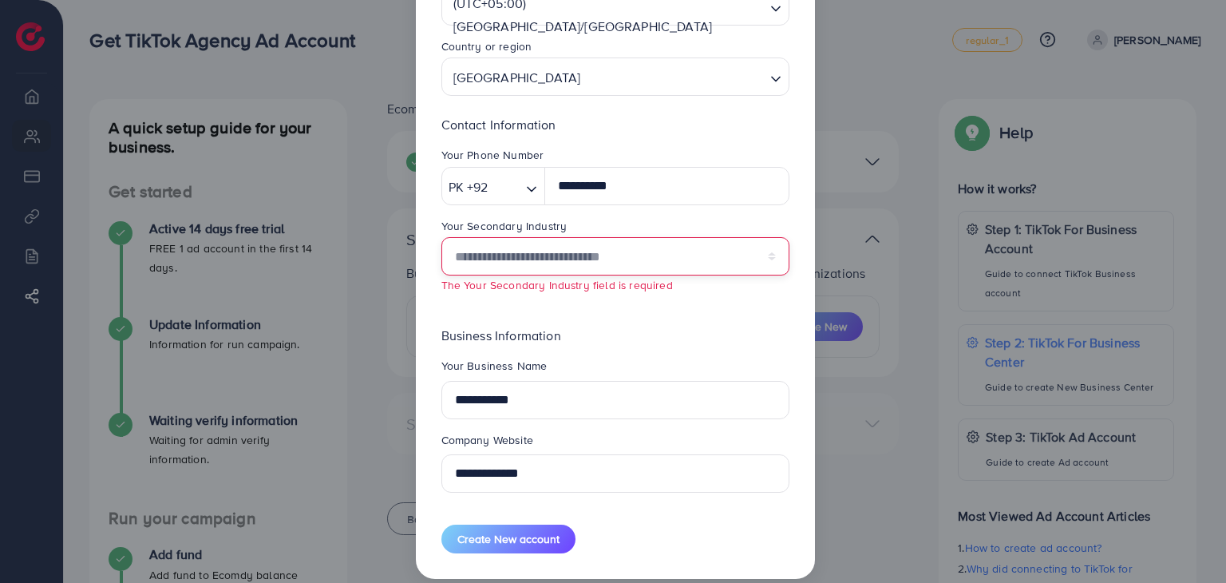
click at [740, 255] on select "**********" at bounding box center [616, 256] width 348 height 38
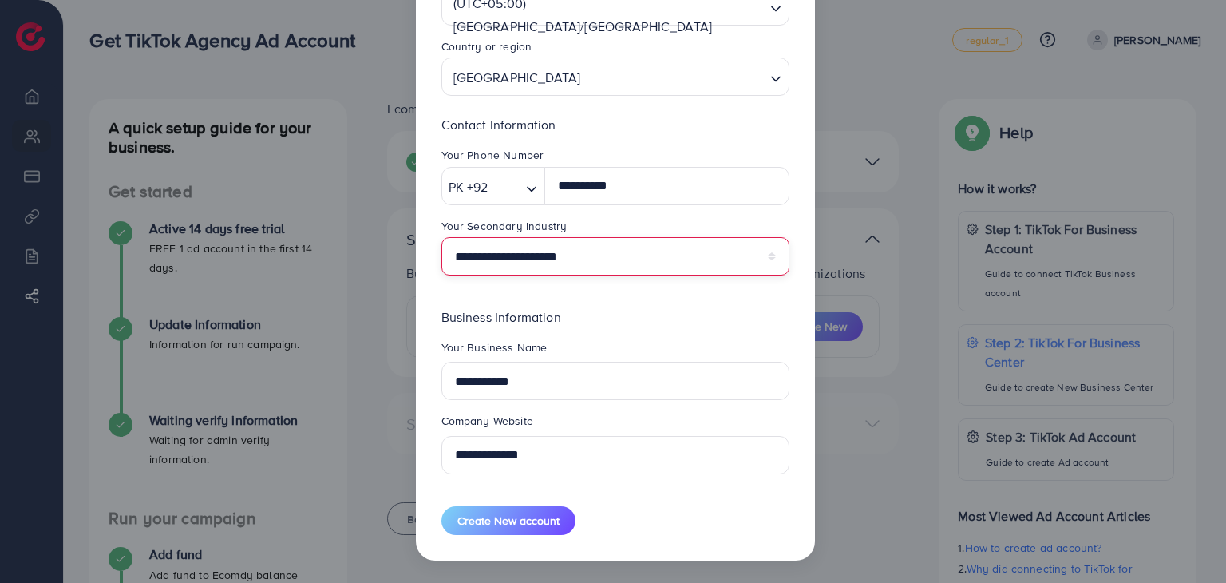
click at [662, 263] on select "**********" at bounding box center [616, 256] width 348 height 38
click at [687, 261] on select "**********" at bounding box center [616, 256] width 348 height 38
click at [442, 237] on select "**********" at bounding box center [616, 256] width 348 height 38
click at [571, 267] on select "**********" at bounding box center [616, 256] width 348 height 38
select select "******"
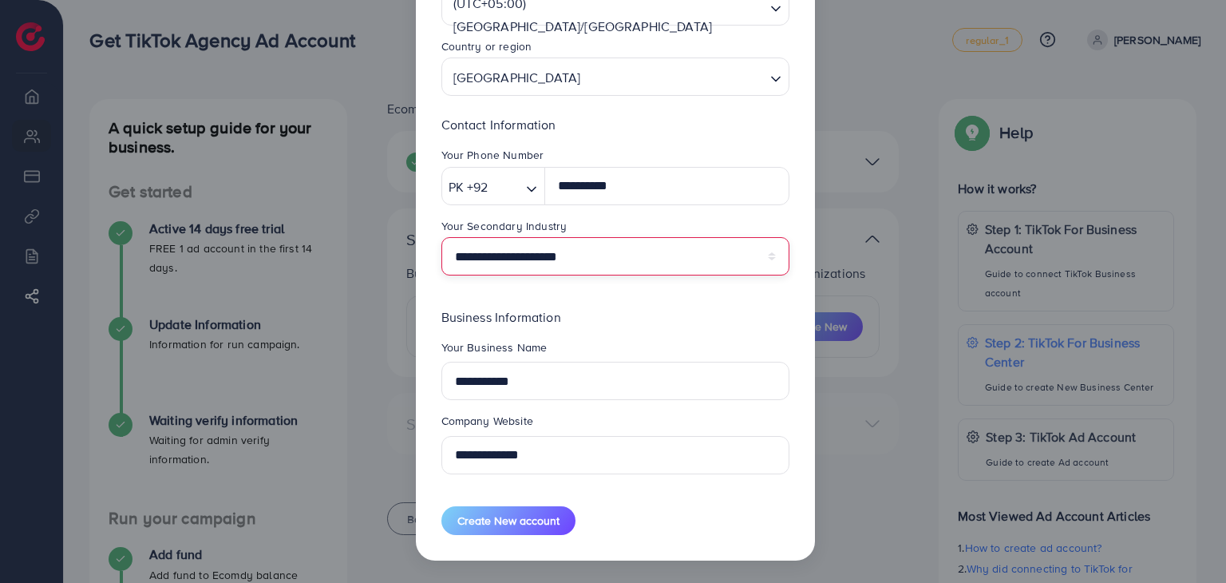
click at [442, 237] on select "**********" at bounding box center [616, 256] width 348 height 38
click at [592, 311] on p "Business Information" at bounding box center [616, 316] width 348 height 19
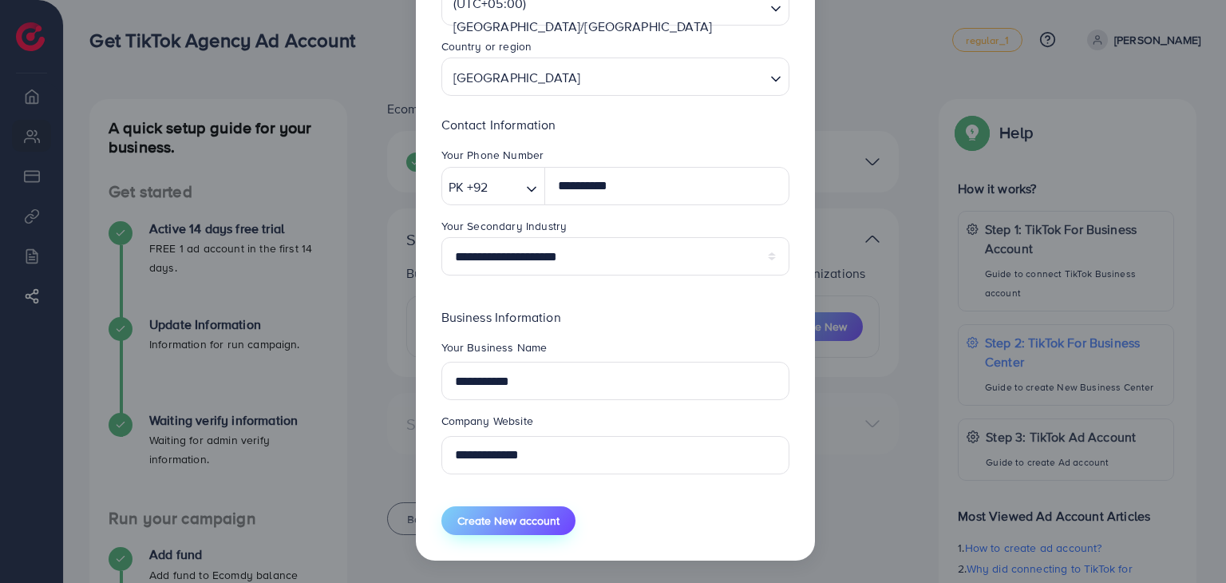
click at [516, 518] on span "Create New account" at bounding box center [509, 521] width 102 height 16
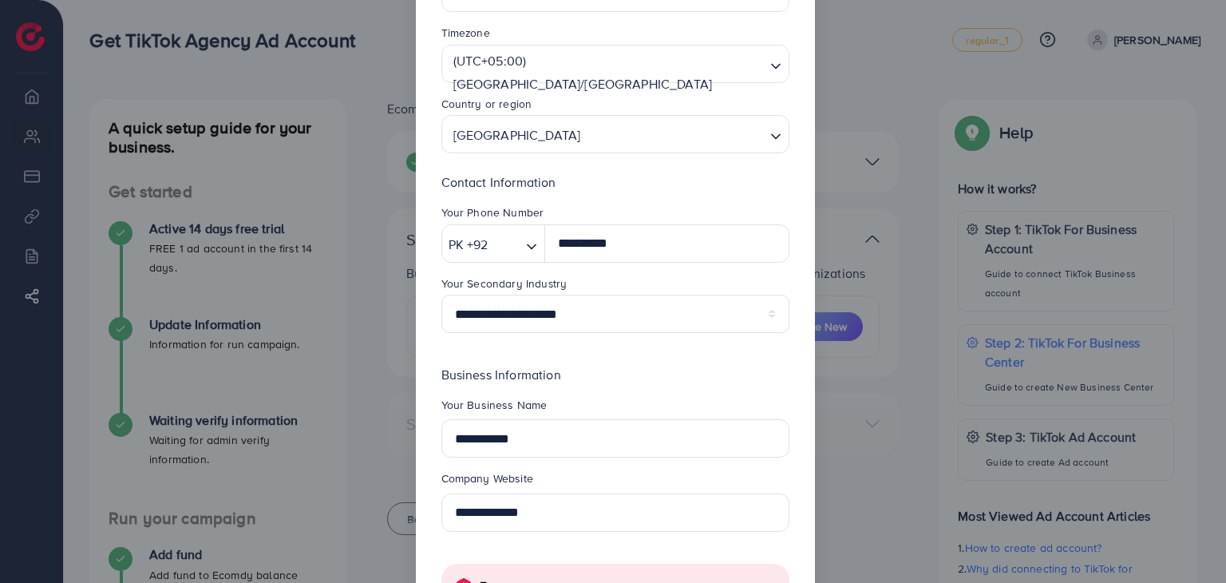
scroll to position [0, 0]
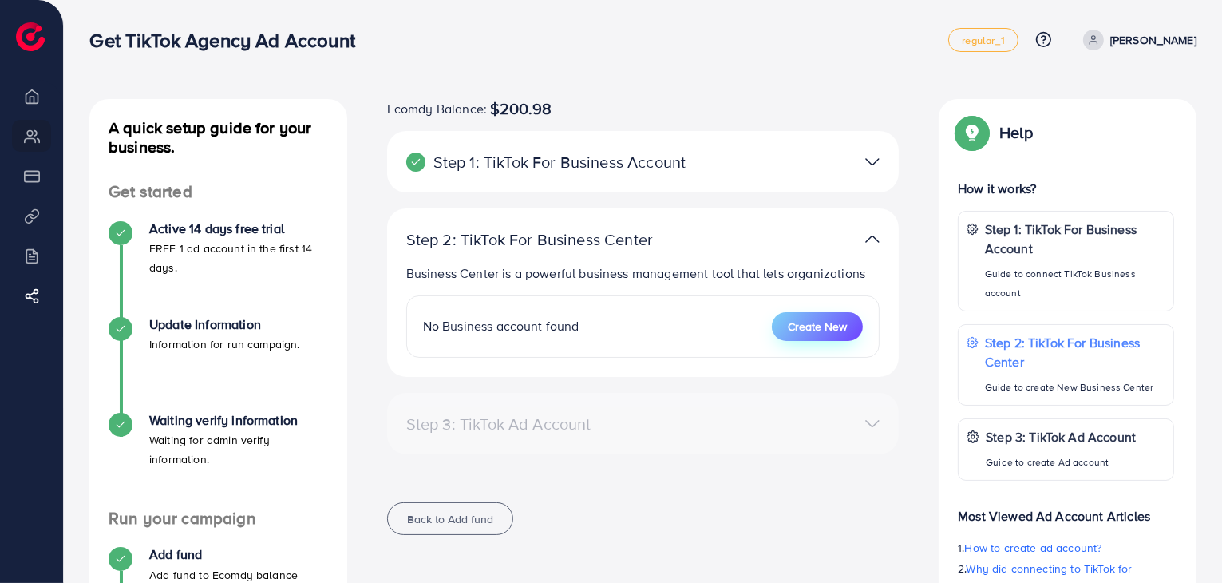
click at [825, 324] on span "Create New" at bounding box center [817, 327] width 59 height 16
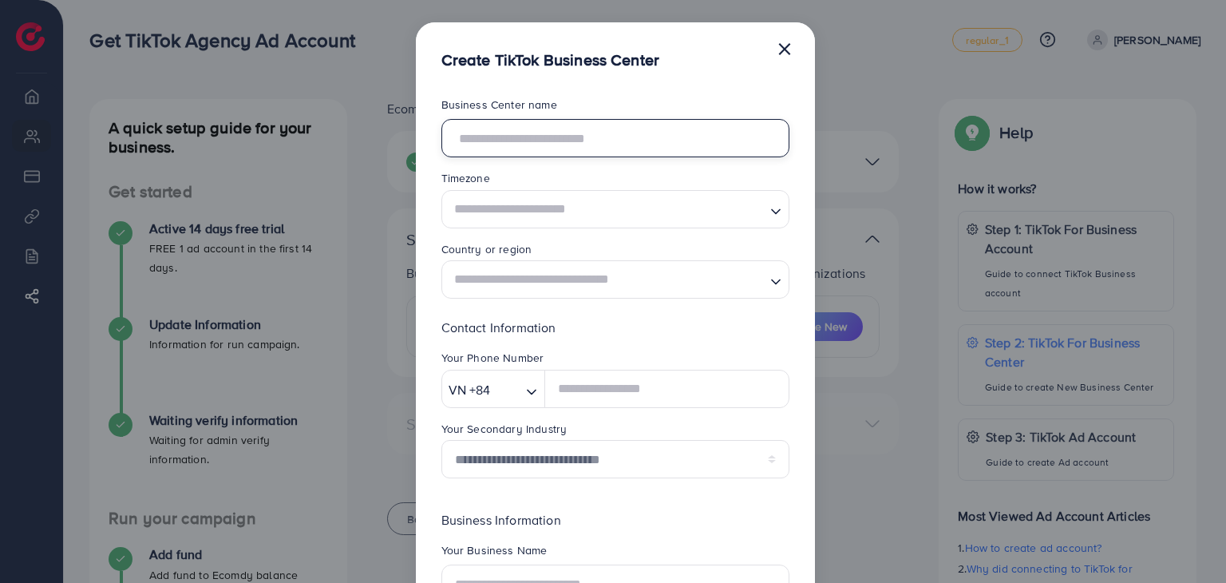
click at [596, 148] on input "text" at bounding box center [616, 138] width 348 height 38
type input "**********"
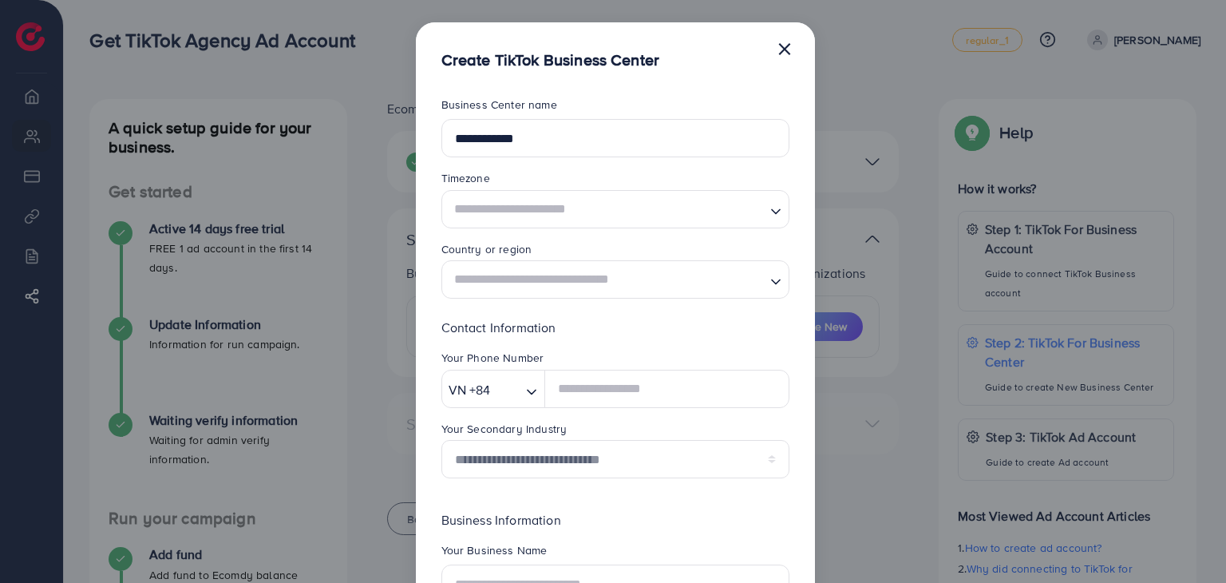
click at [612, 77] on div "**********" at bounding box center [615, 417] width 399 height 692
click at [579, 203] on input "Search for option" at bounding box center [606, 209] width 315 height 30
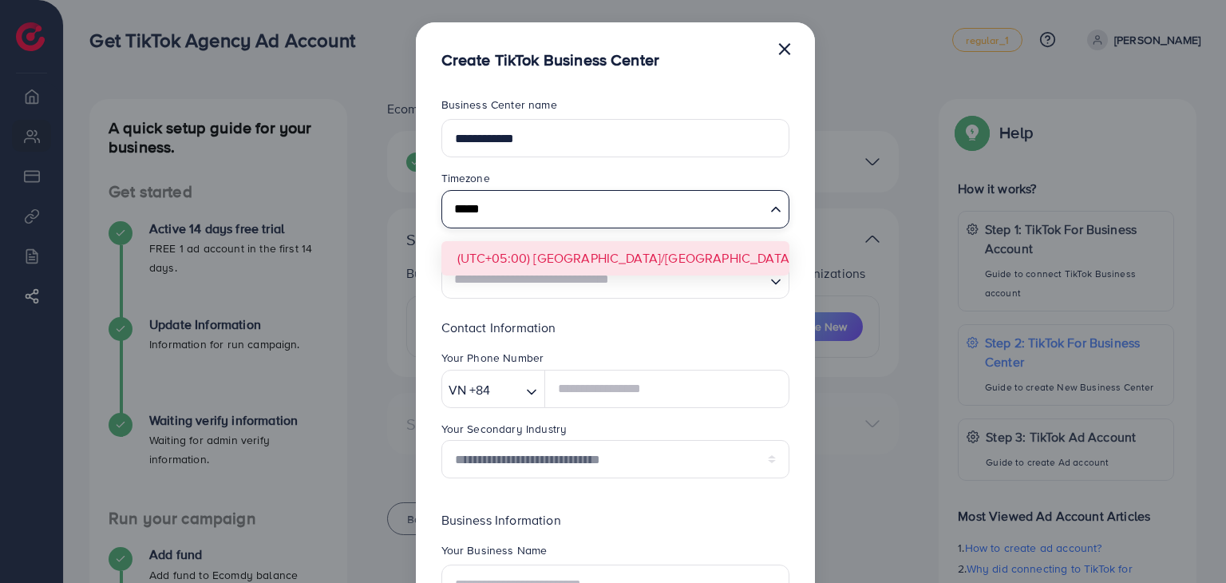
type input "*****"
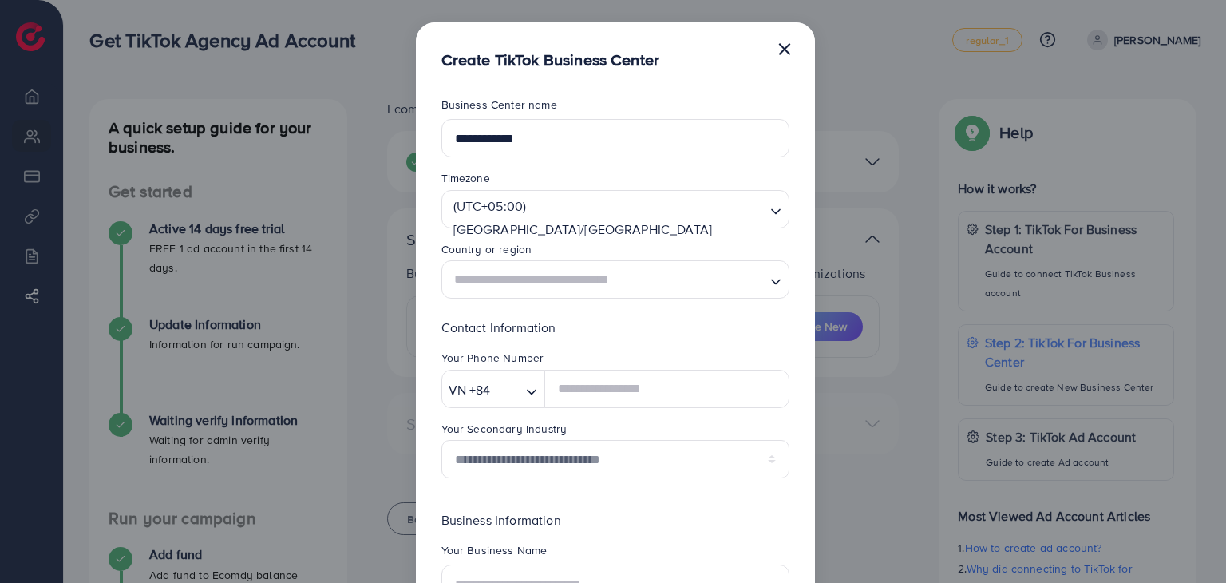
click at [573, 291] on input "Search for option" at bounding box center [606, 280] width 315 height 30
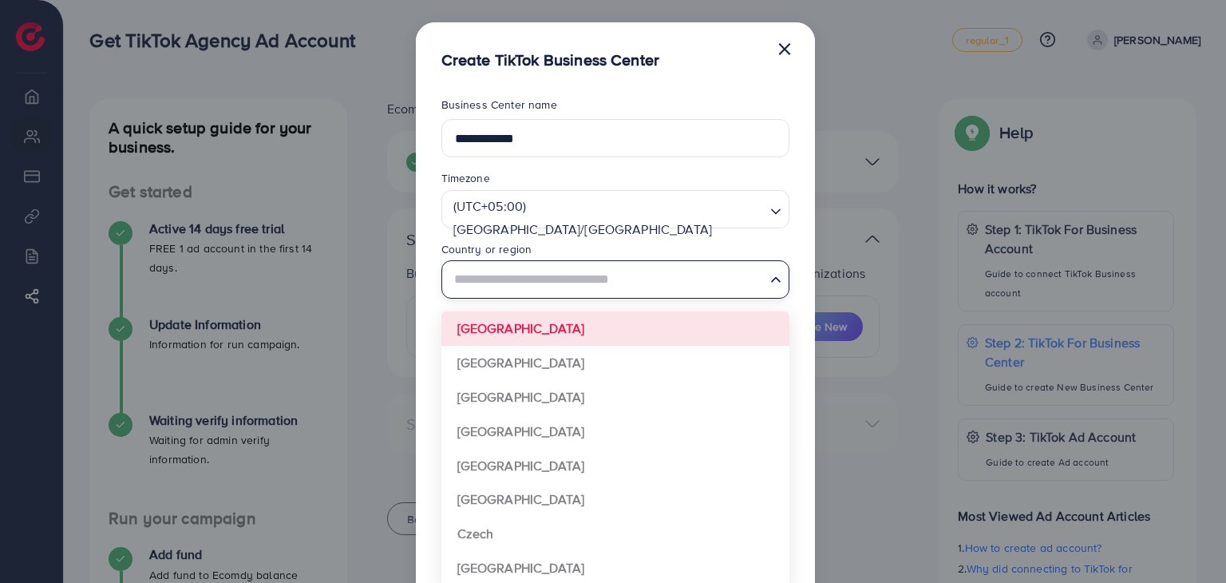
click at [538, 327] on form "**********" at bounding box center [616, 417] width 348 height 641
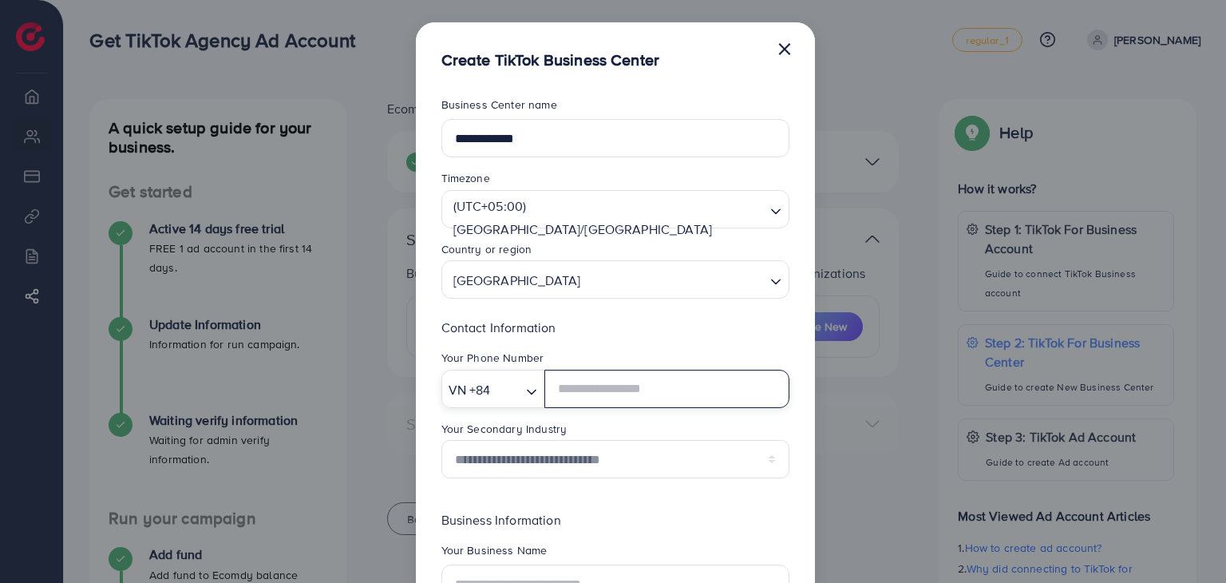
click at [513, 391] on input "Search for option" at bounding box center [507, 390] width 25 height 25
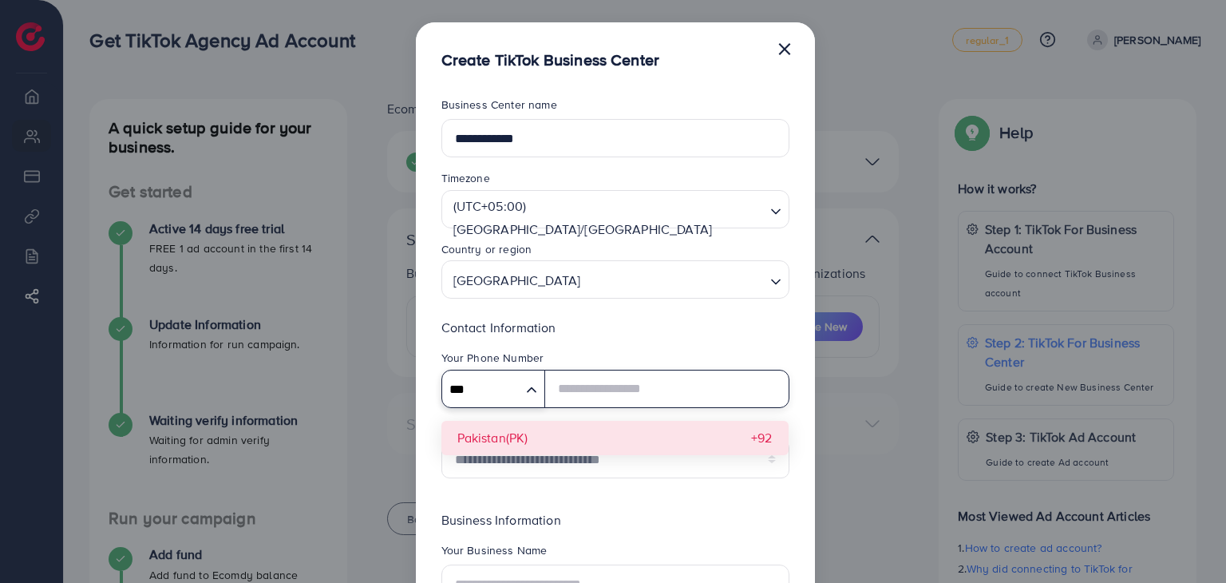
type input "***"
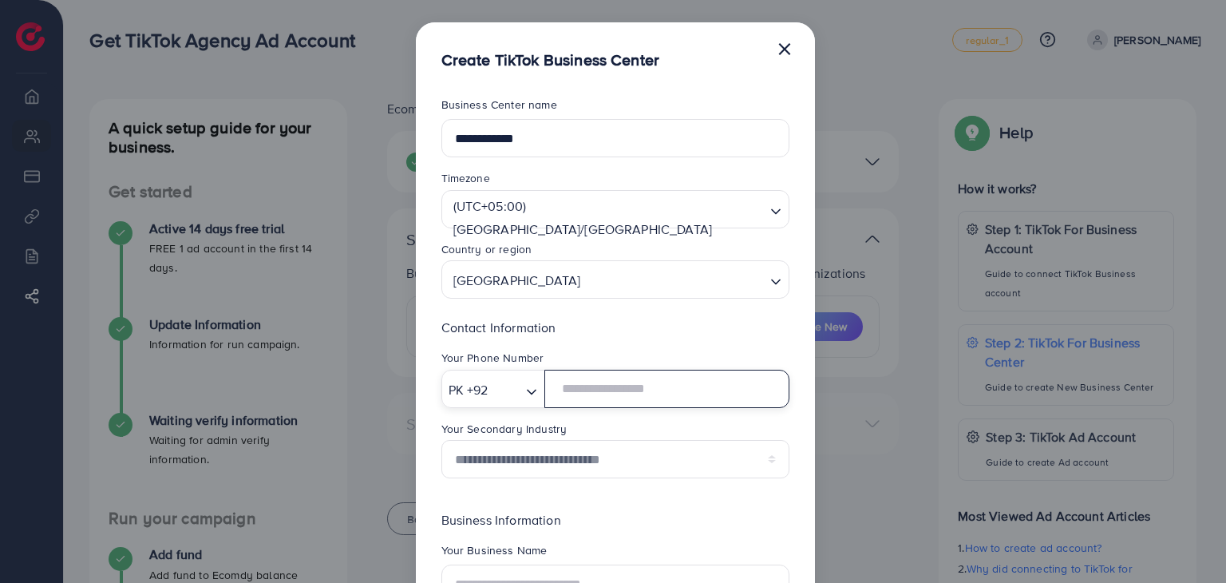
click at [588, 385] on input "text" at bounding box center [667, 389] width 244 height 38
type input "**********"
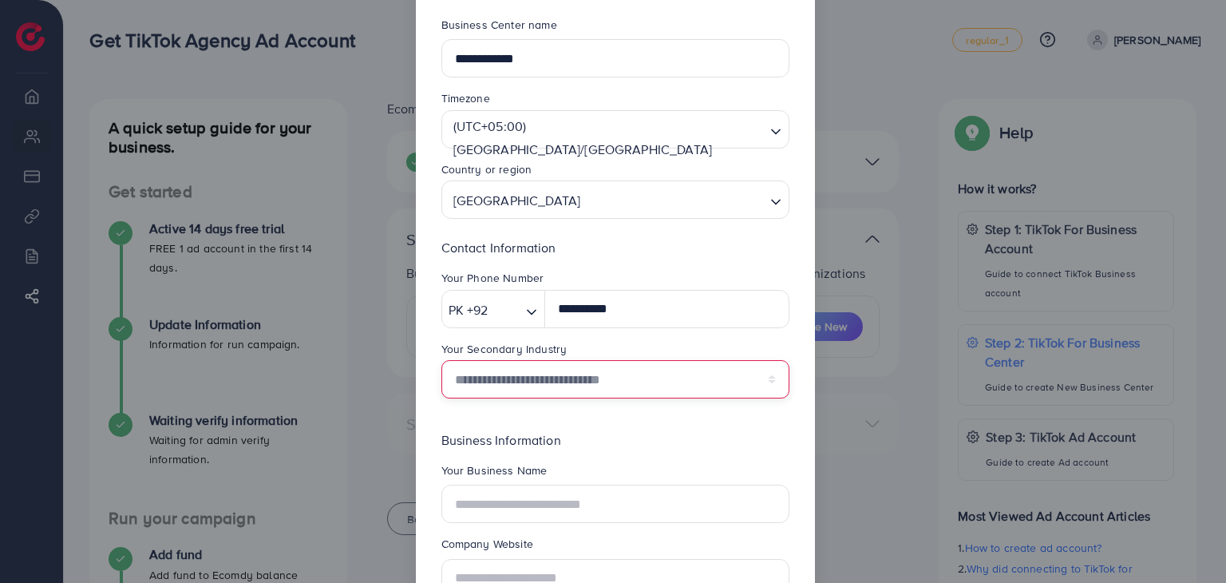
click at [582, 378] on select "**********" at bounding box center [616, 379] width 348 height 38
select select "******"
click at [442, 360] on select "**********" at bounding box center [616, 379] width 348 height 38
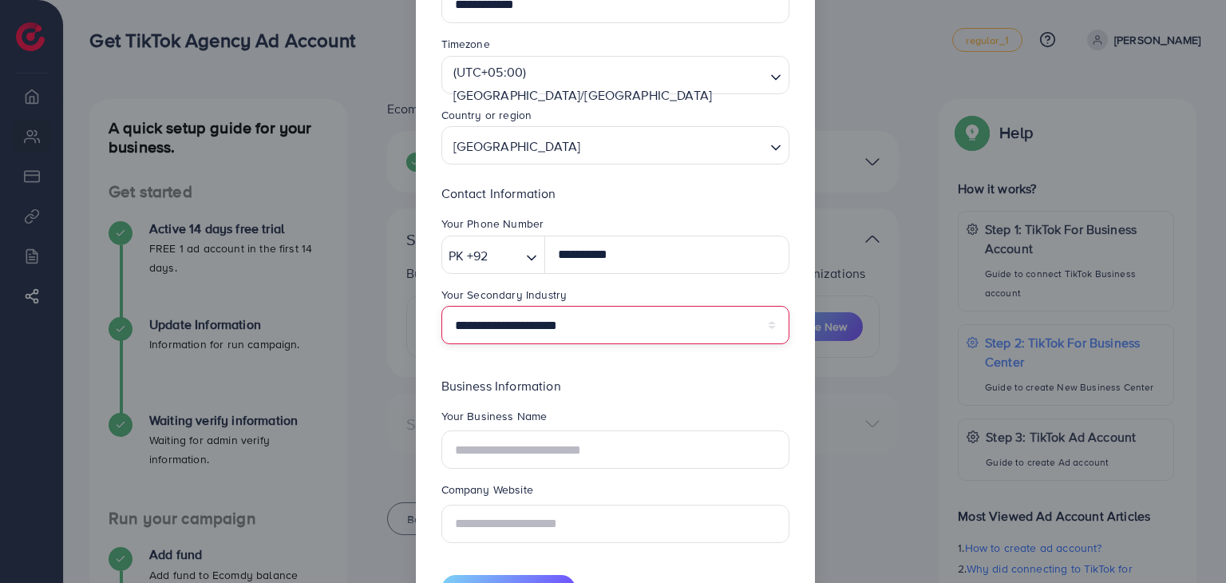
scroll to position [203, 0]
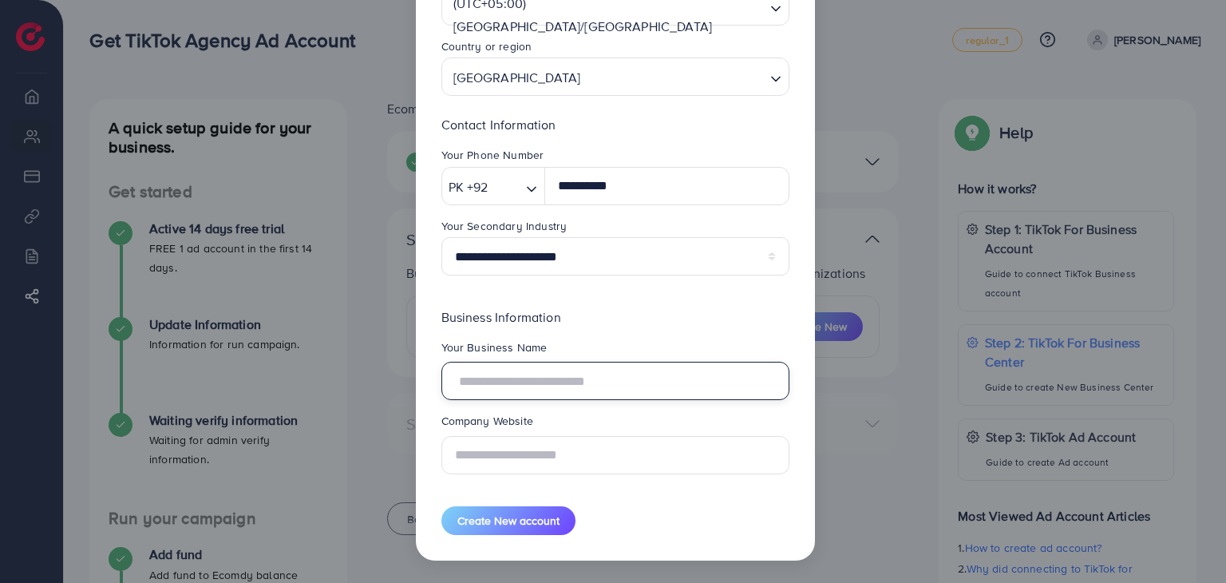
click at [541, 388] on input "text" at bounding box center [616, 381] width 348 height 38
type input "**********"
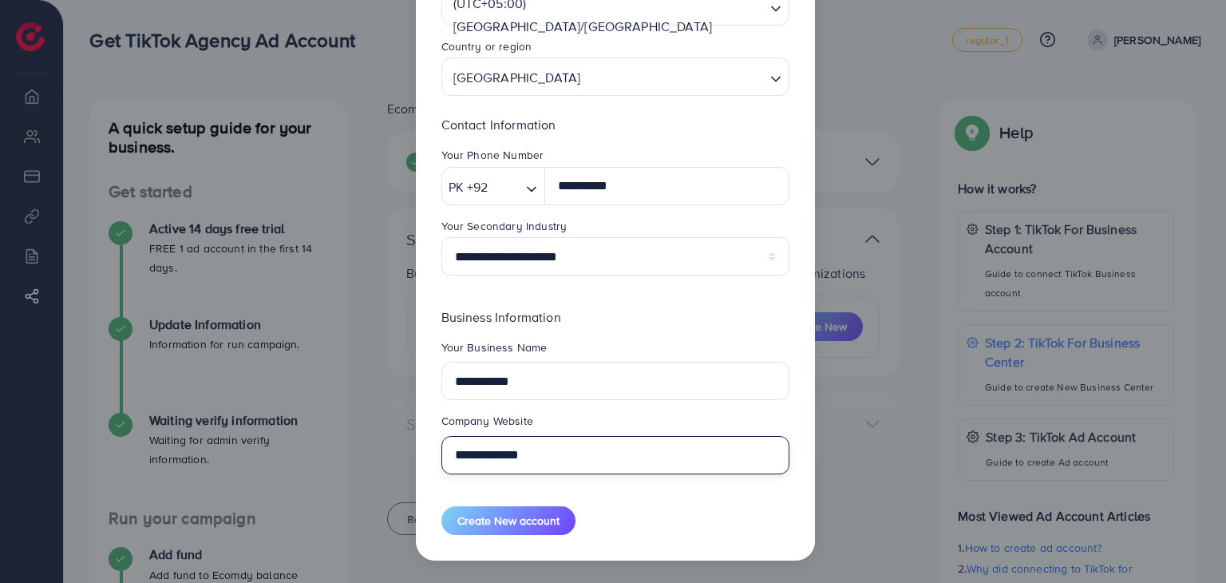
type input "**********"
click at [608, 332] on div "**********" at bounding box center [616, 397] width 348 height 180
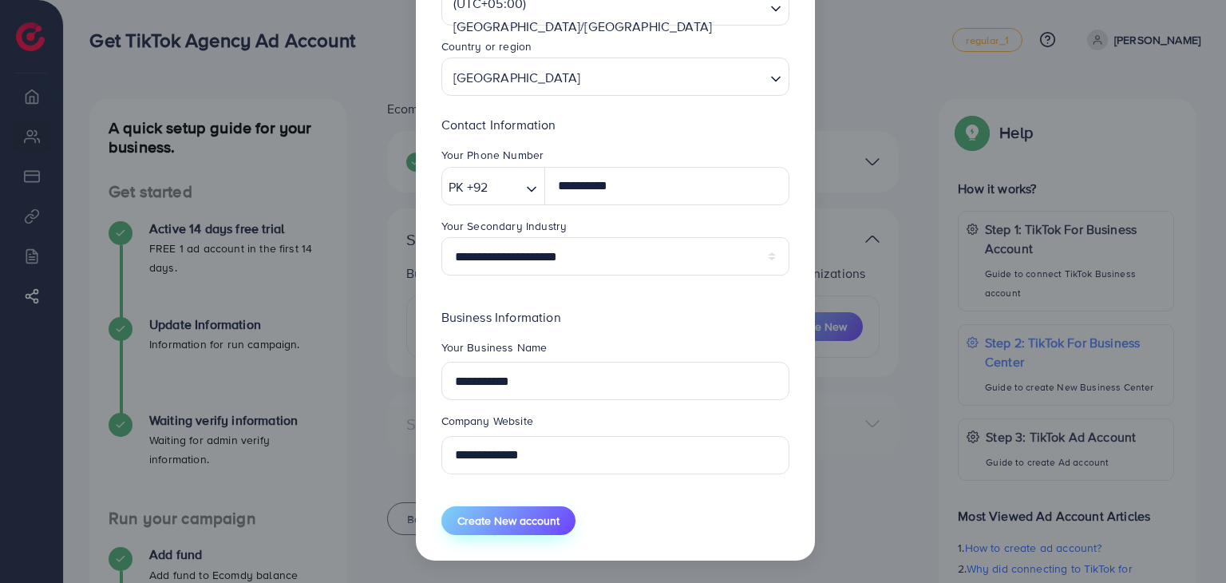
click at [528, 525] on span "Create New account" at bounding box center [509, 521] width 102 height 16
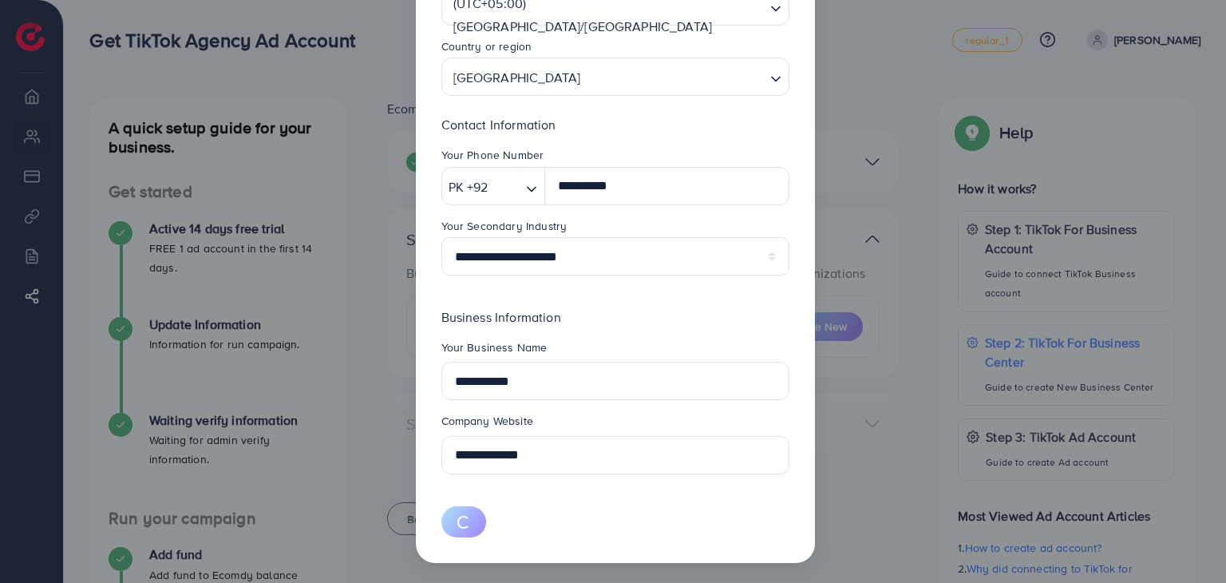
select select
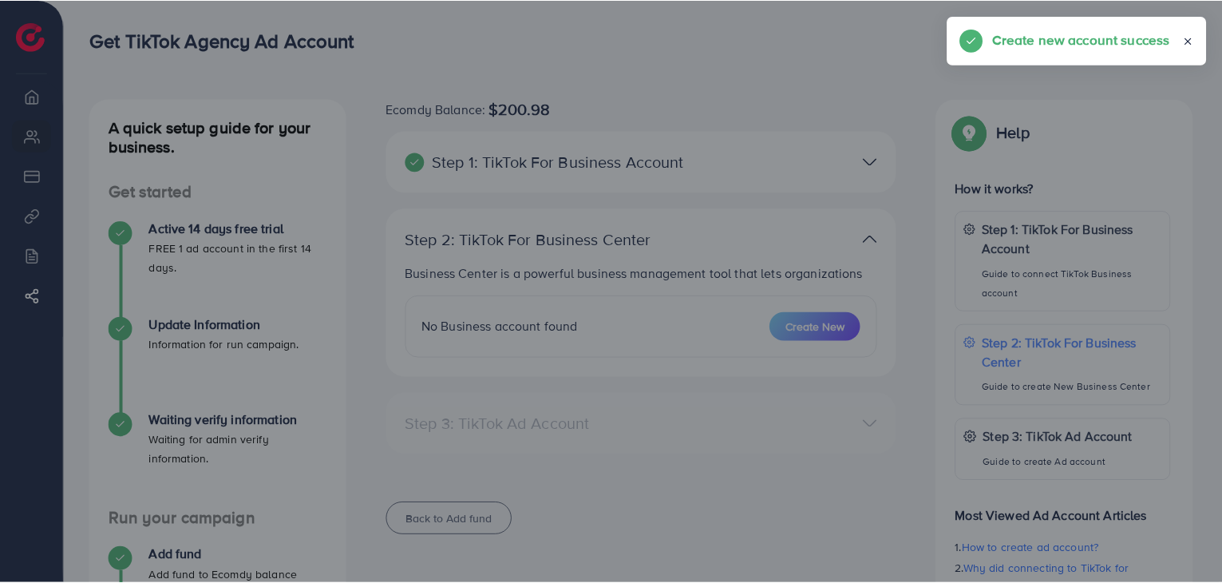
scroll to position [86, 0]
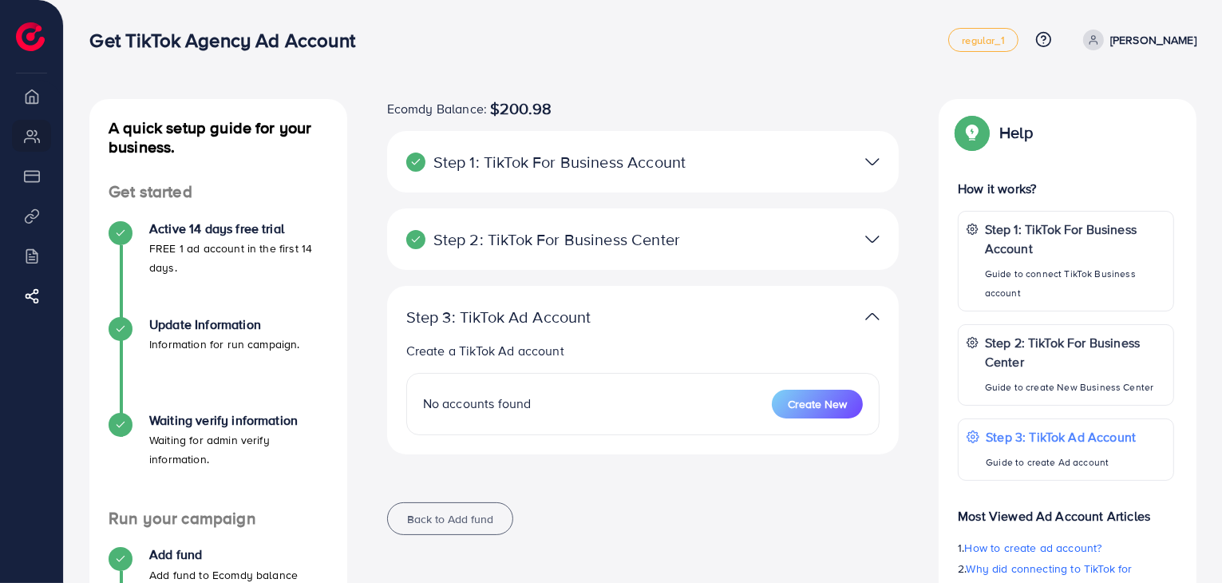
click at [871, 240] on img at bounding box center [873, 239] width 14 height 23
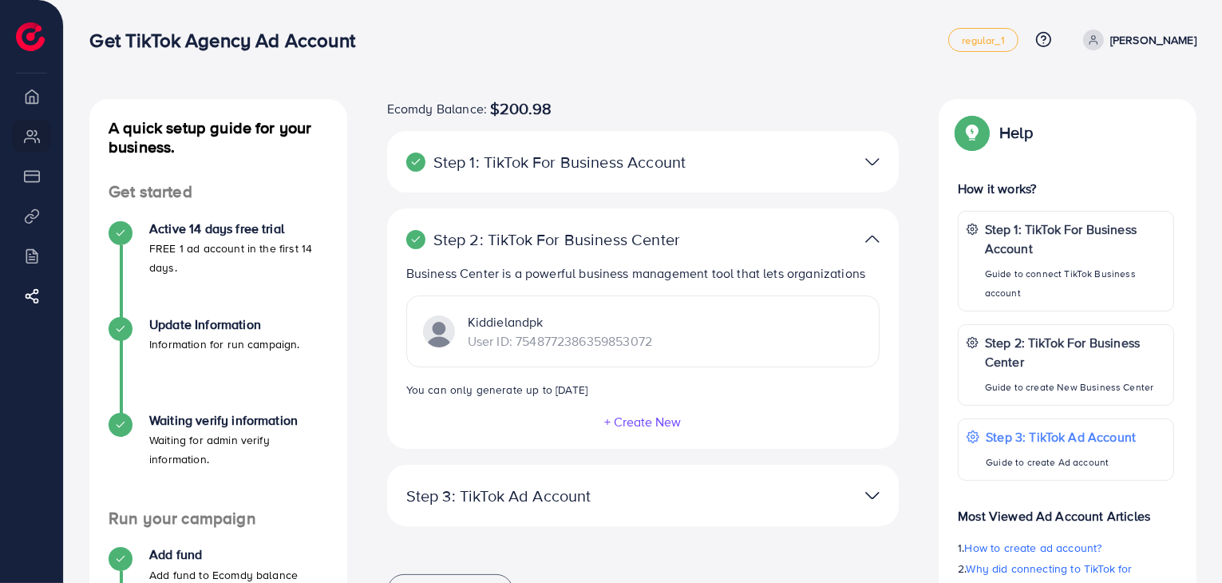
click at [872, 238] on img at bounding box center [873, 239] width 14 height 23
click at [867, 160] on img at bounding box center [873, 161] width 14 height 23
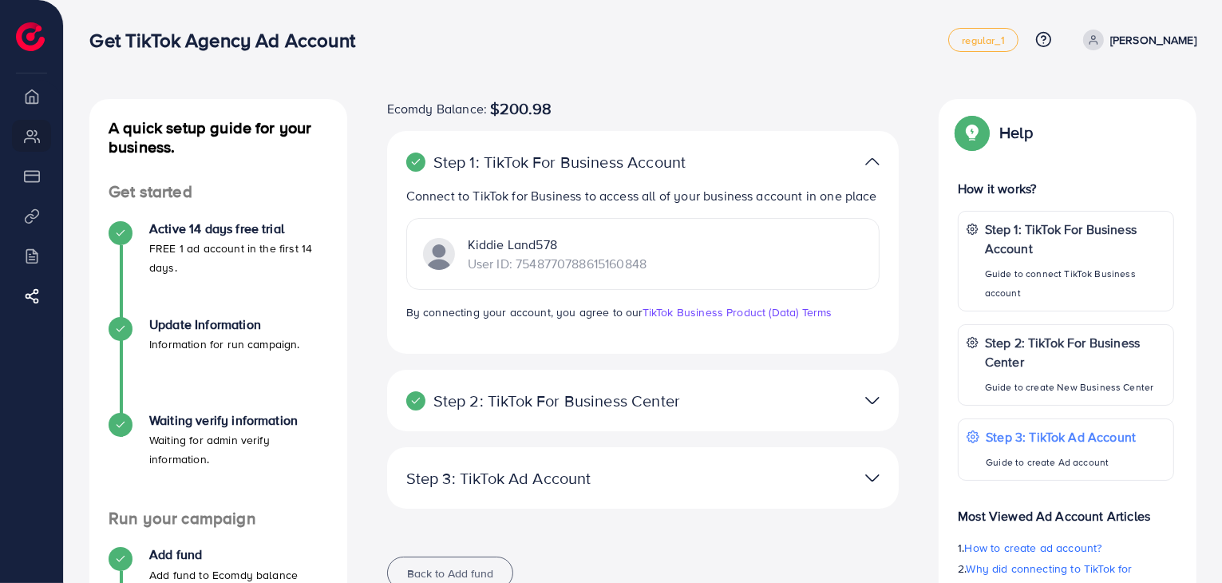
click at [868, 160] on img at bounding box center [873, 161] width 14 height 23
click at [866, 478] on img at bounding box center [873, 477] width 14 height 23
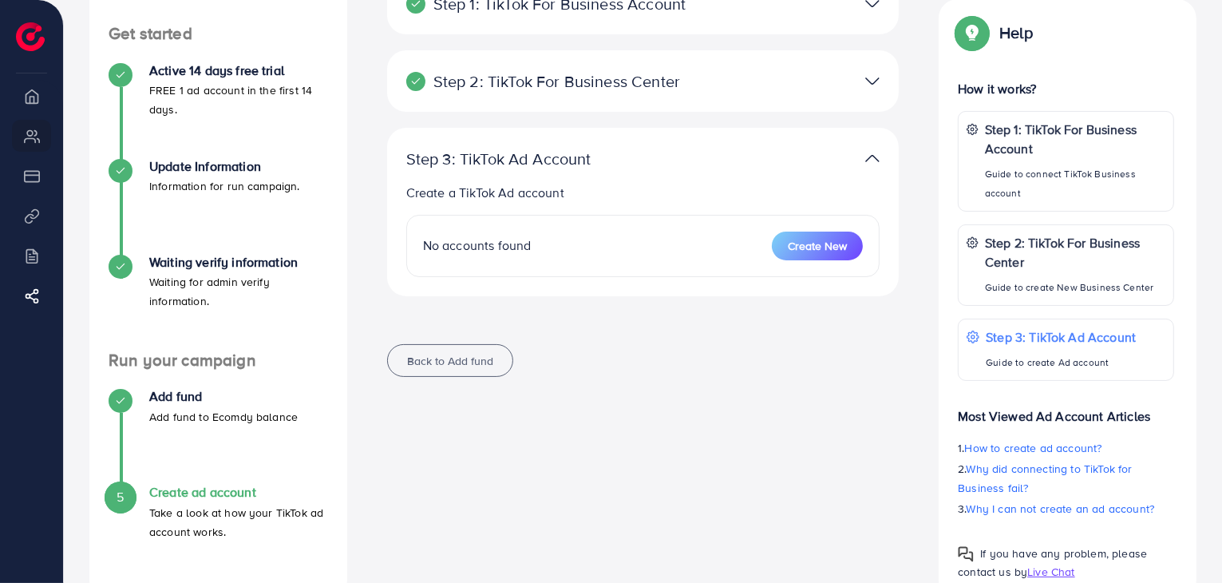
scroll to position [160, 0]
click at [836, 241] on span "Create New" at bounding box center [817, 244] width 59 height 16
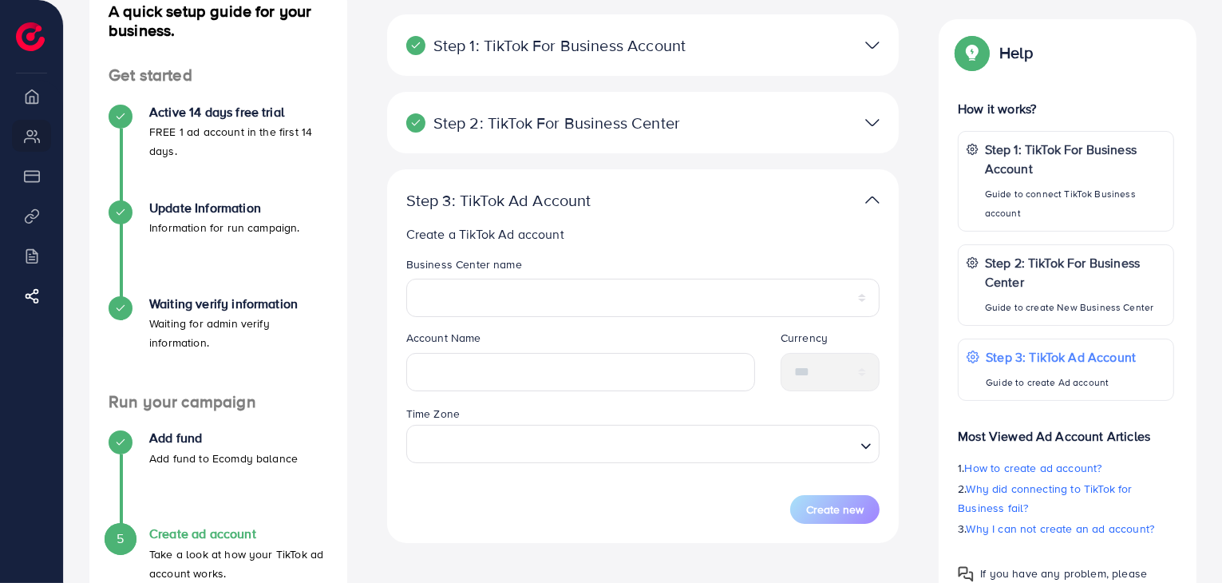
scroll to position [80, 0]
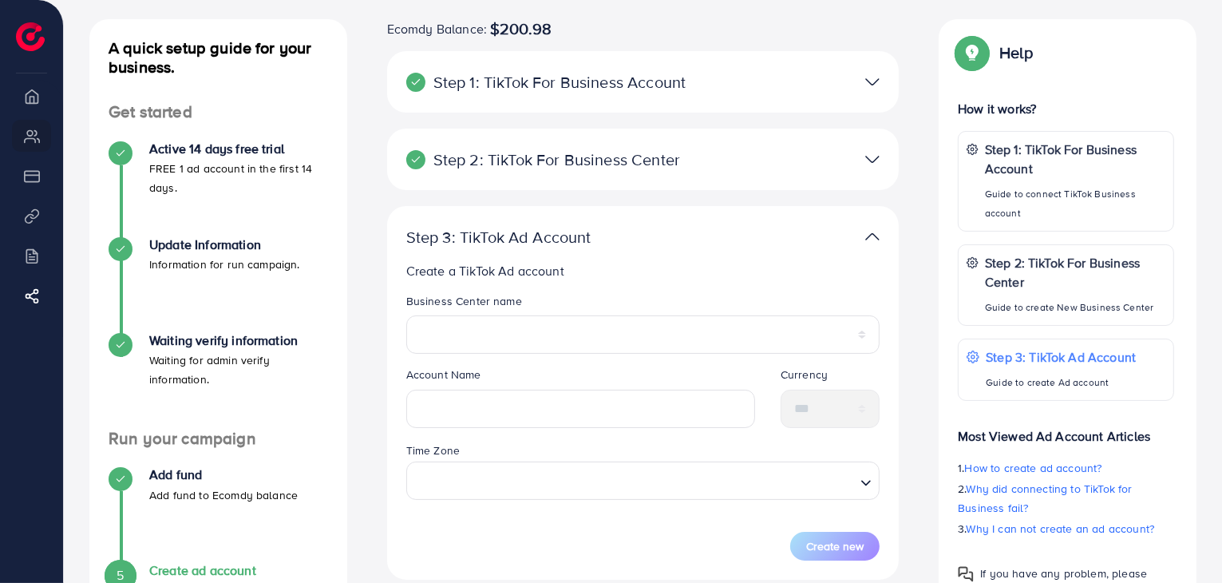
click at [870, 155] on img at bounding box center [873, 159] width 14 height 23
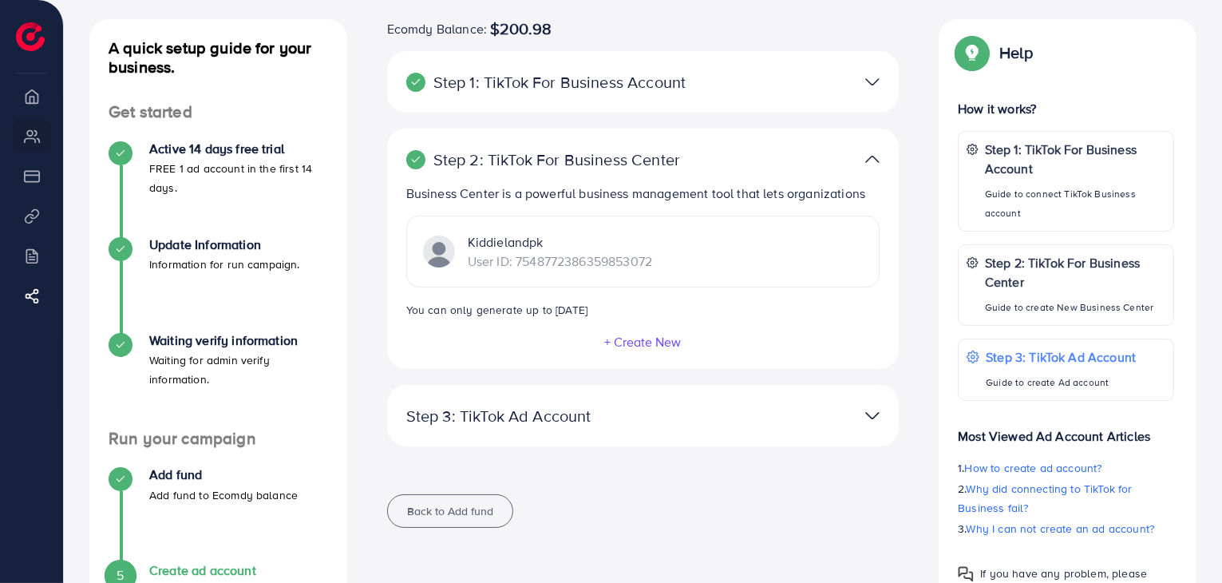
click at [870, 155] on img at bounding box center [873, 159] width 14 height 23
click at [878, 414] on img at bounding box center [873, 415] width 14 height 23
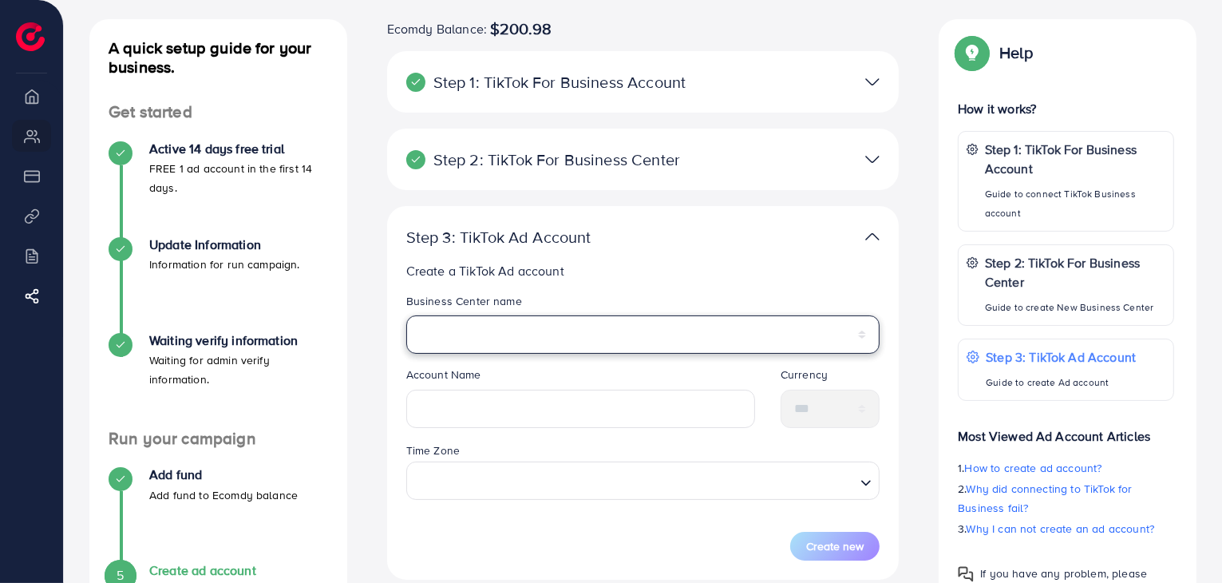
click at [512, 336] on select "**********" at bounding box center [643, 334] width 474 height 38
select select "**********"
click at [406, 315] on select "**********" at bounding box center [643, 334] width 474 height 38
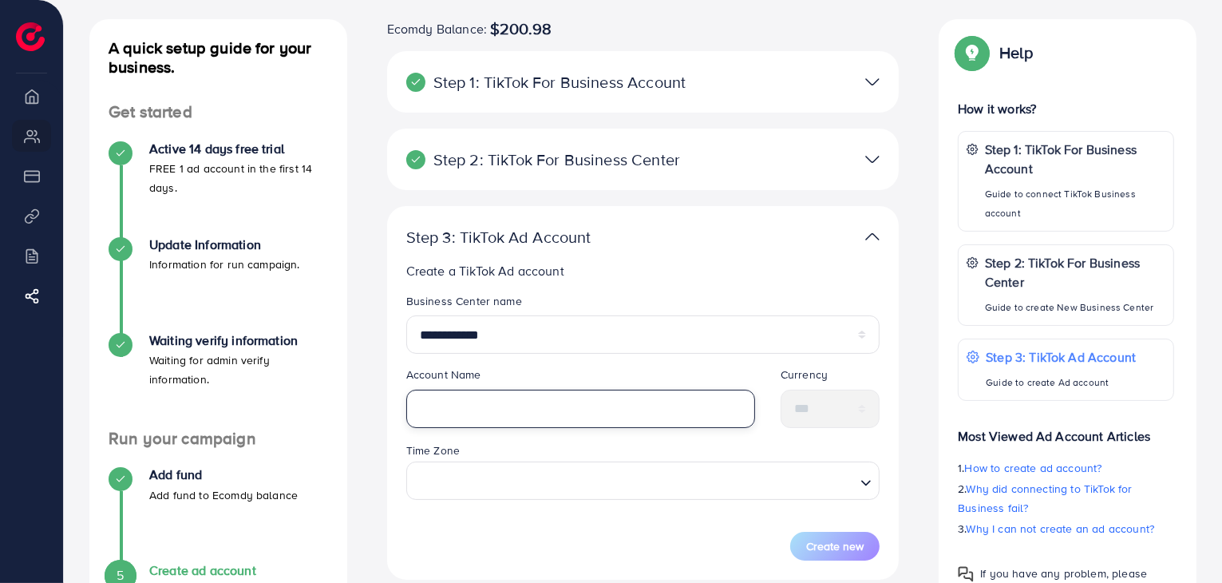
click at [486, 422] on input "text" at bounding box center [580, 409] width 349 height 38
type input "**********"
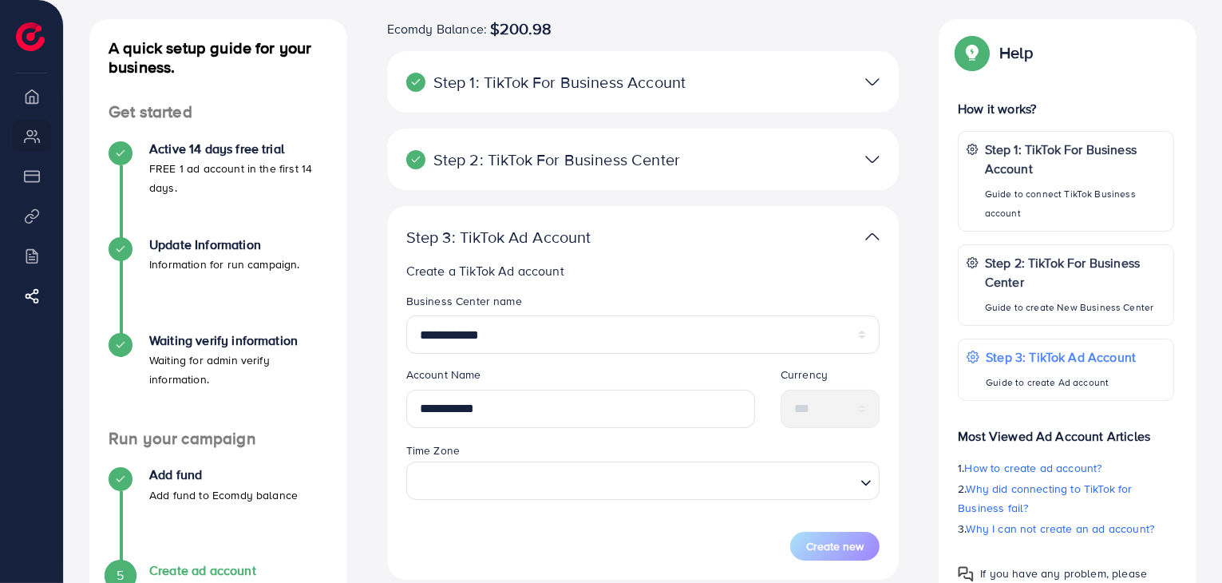
click at [533, 369] on legend "Account Name" at bounding box center [580, 378] width 349 height 22
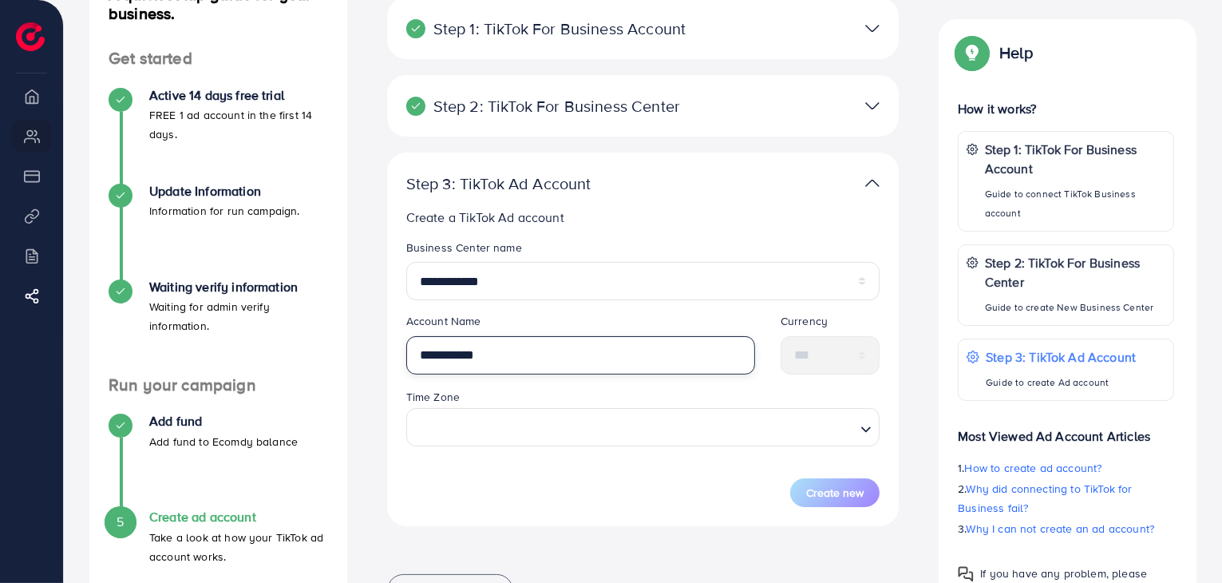
scroll to position [160, 0]
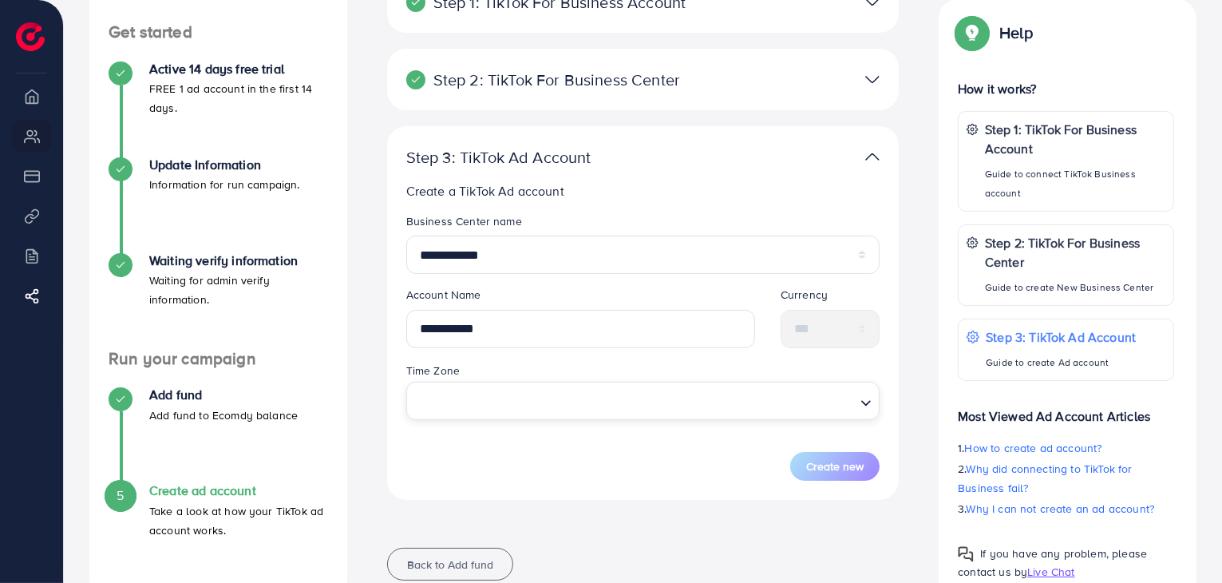
click at [527, 410] on input "Search for option" at bounding box center [635, 401] width 442 height 30
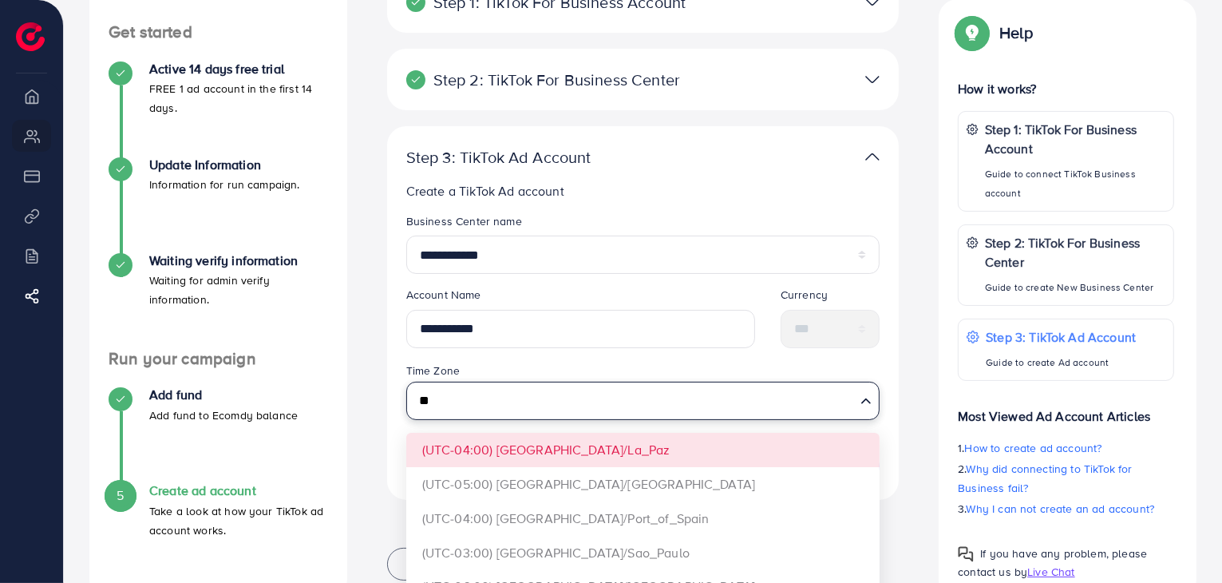
type input "*"
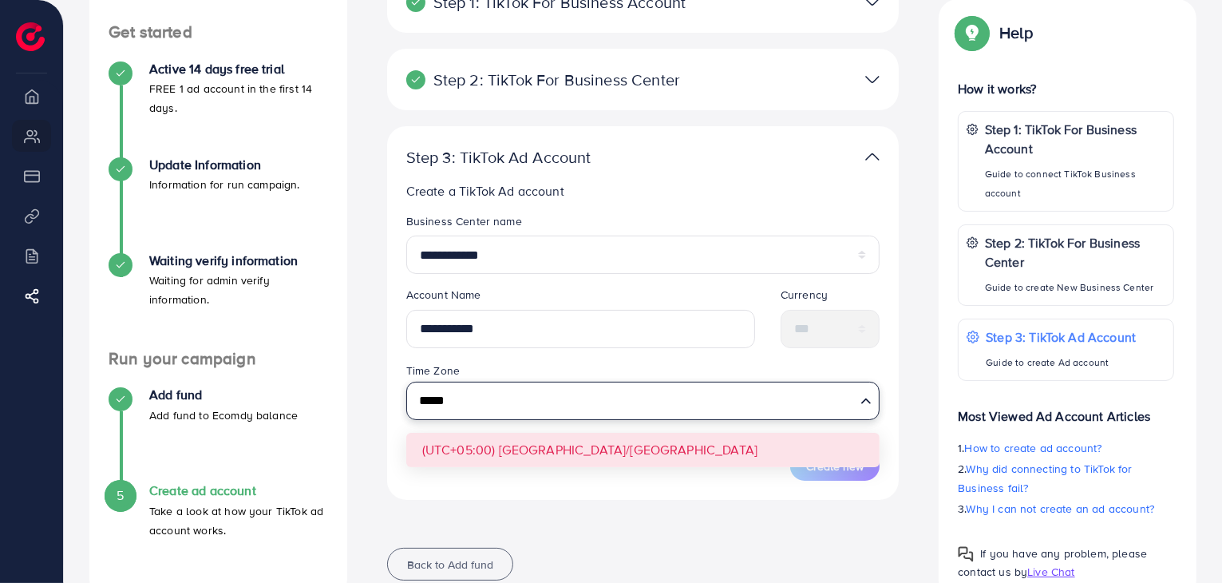
type input "*****"
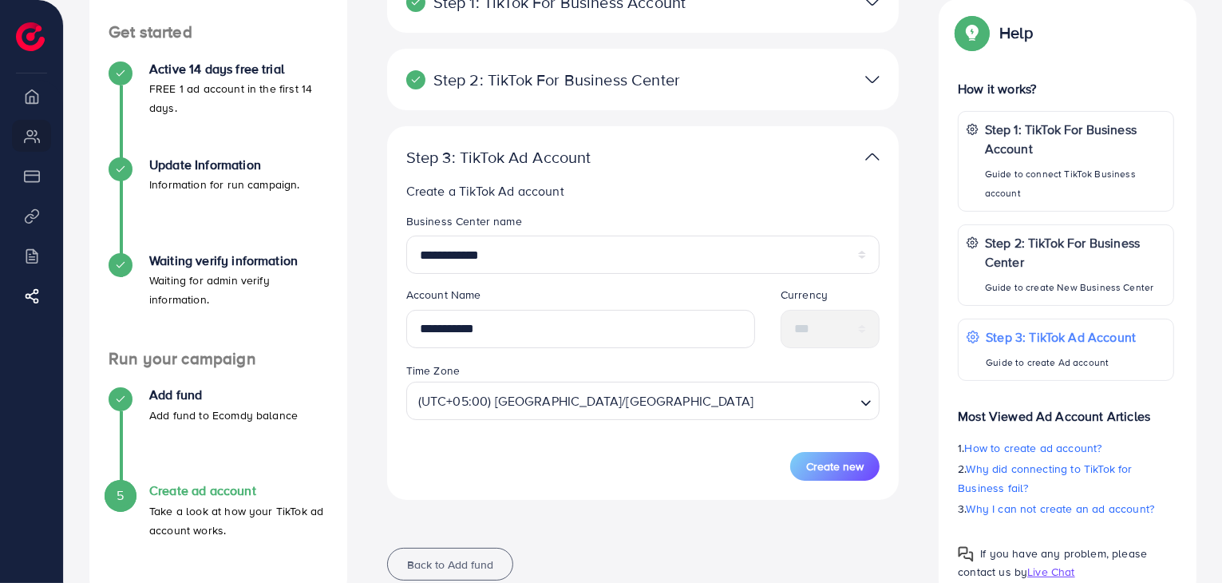
click at [572, 364] on div "Time Zone (UTC+05:00) Asia/Karachi Loading..." at bounding box center [643, 390] width 474 height 59
click at [838, 474] on span "Create new" at bounding box center [834, 466] width 57 height 16
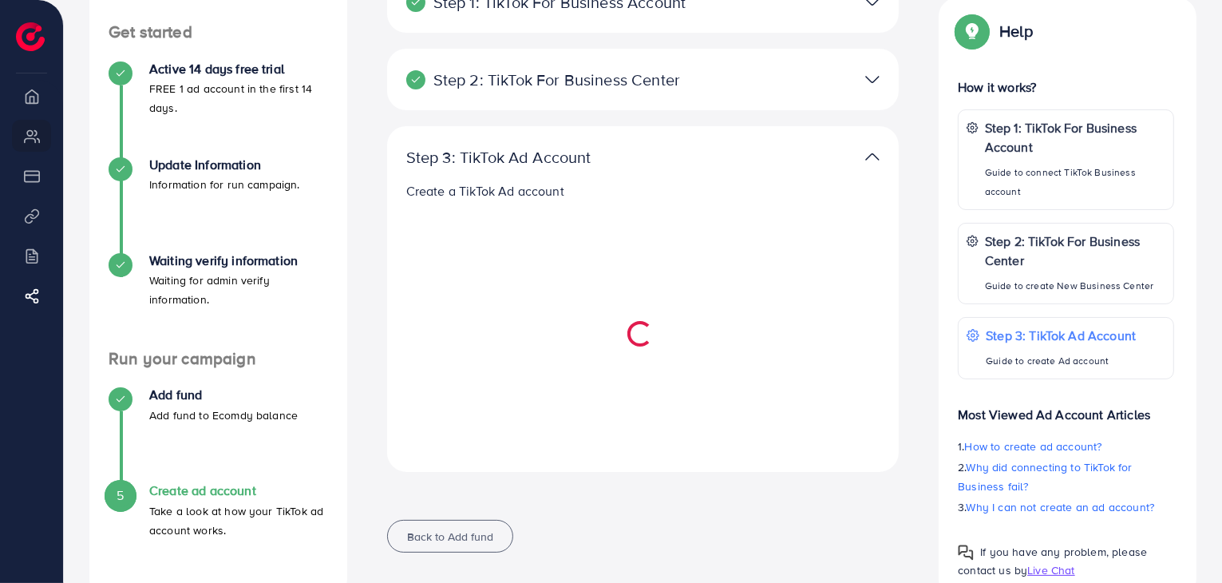
scroll to position [201, 0]
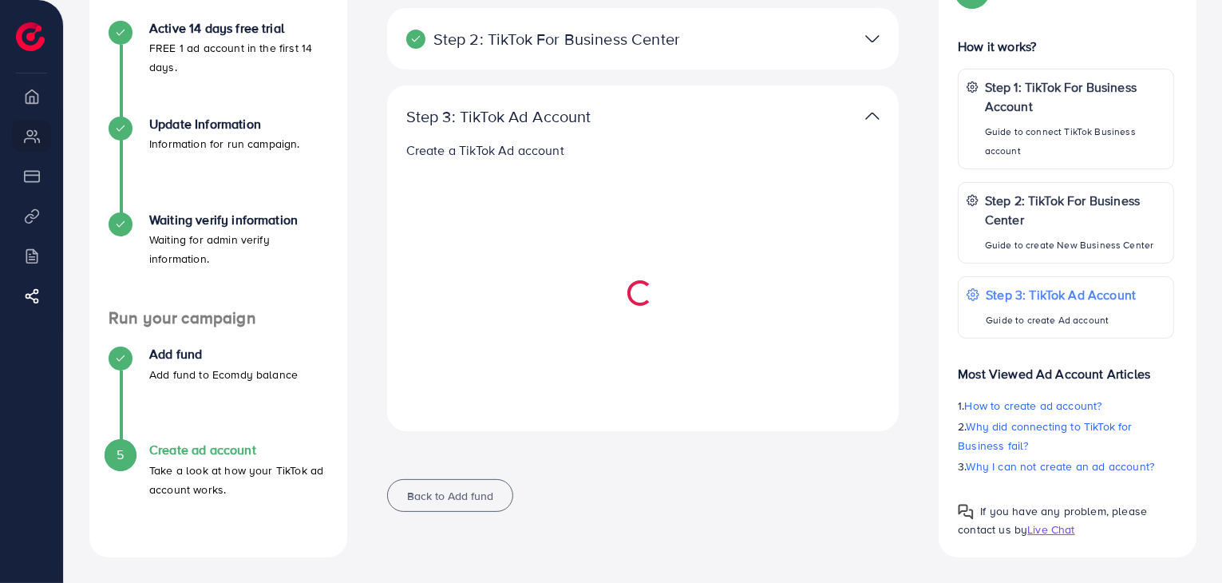
select select
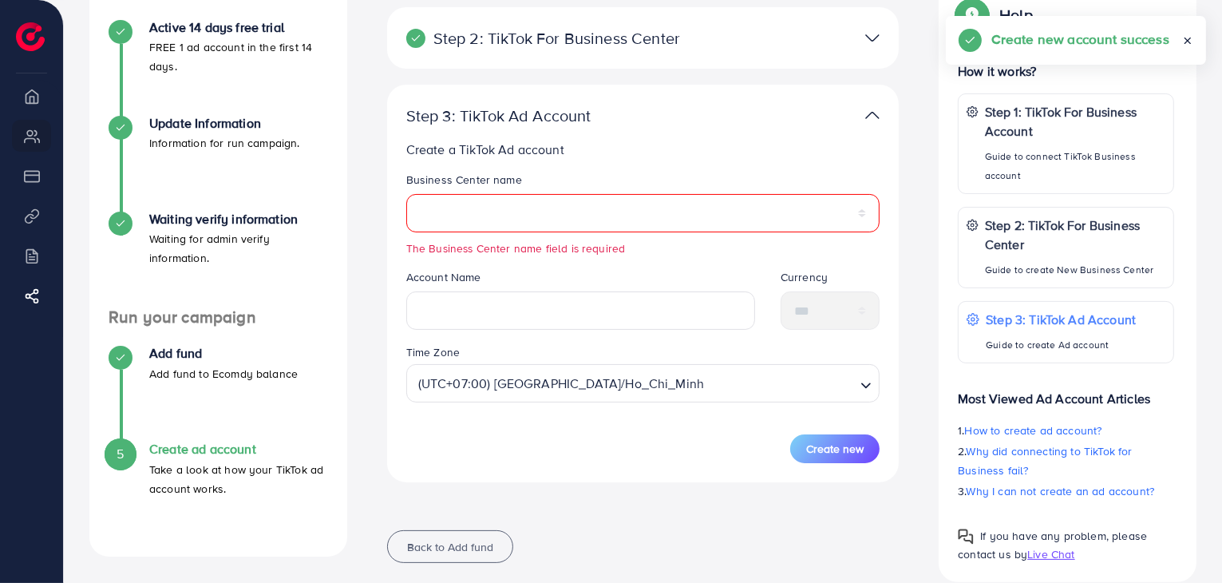
scroll to position [169, 0]
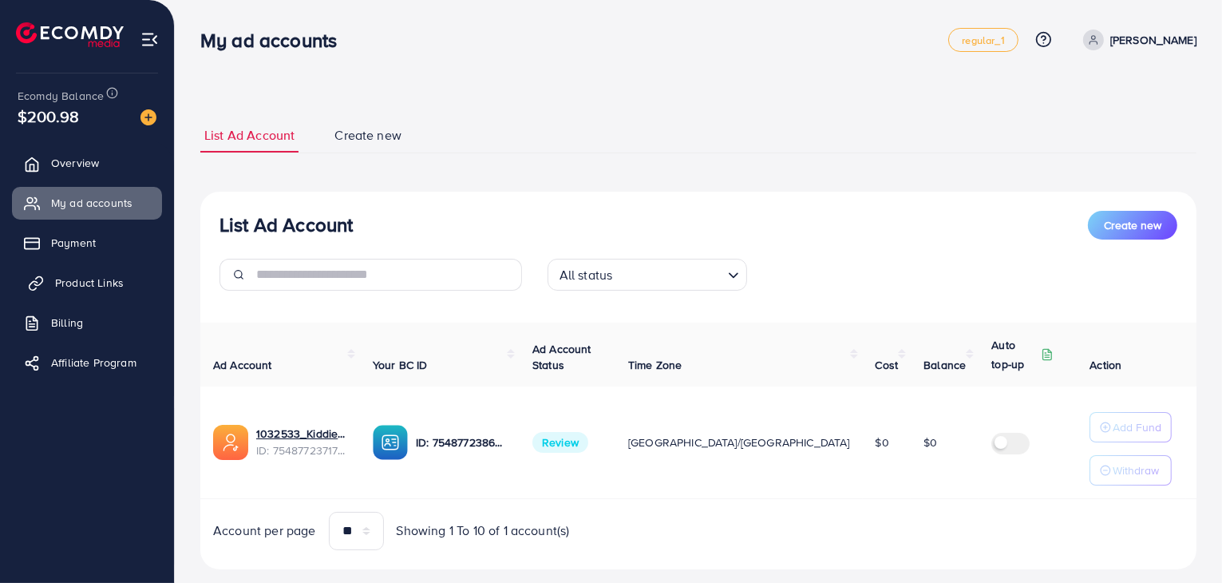
click at [83, 287] on span "Product Links" at bounding box center [89, 283] width 69 height 16
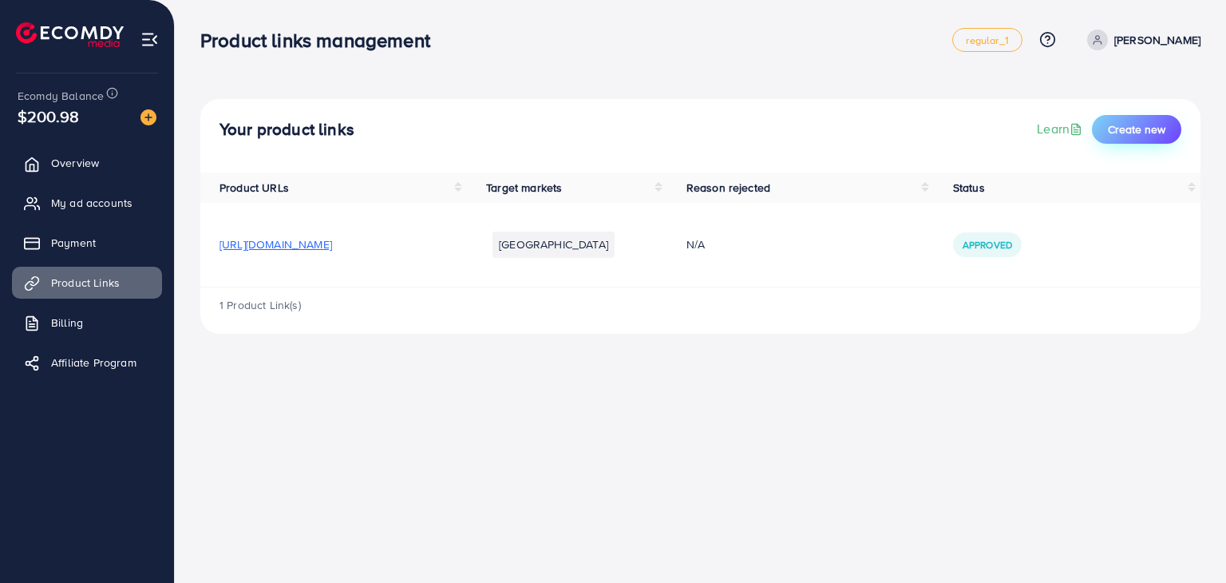
click at [1146, 129] on span "Create new" at bounding box center [1136, 129] width 57 height 16
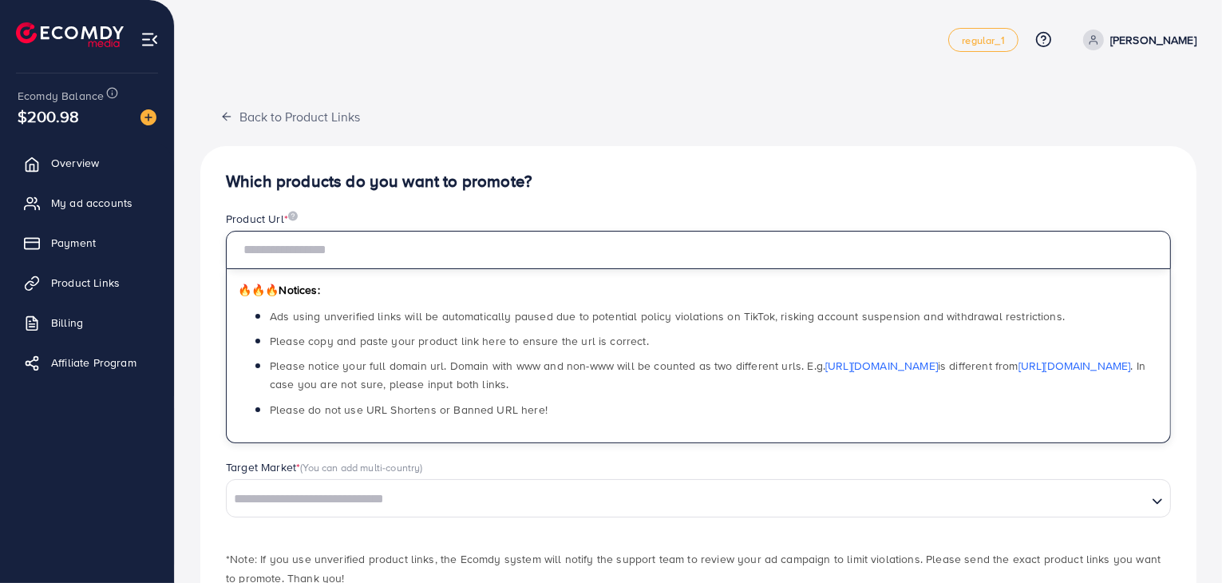
click at [547, 240] on input "text" at bounding box center [698, 250] width 945 height 38
paste input "**********"
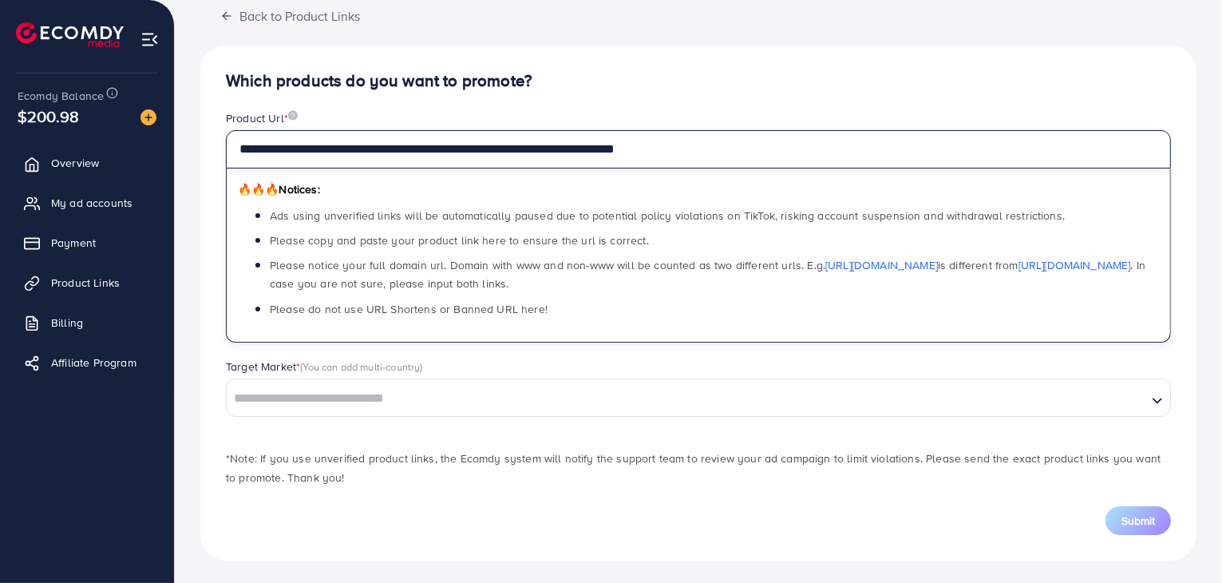
scroll to position [102, 0]
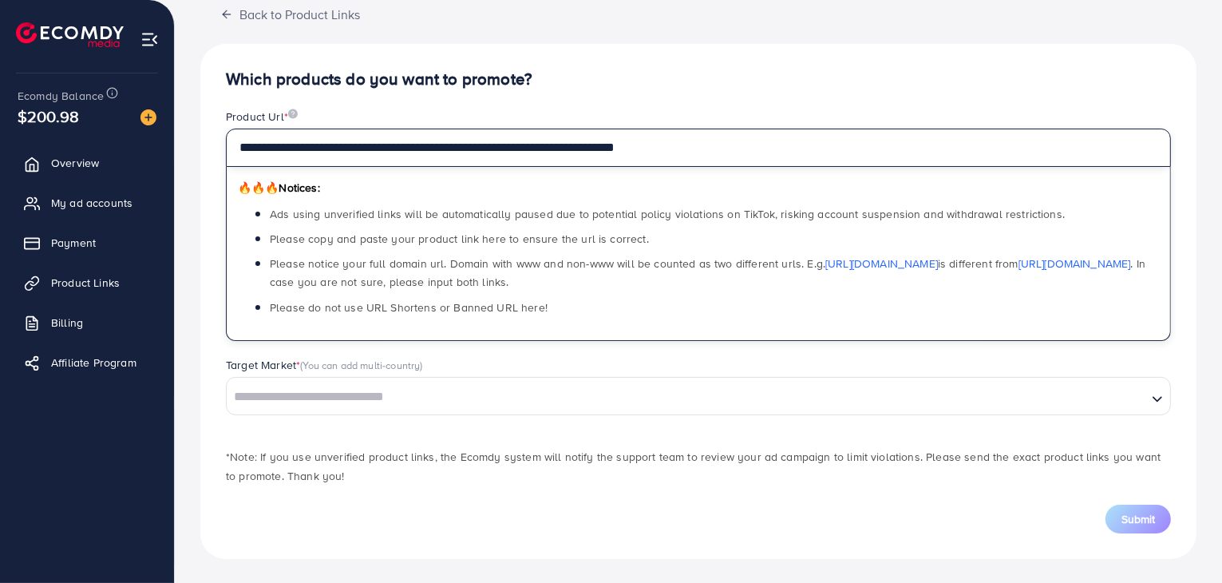
type input "**********"
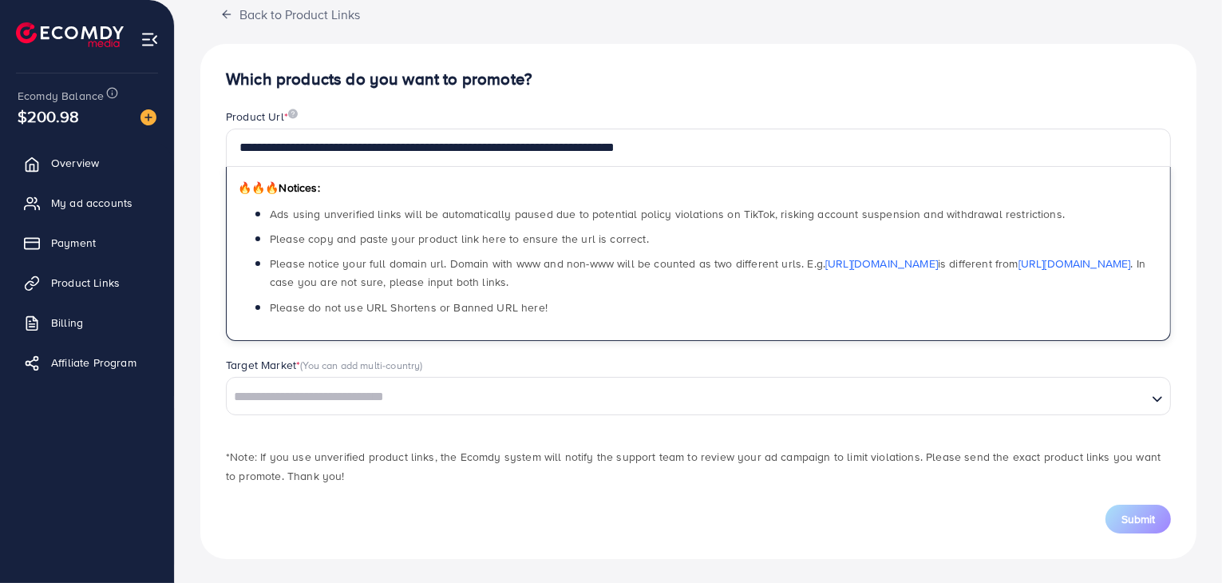
click at [537, 406] on input "Search for option" at bounding box center [686, 397] width 917 height 25
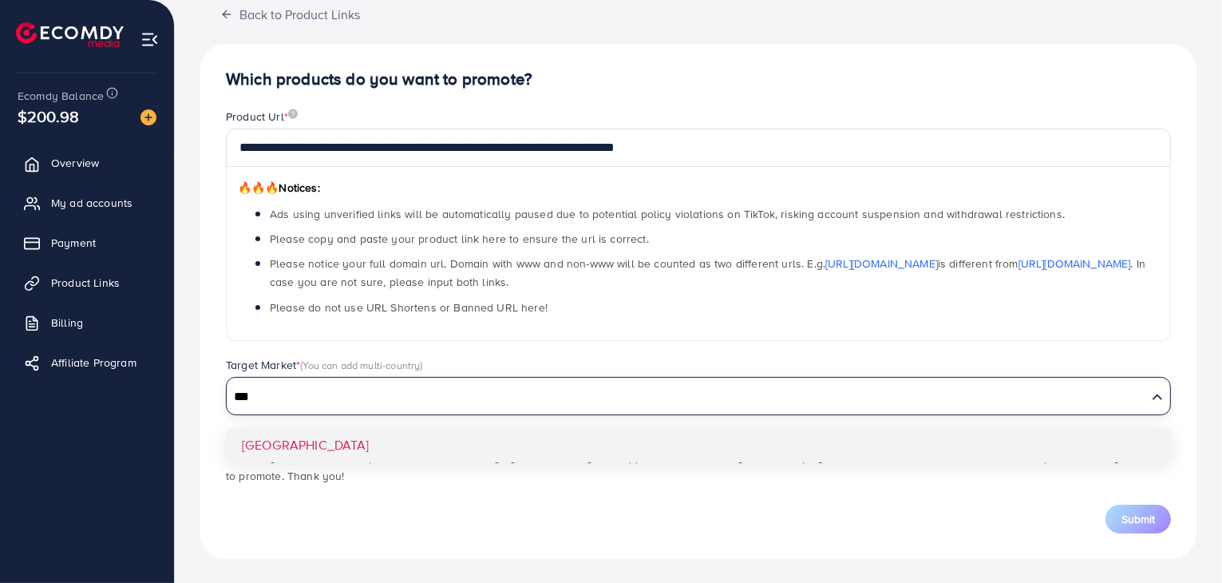
type input "***"
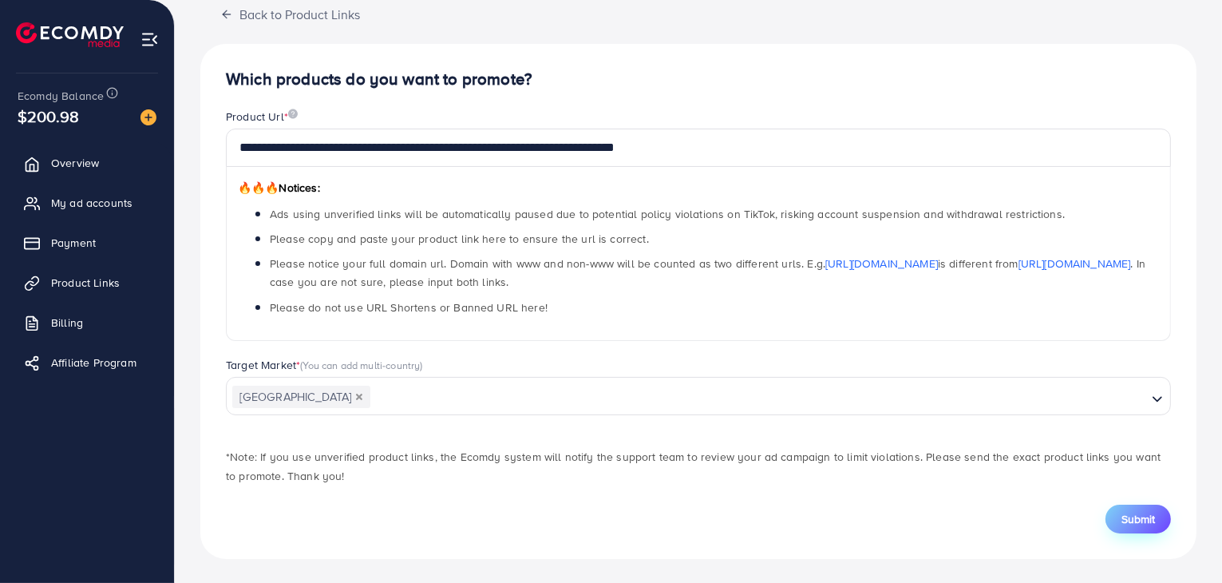
click at [1140, 511] on span "Submit" at bounding box center [1139, 519] width 34 height 16
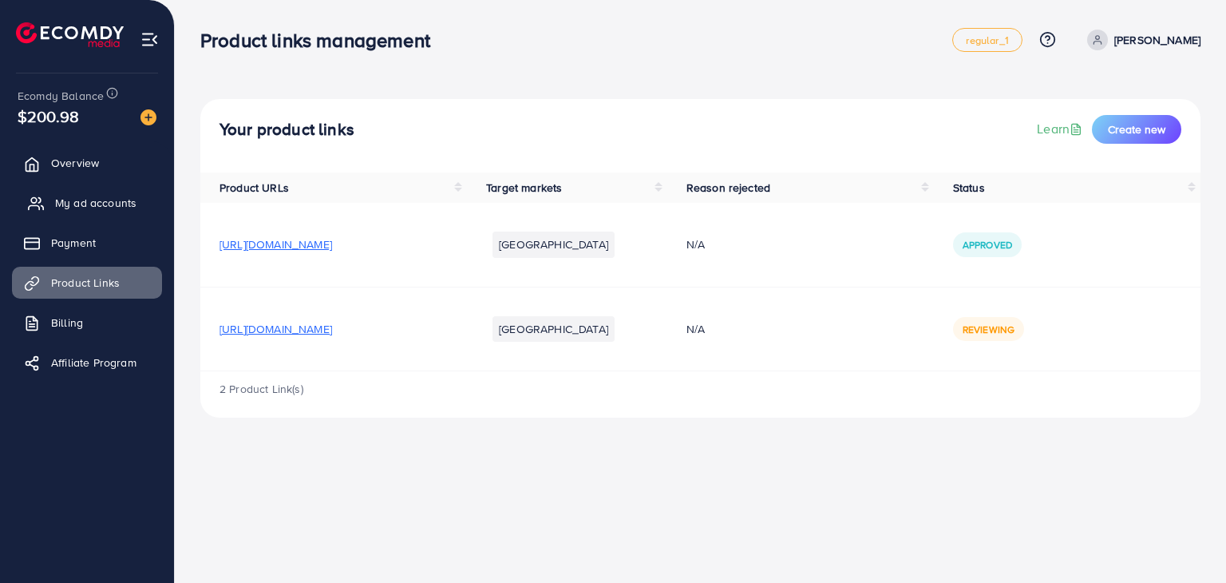
click at [93, 202] on span "My ad accounts" at bounding box center [95, 203] width 81 height 16
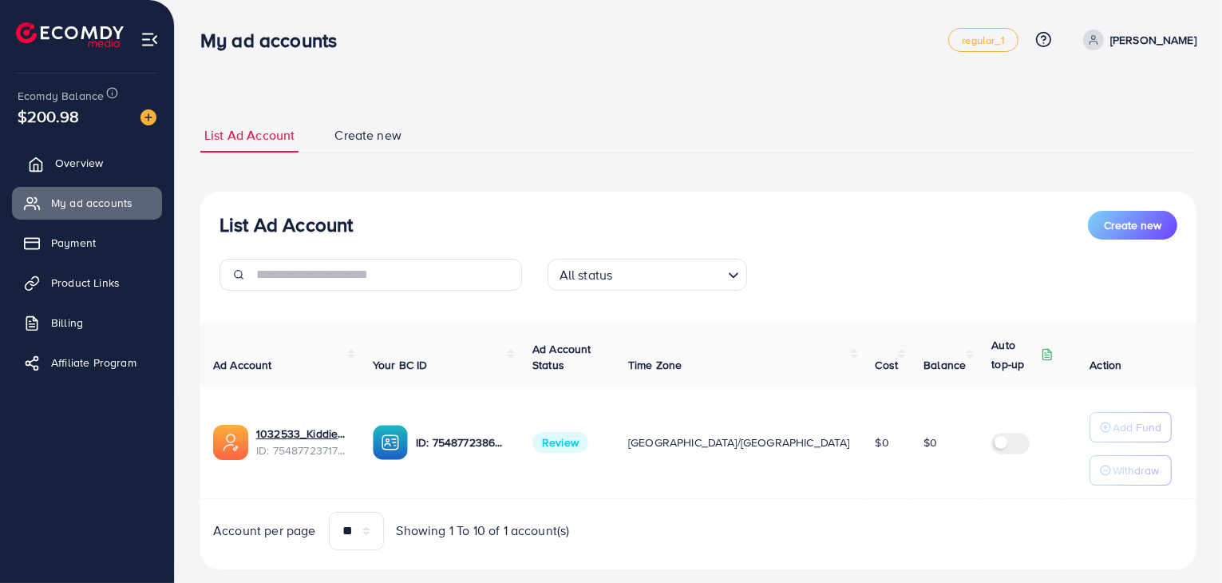
click at [81, 160] on span "Overview" at bounding box center [79, 163] width 48 height 16
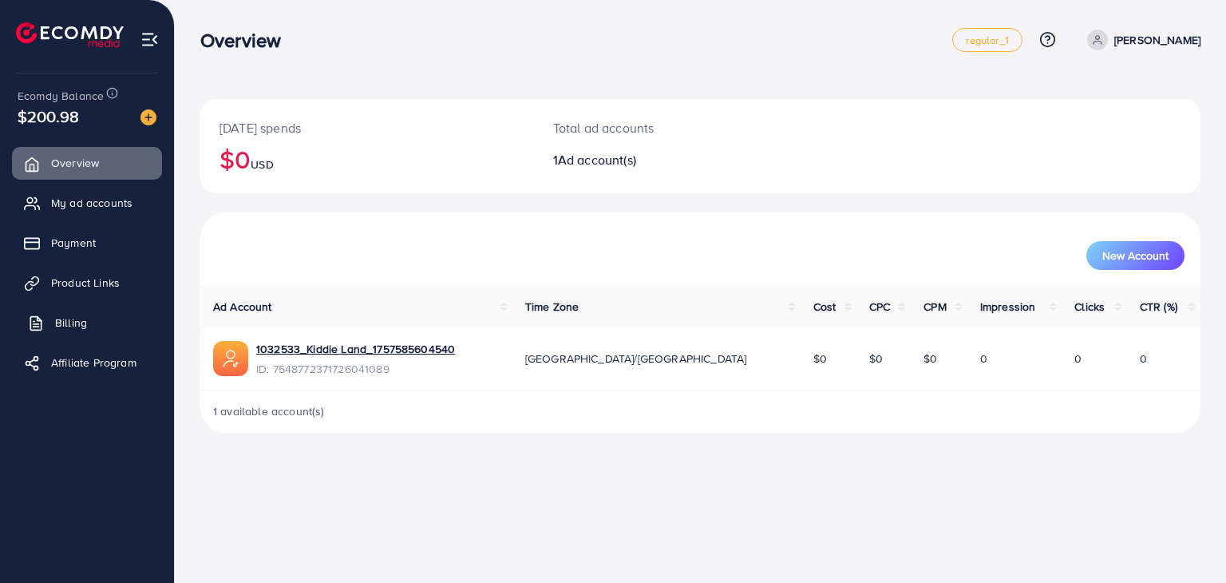
click at [79, 321] on span "Billing" at bounding box center [71, 323] width 32 height 16
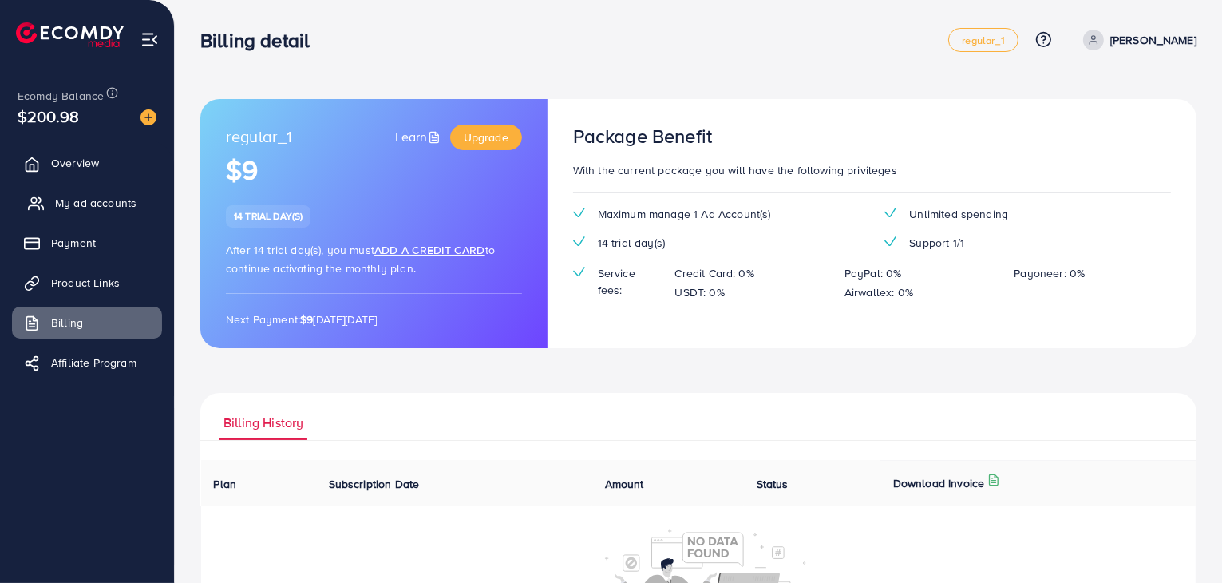
click at [81, 204] on span "My ad accounts" at bounding box center [95, 203] width 81 height 16
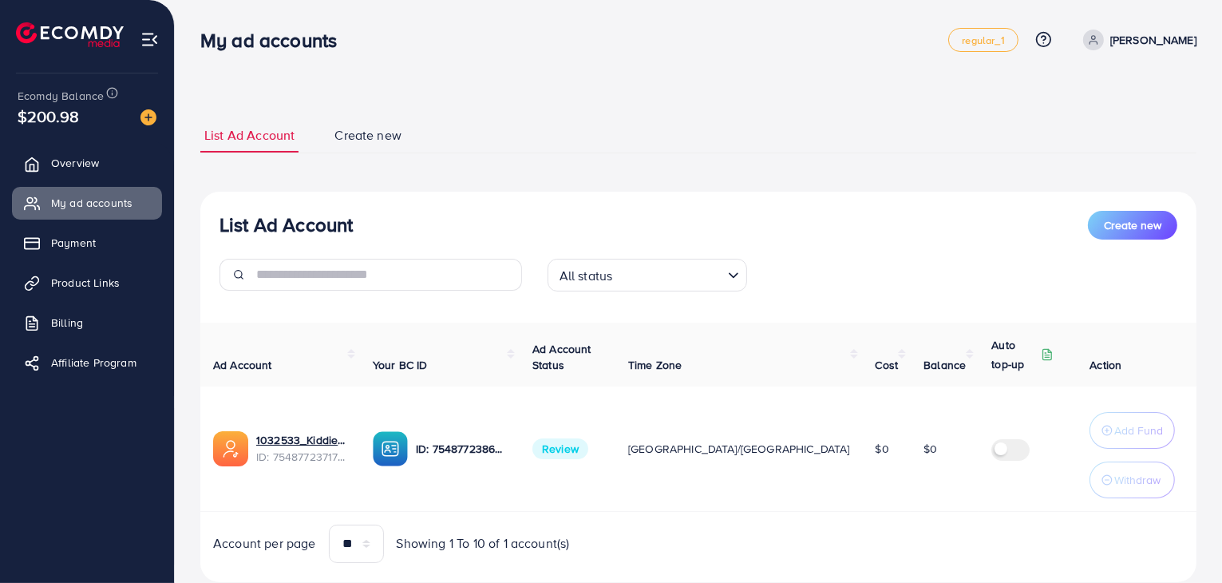
click at [608, 275] on div "All status" at bounding box center [638, 274] width 170 height 28
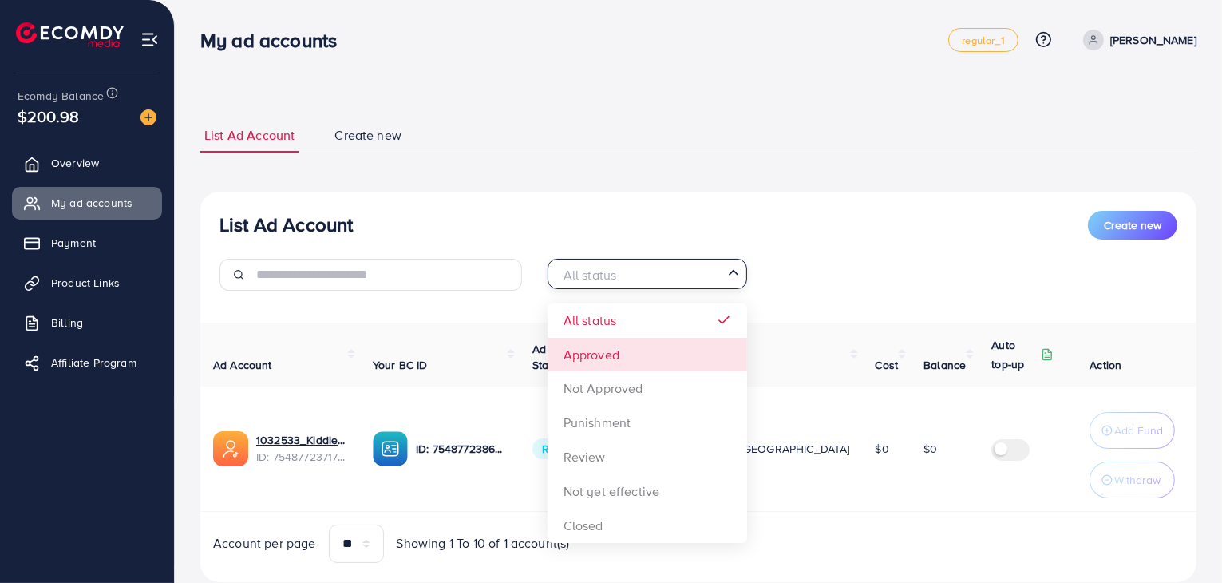
click at [598, 369] on div "List Ad Account Create new All status Loading... All status Approved Not Approv…" at bounding box center [698, 387] width 997 height 390
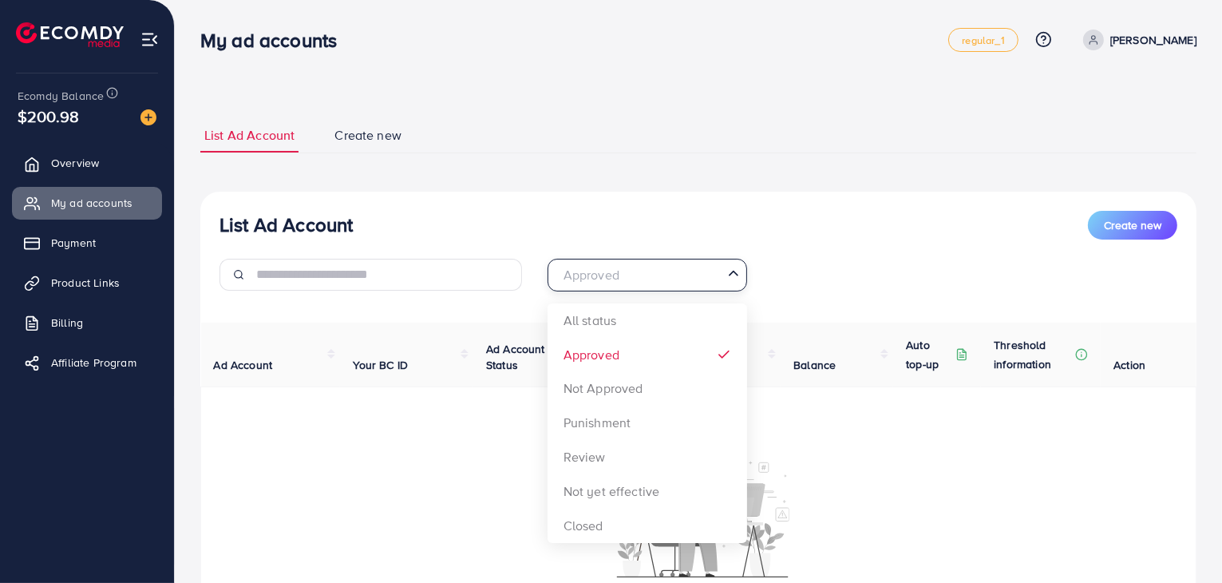
click at [654, 286] on input "Search for option" at bounding box center [638, 275] width 167 height 25
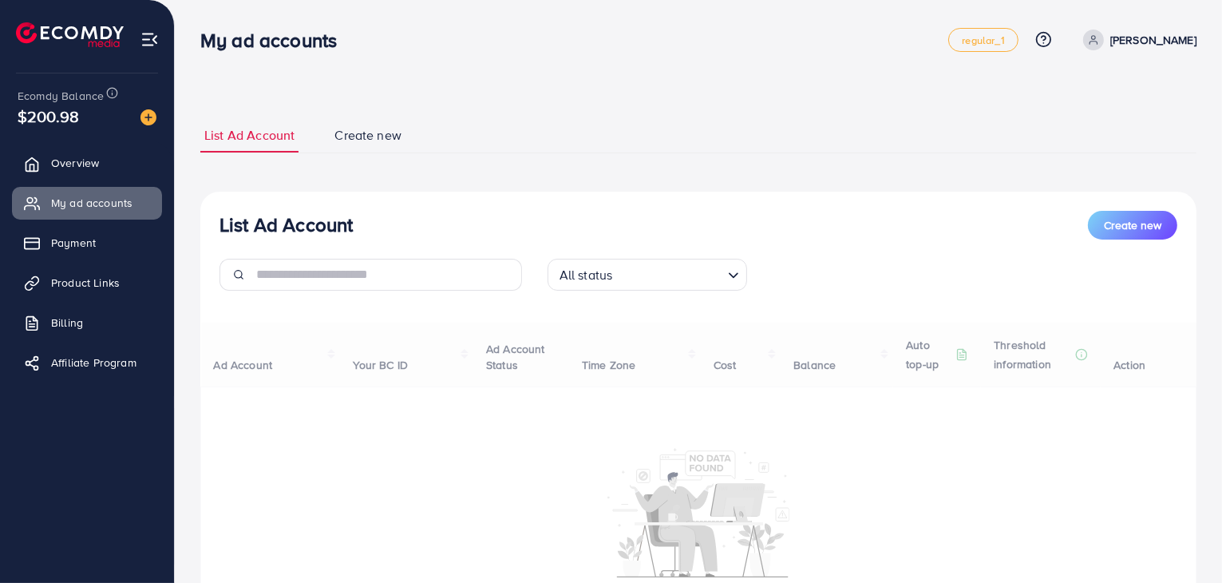
click at [612, 309] on div "List Ad Account Create new All status Loading... All status Approved Not Approv…" at bounding box center [698, 450] width 997 height 517
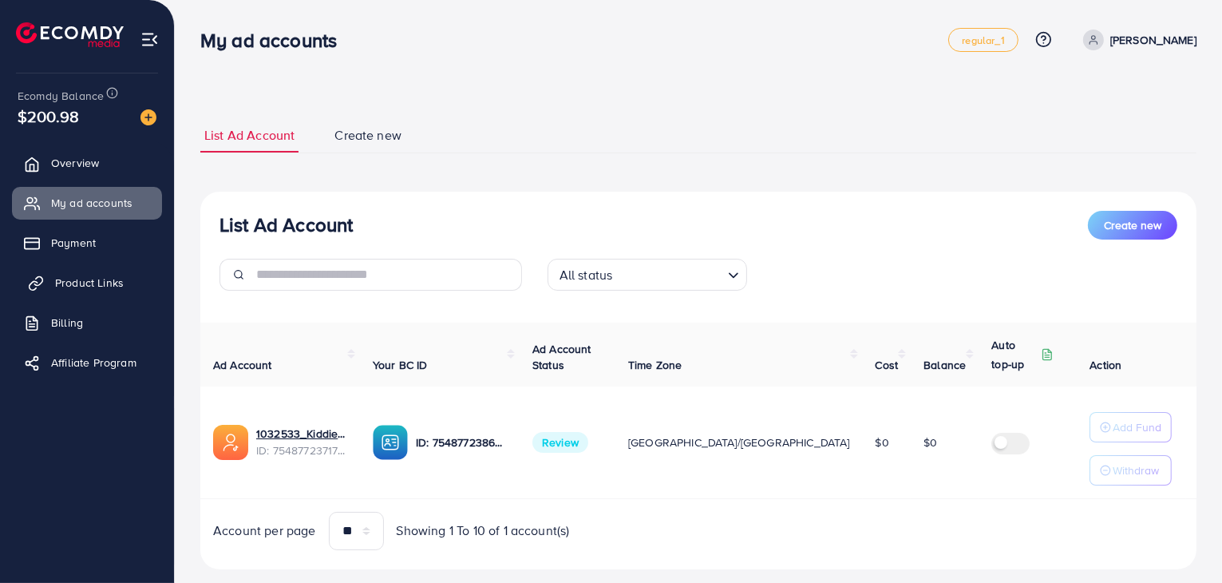
click at [60, 276] on span "Product Links" at bounding box center [89, 283] width 69 height 16
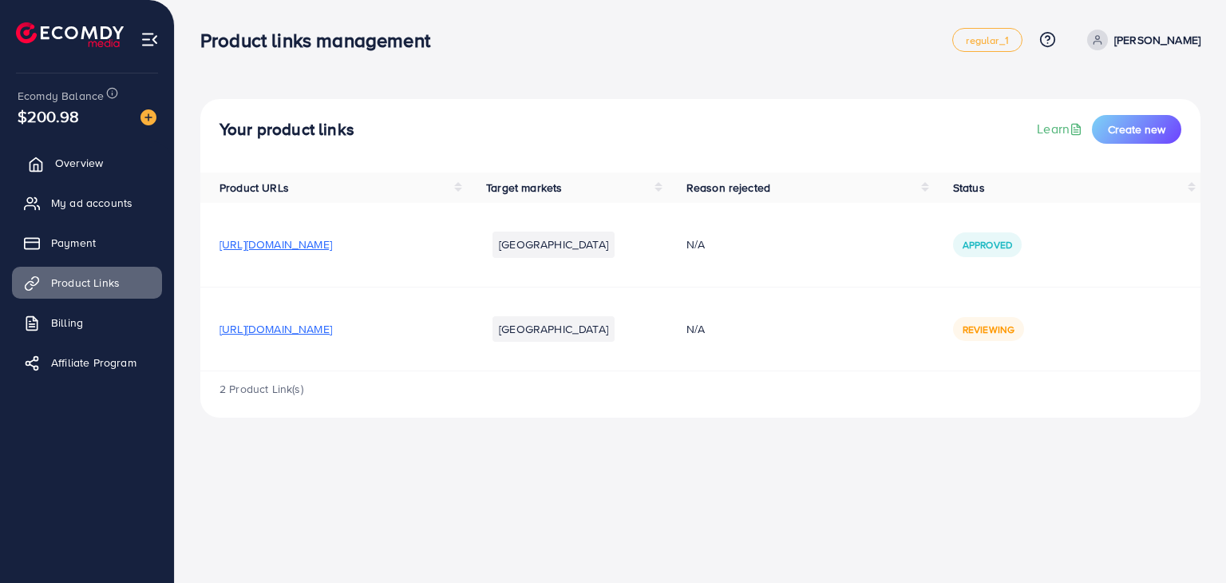
click at [85, 164] on span "Overview" at bounding box center [79, 163] width 48 height 16
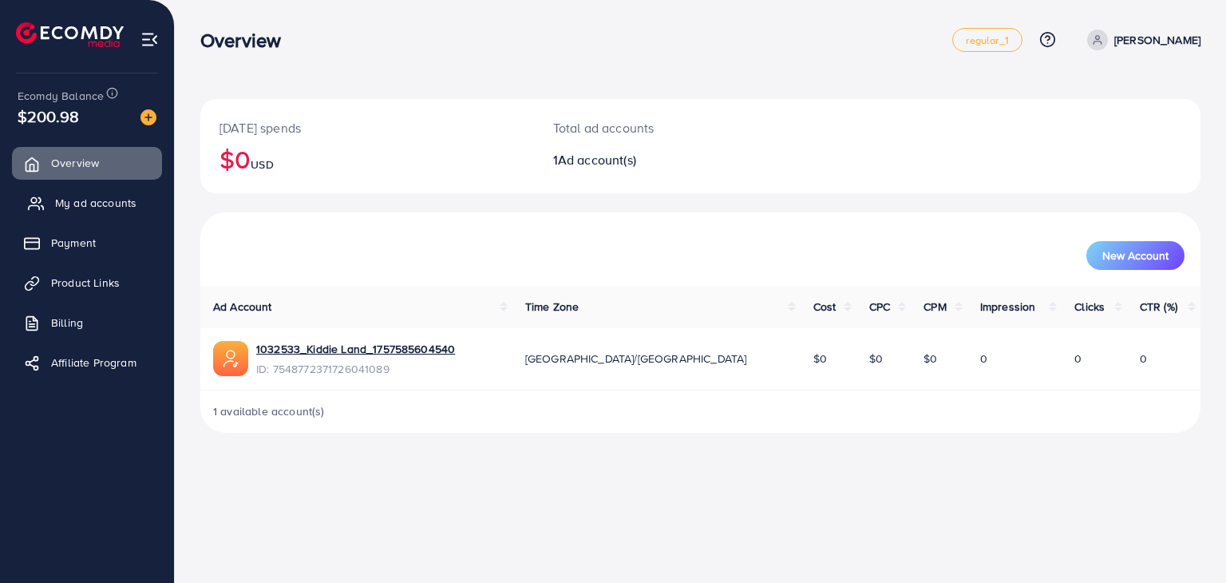
click at [96, 197] on span "My ad accounts" at bounding box center [95, 203] width 81 height 16
